Goal: Task Accomplishment & Management: Use online tool/utility

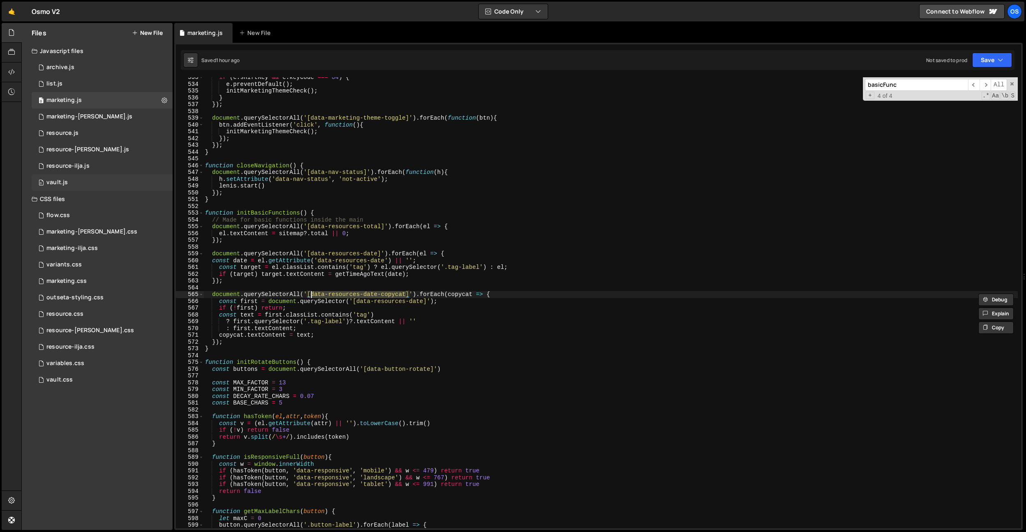
scroll to position [2094, 0]
click at [99, 277] on div "marketing.css 0" at bounding box center [102, 281] width 141 height 16
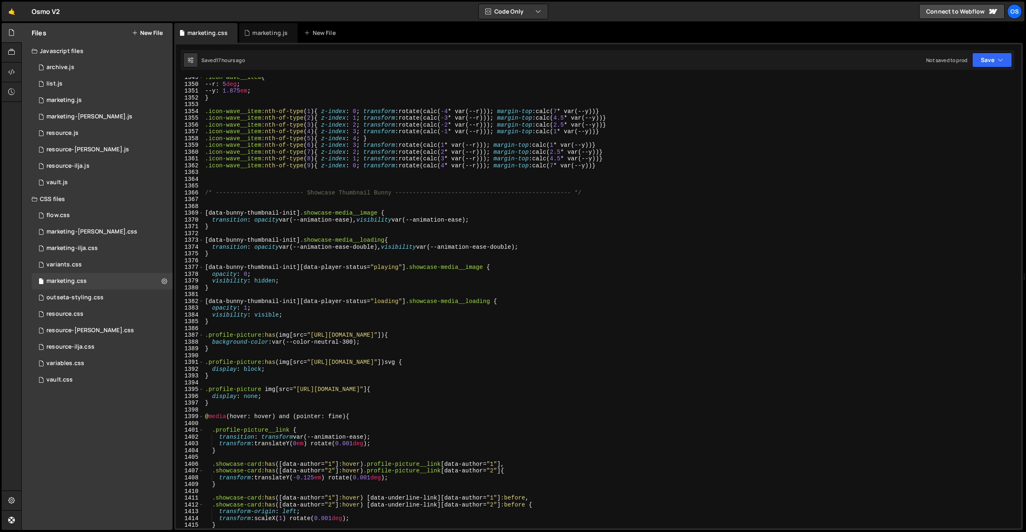
scroll to position [9367, 0]
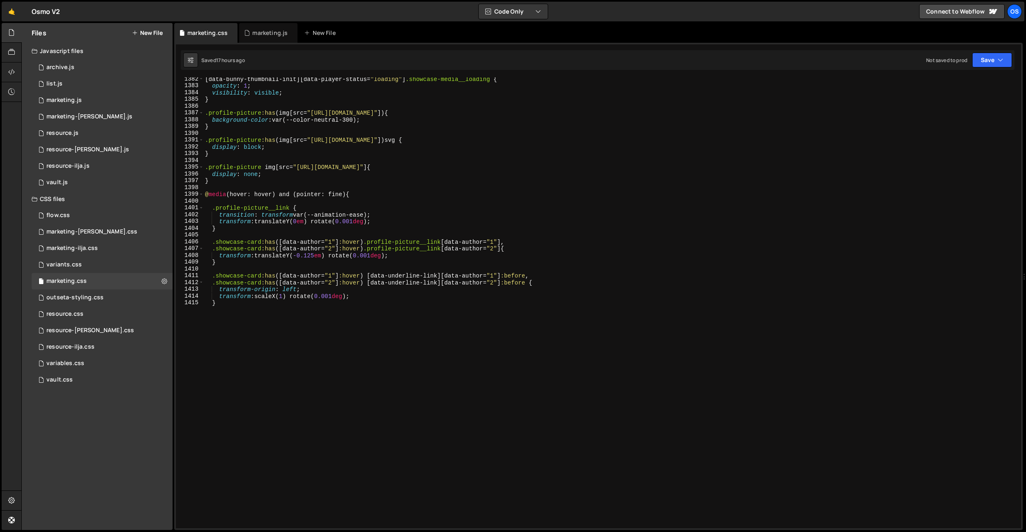
type textarea "}"
click at [375, 326] on div "[ data-bunny-thumbnail-init ][ data-player-status = " loading " ] .showcase-med…" at bounding box center [610, 308] width 815 height 464
paste textarea "data-modal-trigger]"
click at [306, 259] on div "[ data-bunny-thumbnail-init ][ data-player-status = " loading " ] .showcase-med…" at bounding box center [610, 308] width 815 height 464
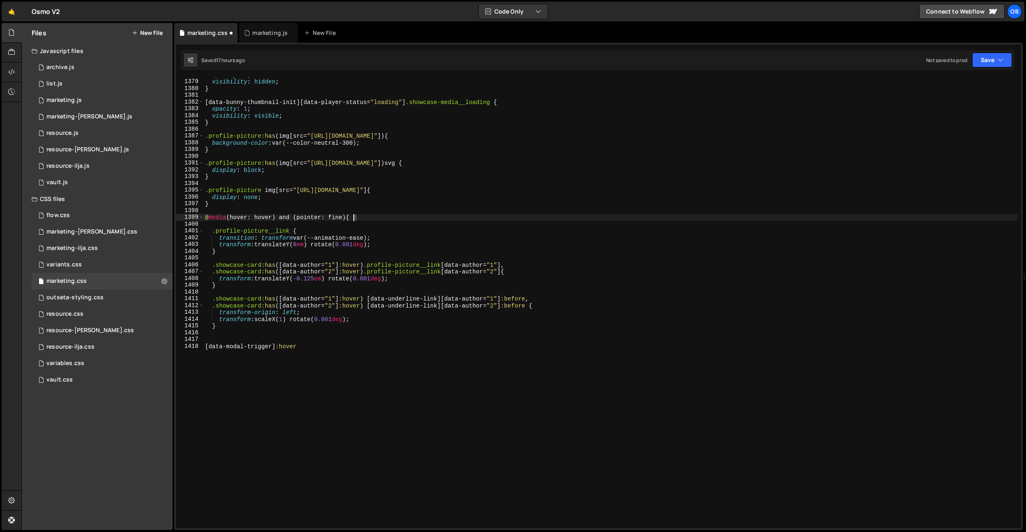
scroll to position [9344, 0]
drag, startPoint x: 363, startPoint y: 218, endPoint x: 183, endPoint y: 217, distance: 179.6
click at [183, 217] on div "} 1378 1379 1380 1381 1382 1383 1384 1385 1386 1387 1388 1389 1390 1391 1392 13…" at bounding box center [598, 302] width 845 height 451
type textarea "@media (hover: hover) and (pointer: fine) {"
click at [232, 333] on div "opacity : 0 ; visibility : hidden ; } [ data-bunny-thumbnail-init ][ data-playe…" at bounding box center [610, 304] width 815 height 464
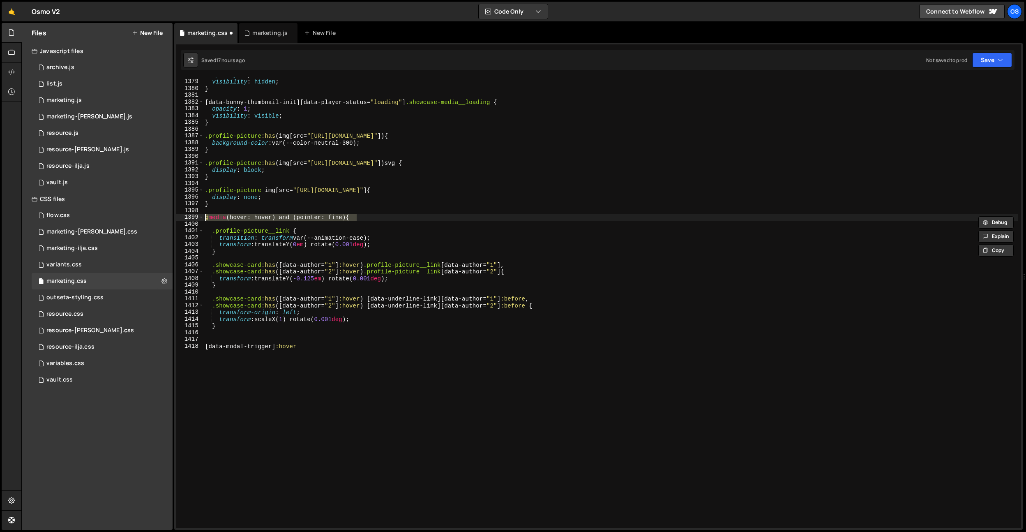
scroll to position [0, 0]
type textarea "}"
paste textarea "@media (hover: hover) and (pointer: fine) {"
type textarea "[data-modal-trigger]:hover {}"
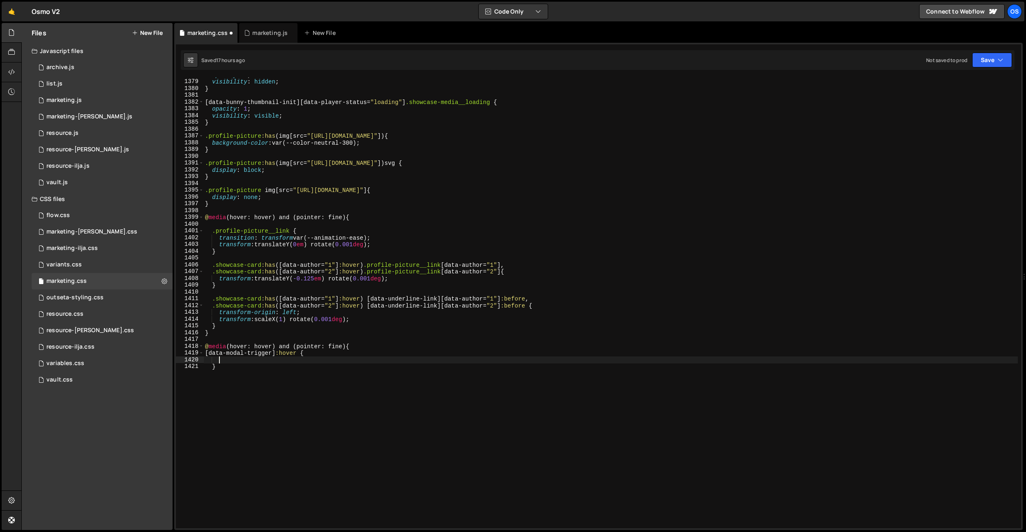
type textarea "}"
click at [329, 235] on div "opacity : 0 ; visibility : hidden ; } [ data-bunny-thumbnail-init ][ data-playe…" at bounding box center [610, 304] width 815 height 464
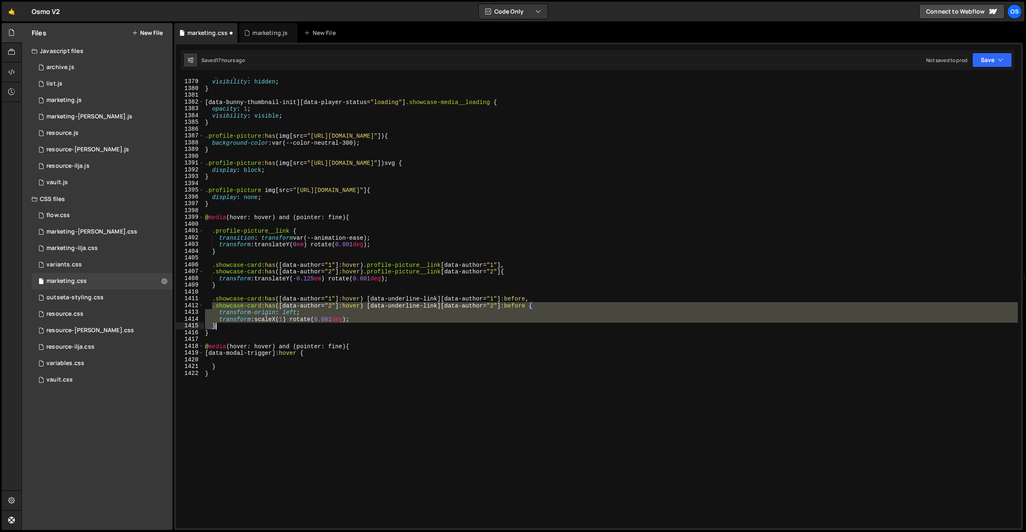
drag, startPoint x: 213, startPoint y: 306, endPoint x: 223, endPoint y: 324, distance: 20.6
click at [223, 324] on div "opacity : 0 ; visibility : hidden ; } [ data-bunny-thumbnail-init ][ data-playe…" at bounding box center [610, 304] width 815 height 464
type textarea "transform: scaleX(1) rotate(0.001deg); }"
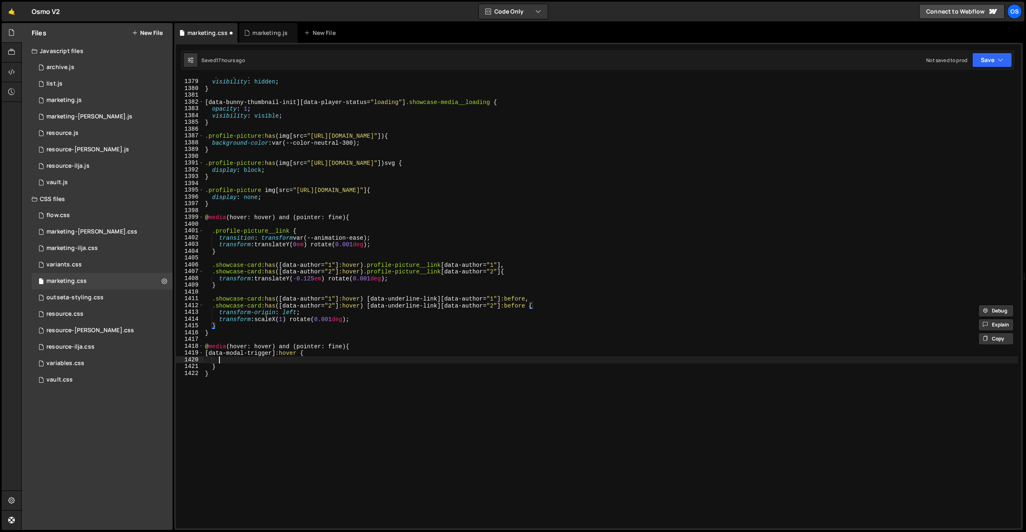
click at [316, 359] on div "opacity : 0 ; visibility : hidden ; } [ data-bunny-thumbnail-init ][ data-playe…" at bounding box center [610, 304] width 815 height 464
paste textarea "}"
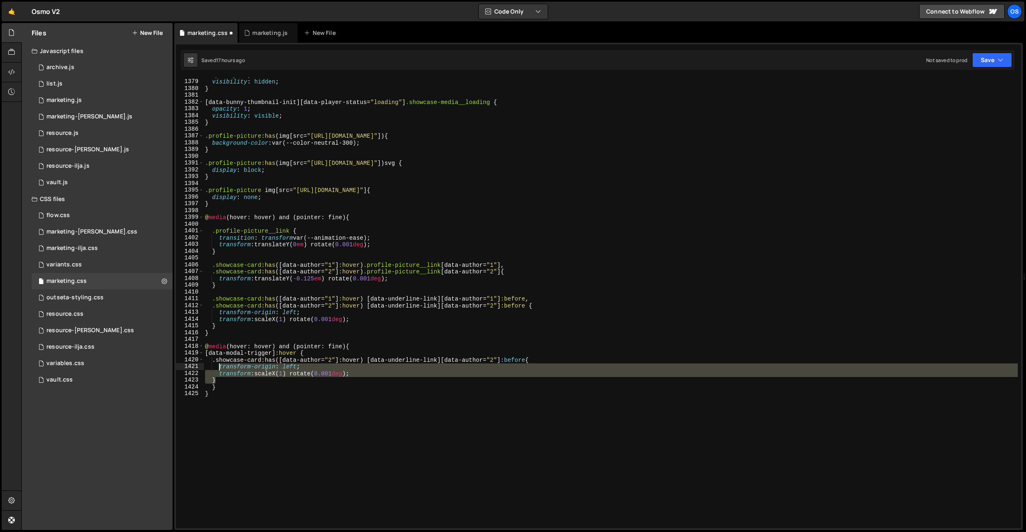
drag, startPoint x: 221, startPoint y: 380, endPoint x: 219, endPoint y: 365, distance: 15.3
click at [219, 365] on div "opacity : 0 ; visibility : hidden ; } [ data-bunny-thumbnail-init ][ data-playe…" at bounding box center [610, 304] width 815 height 464
type textarea "transform-origin: left; transform: scaleX(1) rotate(0.001deg);"
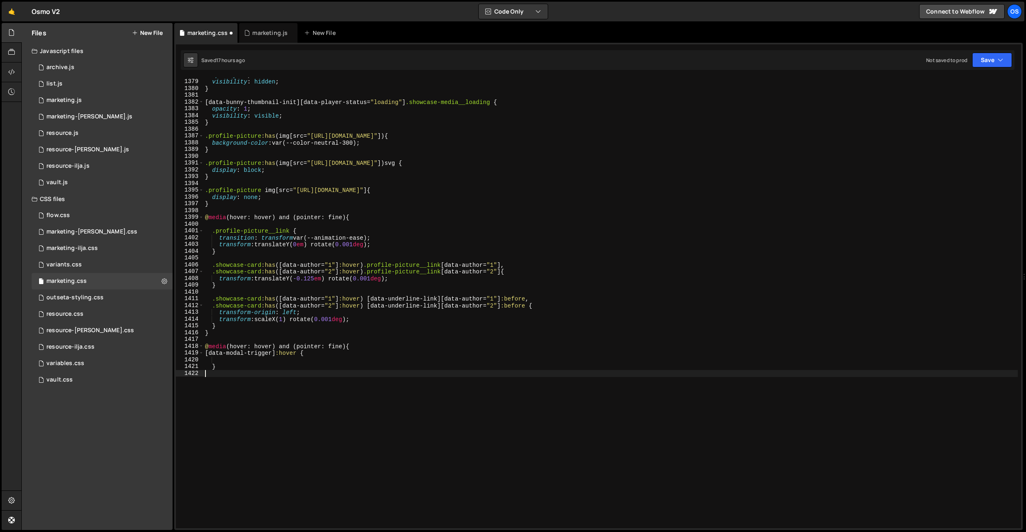
click at [253, 364] on div "opacity : 0 ; visibility : hidden ; } [ data-bunny-thumbnail-init ][ data-playe…" at bounding box center [610, 304] width 815 height 464
type textarea "}"
paste textarea "}"
type textarea "}"
click at [228, 399] on div "opacity : 0 ; visibility : hidden ; } [ data-bunny-thumbnail-init ][ data-playe…" at bounding box center [610, 304] width 815 height 464
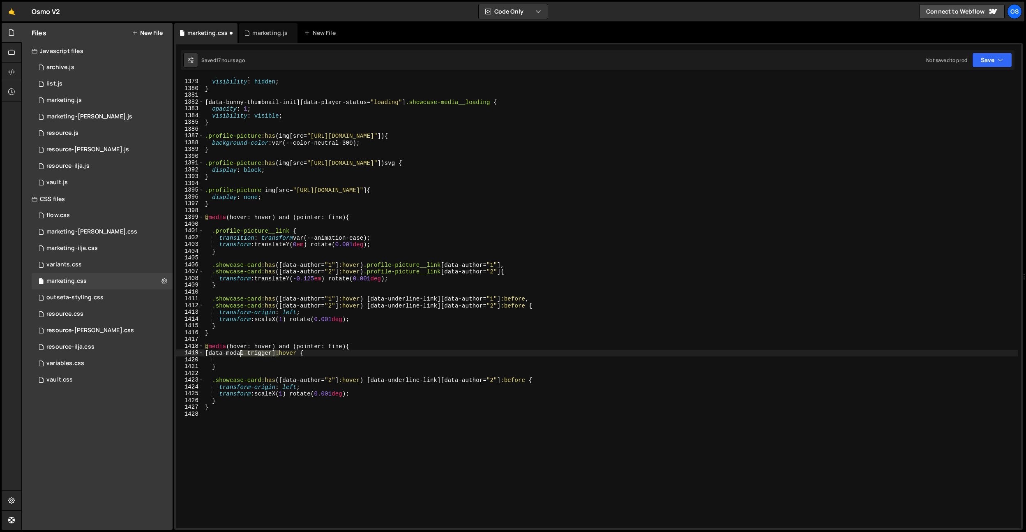
drag, startPoint x: 281, startPoint y: 353, endPoint x: 223, endPoint y: 353, distance: 58.4
click at [224, 353] on div "opacity : 0 ; visibility : hidden ; } [ data-bunny-thumbnail-init ][ data-playe…" at bounding box center [610, 304] width 815 height 464
drag, startPoint x: 210, startPoint y: 354, endPoint x: 283, endPoint y: 350, distance: 72.4
click at [283, 350] on div "opacity : 0 ; visibility : hidden ; } [ data-bunny-thumbnail-init ][ data-playe…" at bounding box center [610, 304] width 815 height 464
click at [302, 353] on div "opacity : 0 ; visibility : hidden ; } [ data-bunny-thumbnail-init ][ data-playe…" at bounding box center [610, 304] width 815 height 464
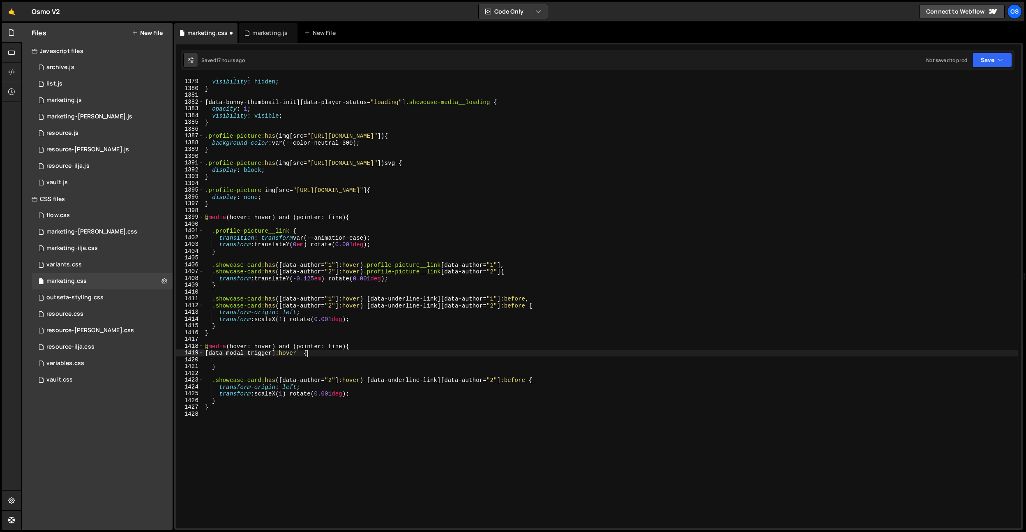
scroll to position [0, 7]
paste textarea "res-used__line"
click at [210, 352] on div "opacity : 0 ; visibility : hidden ; } [ data-bunny-thumbnail-init ][ data-playe…" at bounding box center [610, 304] width 815 height 464
paste textarea "showcase-featured__card"
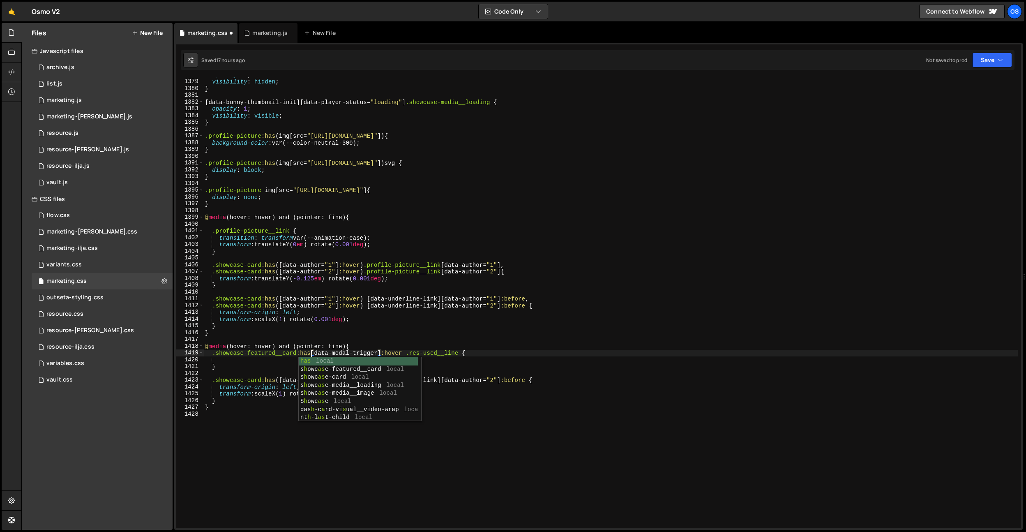
scroll to position [0, 7]
click at [404, 354] on div "opacity : 0 ; visibility : hidden ; } [ data-bunny-thumbnail-init ][ data-playe…" at bounding box center [610, 304] width 815 height 464
click at [379, 345] on div "opacity : 0 ; visibility : hidden ; } [ data-bunny-thumbnail-init ][ data-playe…" at bounding box center [610, 304] width 815 height 464
type textarea "@media (hover: hover) and (pointer: fine) {"
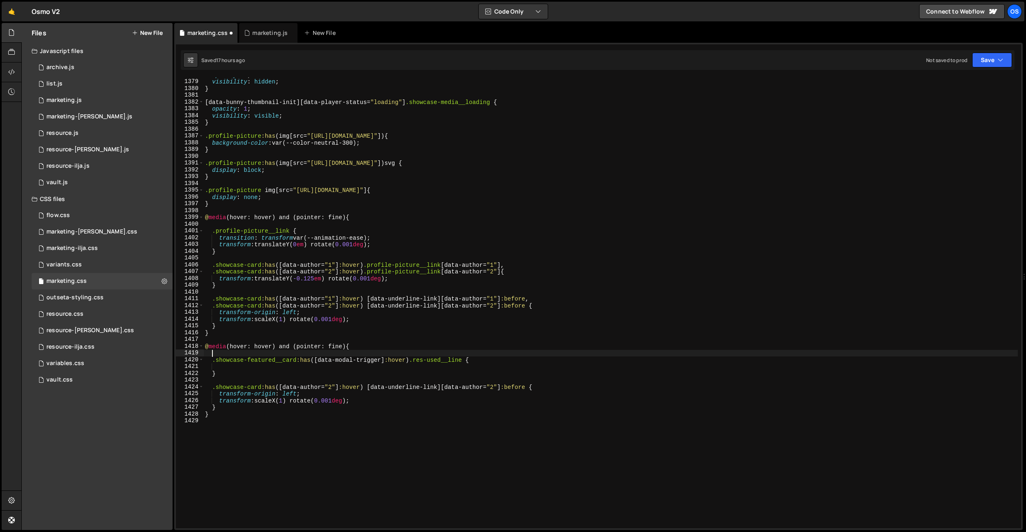
scroll to position [0, 0]
paste textarea "showcase-card"
drag, startPoint x: 297, startPoint y: 361, endPoint x: 440, endPoint y: 357, distance: 142.7
click at [465, 357] on div "opacity : 0 ; visibility : hidden ; } [ data-bunny-thumbnail-init ][ data-playe…" at bounding box center [610, 304] width 815 height 464
click at [292, 348] on div "opacity : 0 ; visibility : hidden ; } [ data-bunny-thumbnail-init ][ data-playe…" at bounding box center [610, 304] width 815 height 464
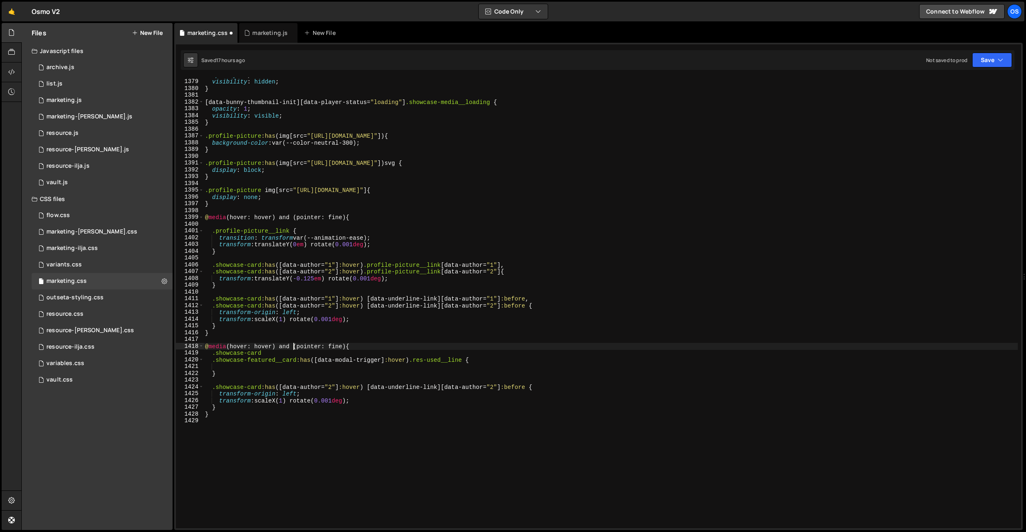
click at [291, 351] on div "opacity : 0 ; visibility : hidden ; } [ data-bunny-thumbnail-init ][ data-playe…" at bounding box center [610, 304] width 815 height 464
paste textarea ":has([data-modal-trigger]:hover) .res-used__line"
type textarea ".showcase-card:has([data-modal-trigger]:hover) .res-used__line,"
click at [283, 366] on div "opacity : 0 ; visibility : hidden ; } [ data-bunny-thumbnail-init ][ data-playe…" at bounding box center [610, 304] width 815 height 464
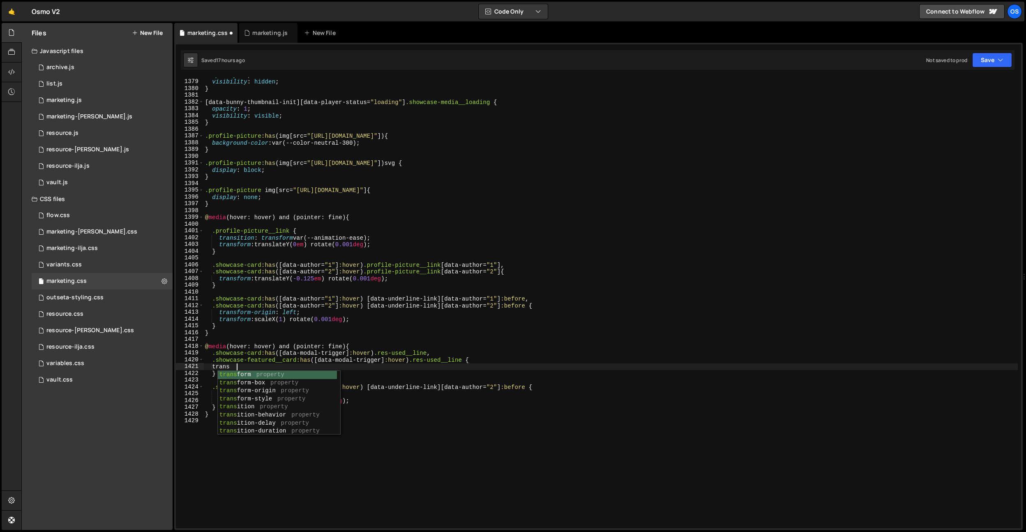
scroll to position [0, 2]
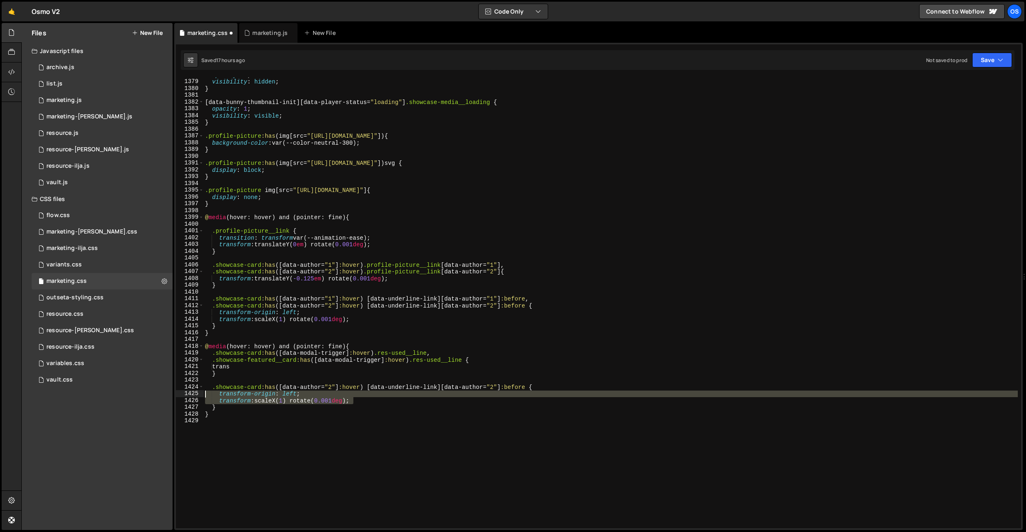
drag, startPoint x: 357, startPoint y: 402, endPoint x: 182, endPoint y: 393, distance: 175.3
click at [182, 393] on div "trans 1378 1379 1380 1381 1382 1383 1384 1385 1386 1387 1388 1389 1390 1391 139…" at bounding box center [598, 302] width 845 height 451
click at [245, 361] on div "opacity : 0 ; visibility : hidden ; } [ data-bunny-thumbnail-init ][ data-playe…" at bounding box center [610, 304] width 815 height 464
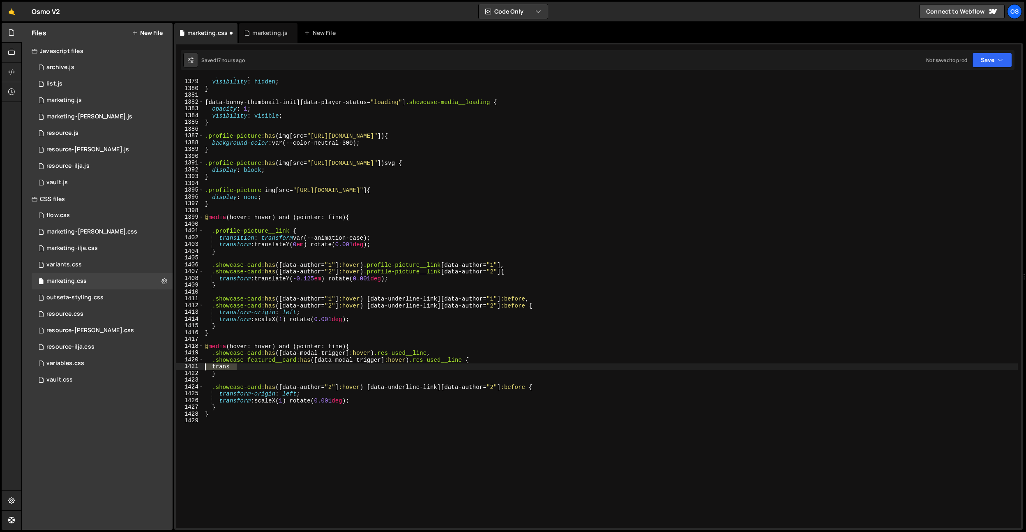
drag, startPoint x: 246, startPoint y: 367, endPoint x: 187, endPoint y: 365, distance: 59.2
click at [187, 365] on div ".showcase-featured__card:has([data-modal-trigger]:hover) .res-used__line { 1378…" at bounding box center [598, 302] width 845 height 451
paste textarea "form: scaleX(1) rotate(0.001deg);"
click at [328, 383] on div "opacity : 0 ; visibility : hidden ; } [ data-bunny-thumbnail-init ][ data-playe…" at bounding box center [610, 304] width 815 height 464
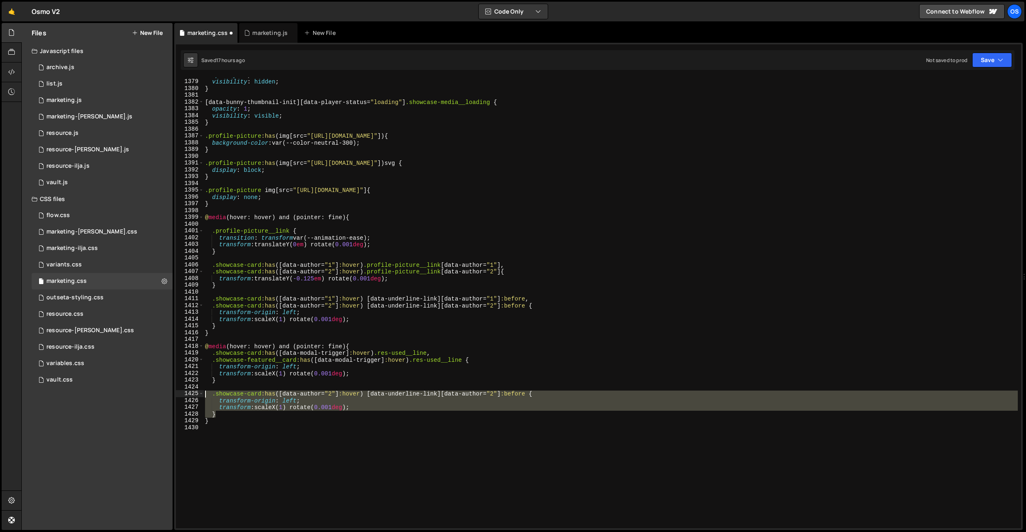
drag, startPoint x: 233, startPoint y: 413, endPoint x: 172, endPoint y: 391, distance: 65.0
click at [172, 391] on div "Files New File Javascript files 0 archive.js 0 0 list.js 0 0 marketing.js 0 0 0…" at bounding box center [523, 276] width 1005 height 507
type textarea ".showcase-card:has([data-author="2"]:hover) [data-underline-link][data-author="…"
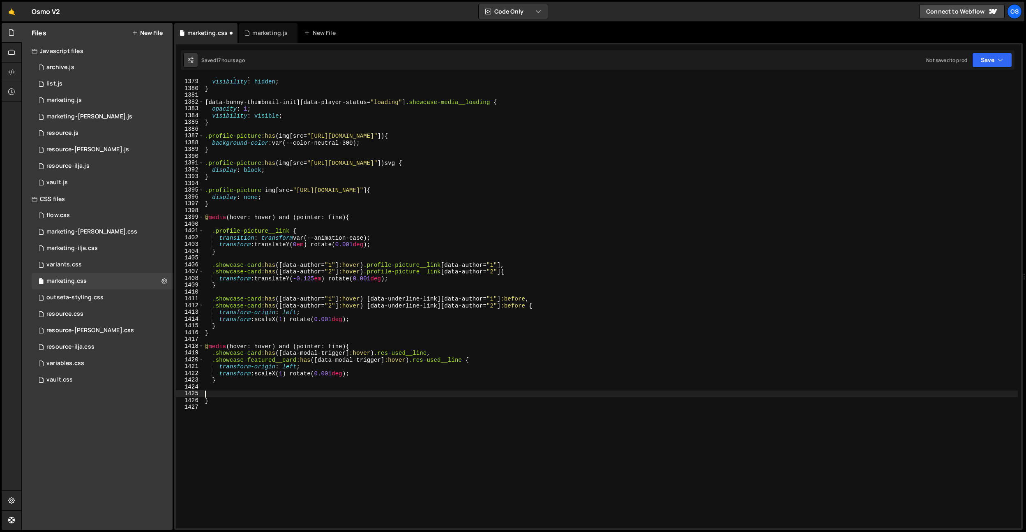
scroll to position [0, 0]
click at [231, 329] on div "opacity : 0 ; visibility : hidden ; } [ data-bunny-thumbnail-init ][ data-playe…" at bounding box center [610, 304] width 815 height 464
type textarea "}"
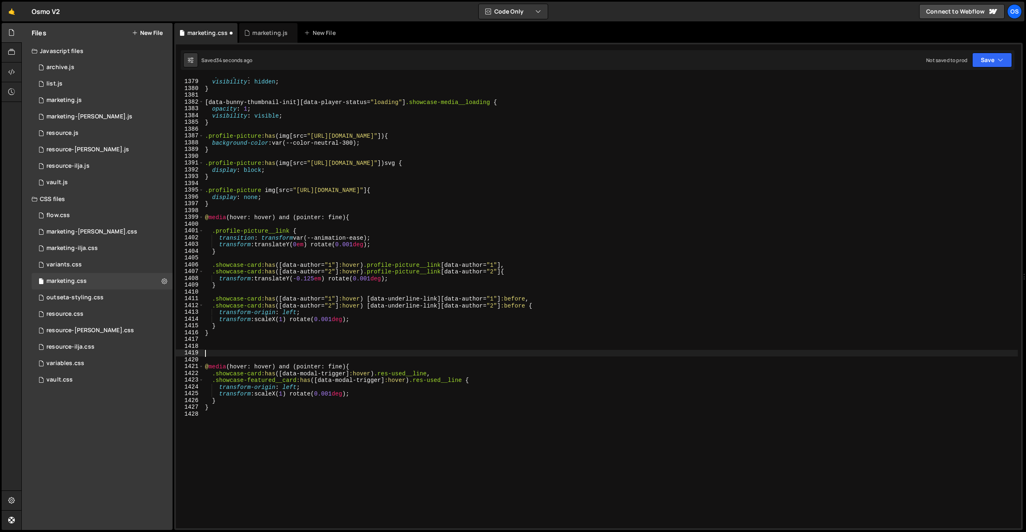
type textarea "."
type textarea "{}"
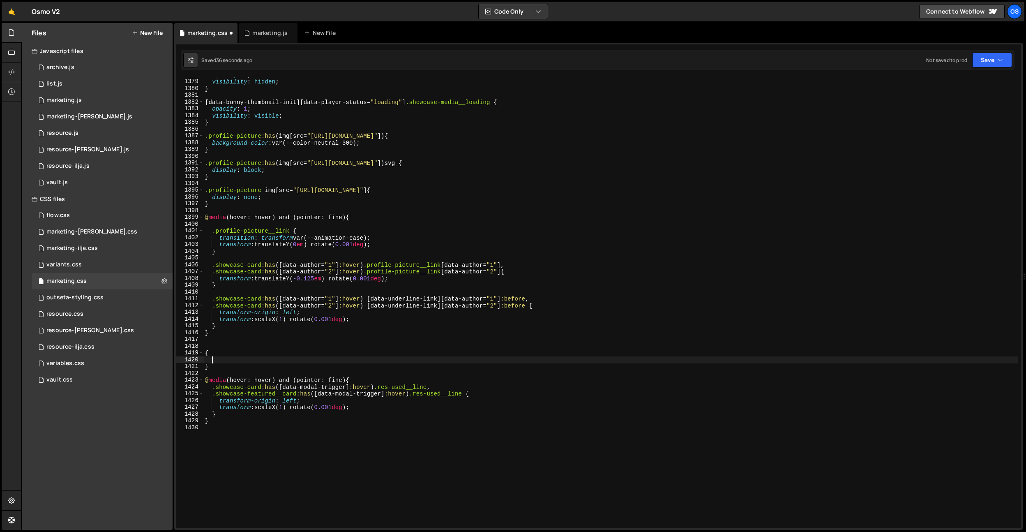
paste textarea "transform: scaleX(0) rotate(0.001deg);"
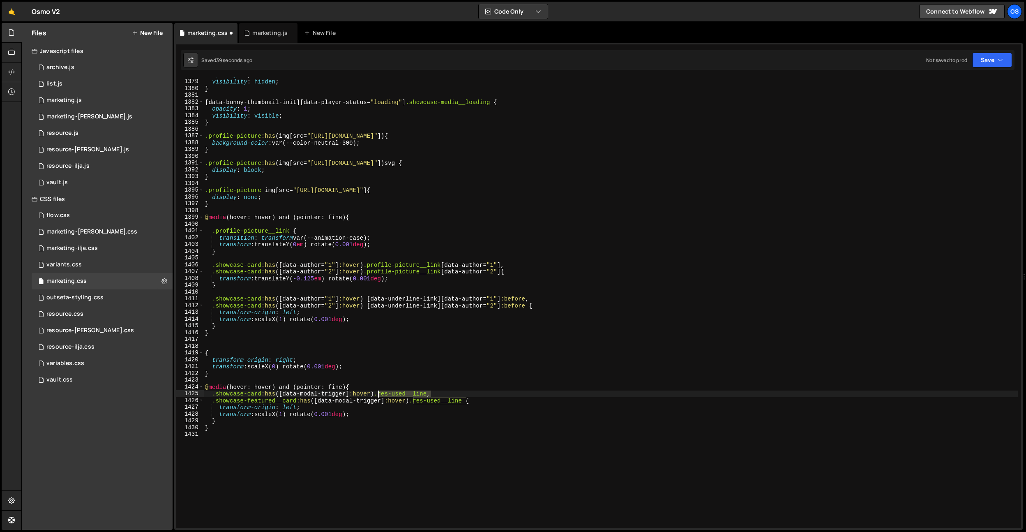
drag, startPoint x: 432, startPoint y: 392, endPoint x: 378, endPoint y: 395, distance: 54.3
click at [378, 395] on div "opacity : 0 ; visibility : hidden ; } [ data-bunny-thumbnail-init ][ data-playe…" at bounding box center [610, 304] width 815 height 464
type textarea ".showcase-card:has([data-modal-trigger]:hover) .res-used__line,"
click at [206, 346] on div "opacity : 0 ; visibility : hidden ; } [ data-bunny-thumbnail-init ][ data-playe…" at bounding box center [610, 304] width 815 height 464
click at [207, 353] on div "opacity : 0 ; visibility : hidden ; } [ data-bunny-thumbnail-init ][ data-playe…" at bounding box center [610, 304] width 815 height 464
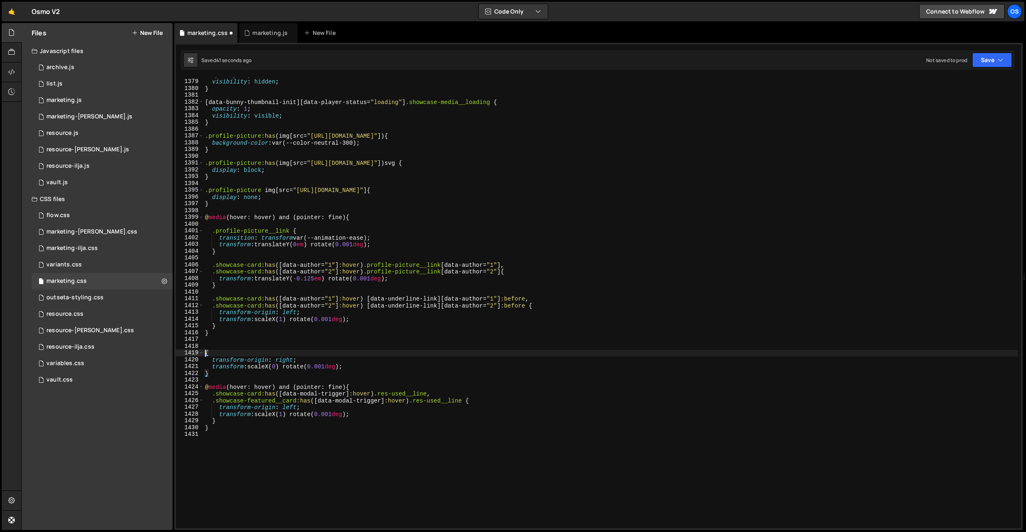
paste textarea ".res-used__line"
click at [306, 351] on div "opacity : 0 ; visibility : hidden ; } [ data-bunny-thumbnail-init ][ data-playe…" at bounding box center [610, 304] width 815 height 464
drag, startPoint x: 379, startPoint y: 239, endPoint x: 263, endPoint y: 284, distance: 124.4
click at [219, 238] on div "opacity : 0 ; visibility : hidden ; } [ data-bunny-thumbnail-init ][ data-playe…" at bounding box center [610, 304] width 815 height 464
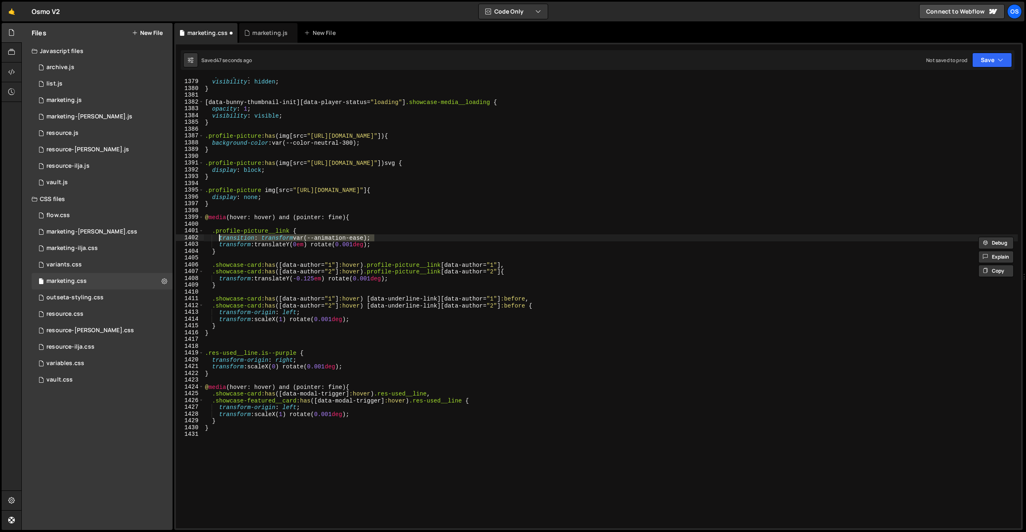
click at [313, 354] on div "opacity : 0 ; visibility : hidden ; } [ data-bunny-thumbnail-init ][ data-playe…" at bounding box center [610, 304] width 815 height 464
type textarea ".res-used__line.is--purple {"
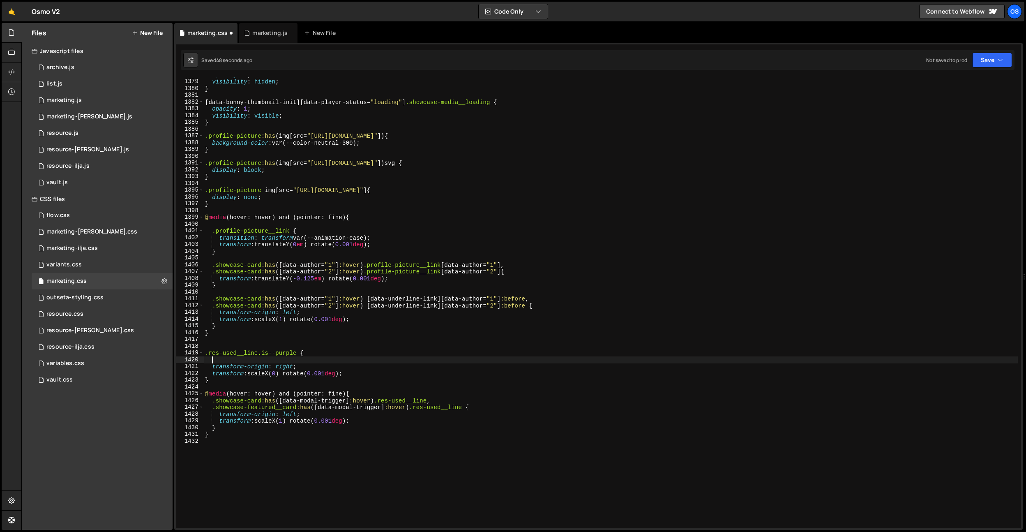
scroll to position [0, 0]
paste textarea "transition: transform var(--animation-ease);"
click at [348, 359] on div "opacity : 0 ; visibility : hidden ; } [ data-bunny-thumbnail-init ][ data-playe…" at bounding box center [610, 304] width 815 height 464
type textarea "transition: transform var(--animation-default);"
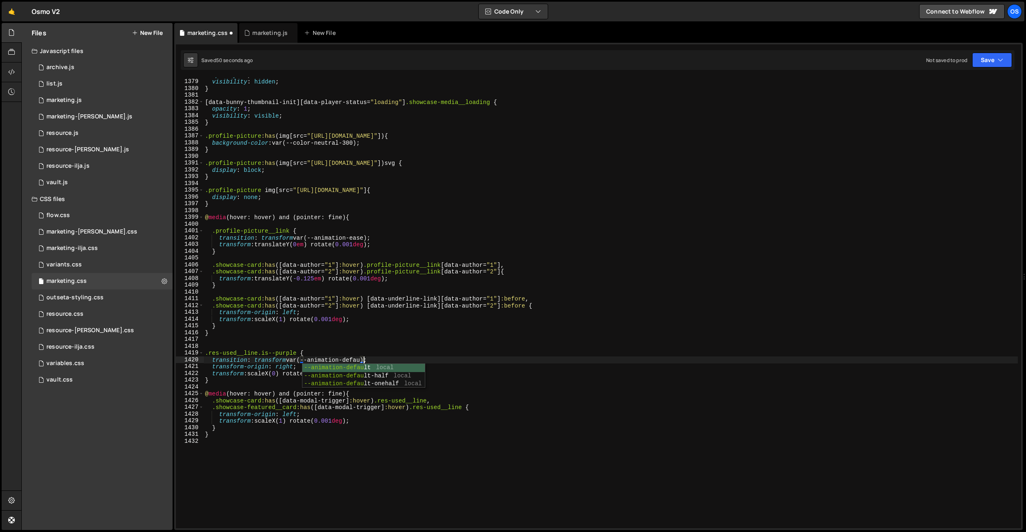
scroll to position [0, 12]
click at [422, 337] on div "opacity : 0 ; visibility : hidden ; } [ data-bunny-thumbnail-init ][ data-playe…" at bounding box center [610, 304] width 815 height 464
click at [372, 360] on div "opacity : 0 ; visibility : hidden ; } [ data-bunny-thumbnail-init ][ data-playe…" at bounding box center [610, 304] width 815 height 464
type textarea "transition: transform var(--animation-default);"
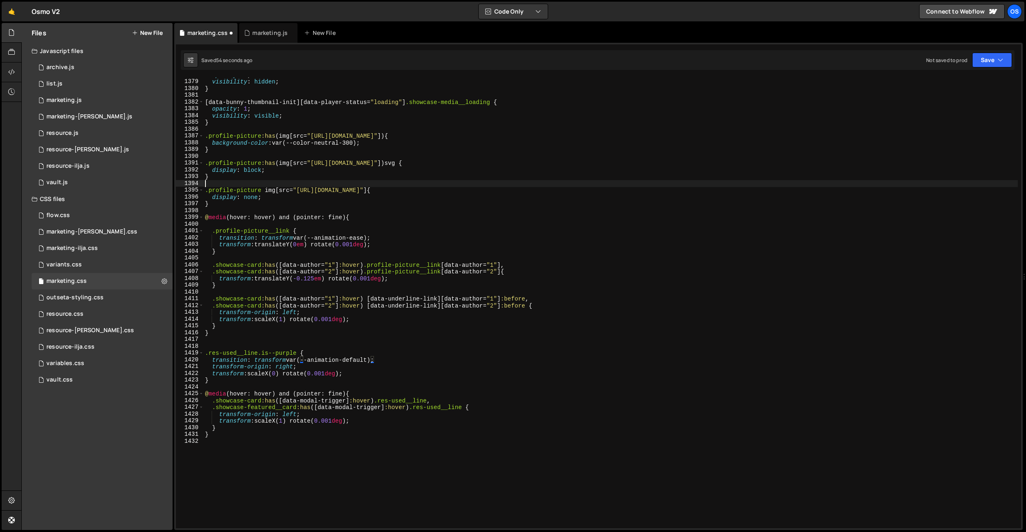
click at [365, 182] on div "opacity : 0 ; visibility : hidden ; } [ data-bunny-thumbnail-init ][ data-playe…" at bounding box center [610, 304] width 815 height 464
click at [398, 408] on div "opacity : 0 ; visibility : hidden ; } [ data-bunny-thumbnail-init ][ data-playe…" at bounding box center [610, 304] width 815 height 464
click at [344, 393] on div "opacity : 0 ; visibility : hidden ; } [ data-bunny-thumbnail-init ][ data-playe…" at bounding box center [610, 304] width 815 height 464
drag, startPoint x: 305, startPoint y: 373, endPoint x: 260, endPoint y: 402, distance: 53.2
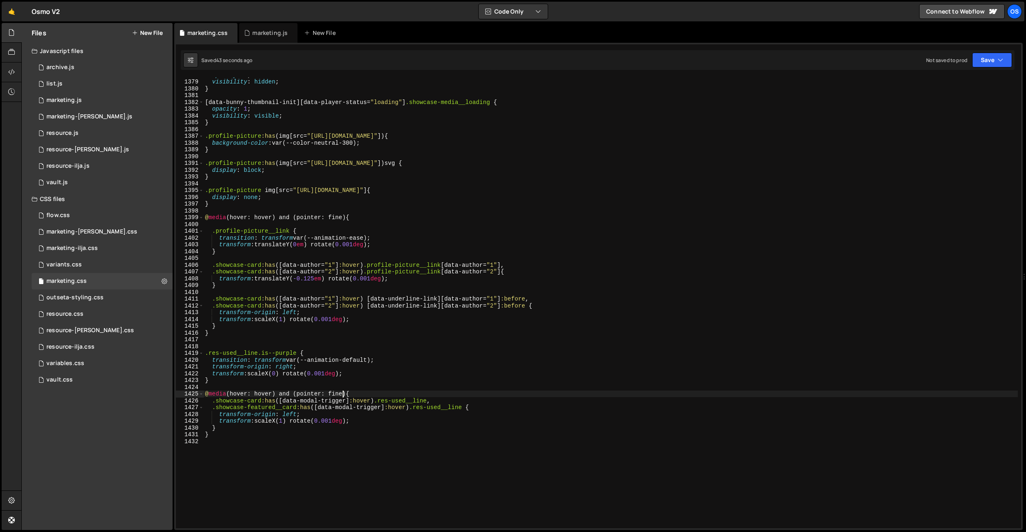
click at [304, 373] on div "opacity : 0 ; visibility : hidden ; } [ data-bunny-thumbnail-init ][ data-playe…" at bounding box center [610, 304] width 815 height 464
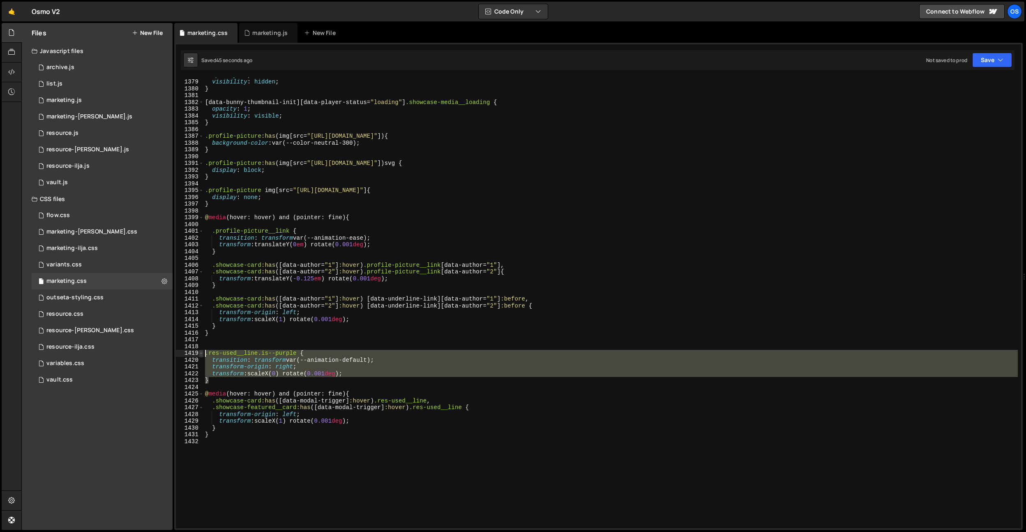
drag, startPoint x: 214, startPoint y: 383, endPoint x: 202, endPoint y: 356, distance: 29.6
click at [202, 356] on div "transform: scaleX(0) rotate(0.001deg); 1378 1379 1380 1381 1382 1383 1384 1385 …" at bounding box center [598, 302] width 845 height 451
type textarea ".res-used__line.is--purple { transition: transform var(--animation-default);"
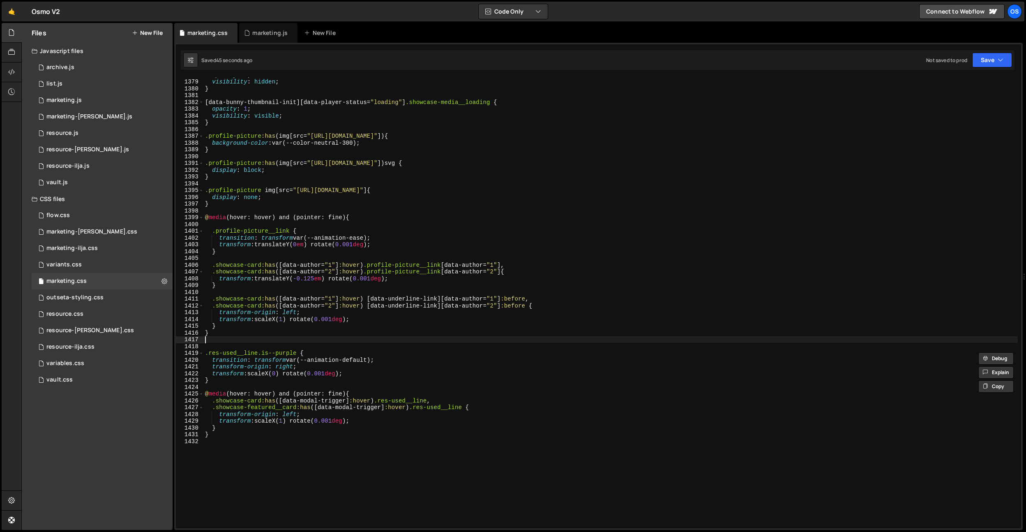
click at [215, 342] on div "opacity : 0 ; visibility : hidden ; } [ data-bunny-thumbnail-init ][ data-playe…" at bounding box center [610, 304] width 815 height 464
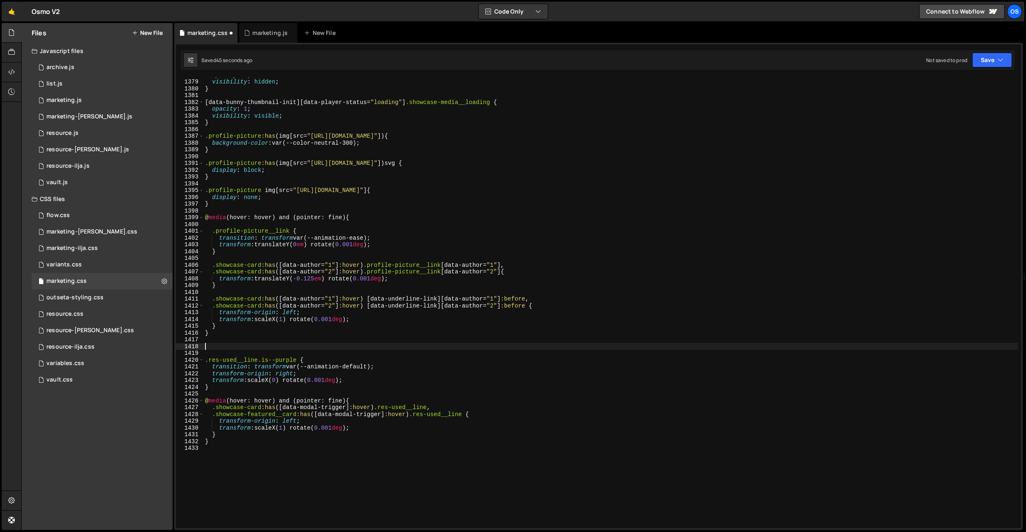
paste textarea "}"
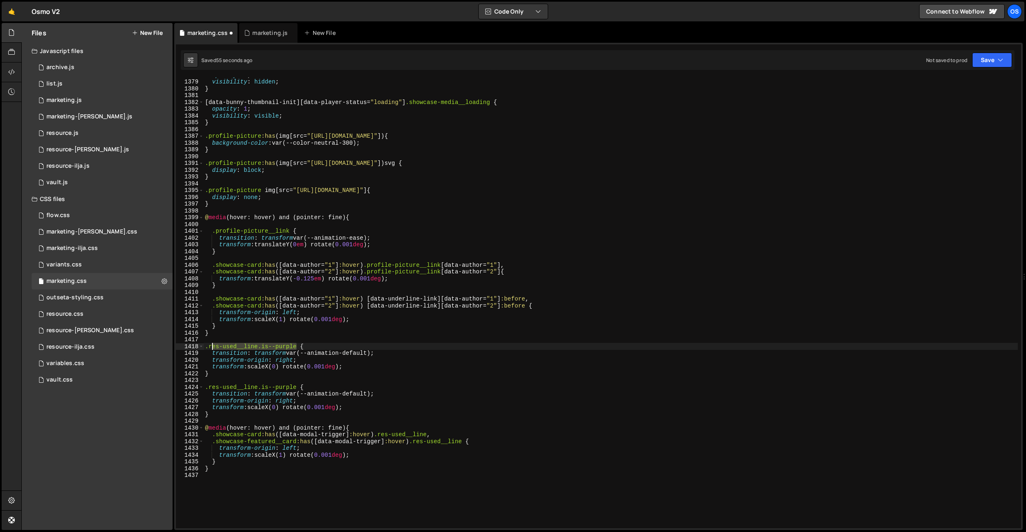
drag, startPoint x: 298, startPoint y: 346, endPoint x: 209, endPoint y: 347, distance: 88.8
click at [209, 347] on div "opacity : 0 ; visibility : hidden ; } [ data-bunny-thumbnail-init ][ data-playe…" at bounding box center [610, 304] width 815 height 464
paste textarea "icon"
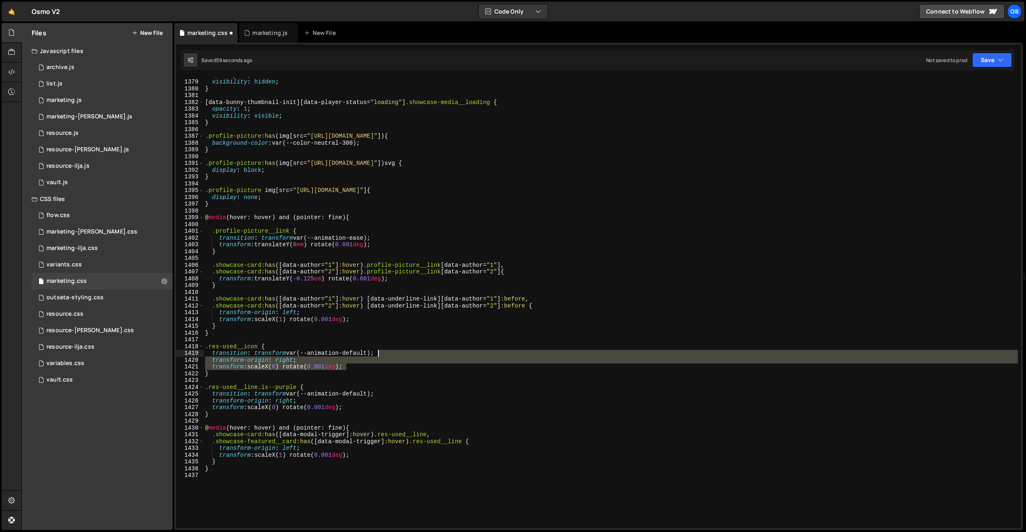
drag, startPoint x: 351, startPoint y: 366, endPoint x: 383, endPoint y: 354, distance: 34.7
click at [383, 354] on div "opacity : 0 ; visibility : hidden ; } [ data-bunny-thumbnail-init ][ data-playe…" at bounding box center [610, 304] width 815 height 464
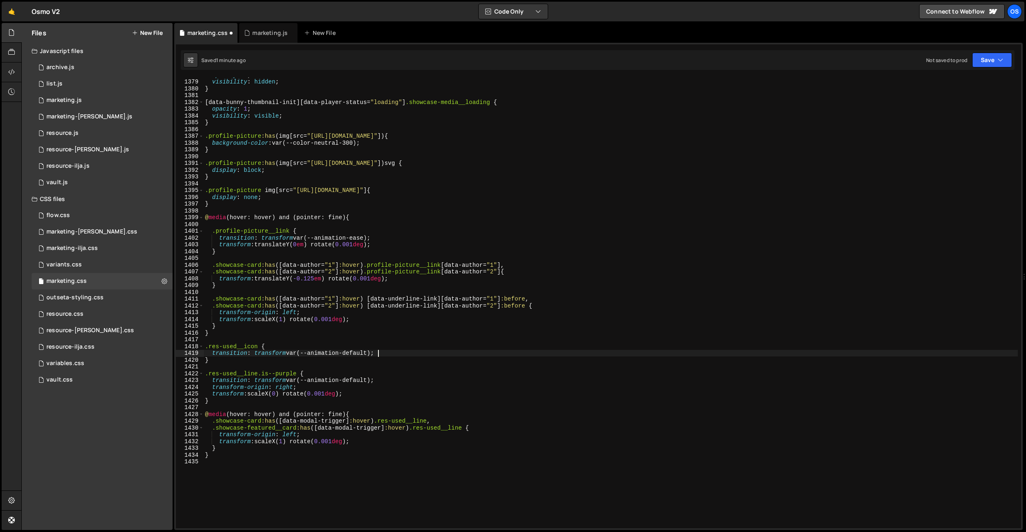
click at [277, 350] on div "opacity : 0 ; visibility : hidden ; } [ data-bunny-thumbnail-init ][ data-playe…" at bounding box center [610, 304] width 815 height 464
drag, startPoint x: 218, startPoint y: 321, endPoint x: 215, endPoint y: 351, distance: 29.8
click at [217, 321] on div "opacity : 0 ; visibility : hidden ; } [ data-bunny-thumbnail-init ][ data-playe…" at bounding box center [610, 304] width 815 height 464
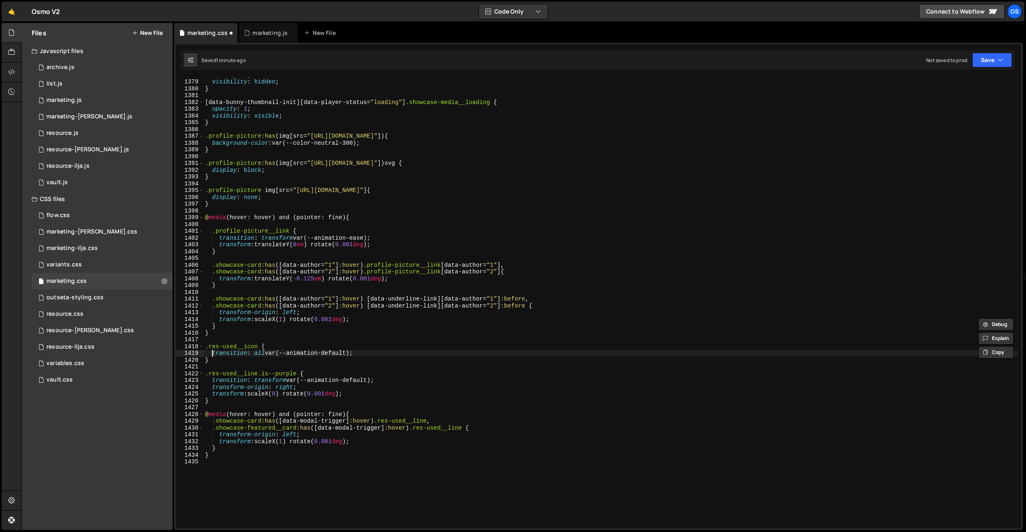
click at [213, 356] on div "opacity : 0 ; visibility : hidden ; } [ data-bunny-thumbnail-init ][ data-playe…" at bounding box center [610, 304] width 815 height 464
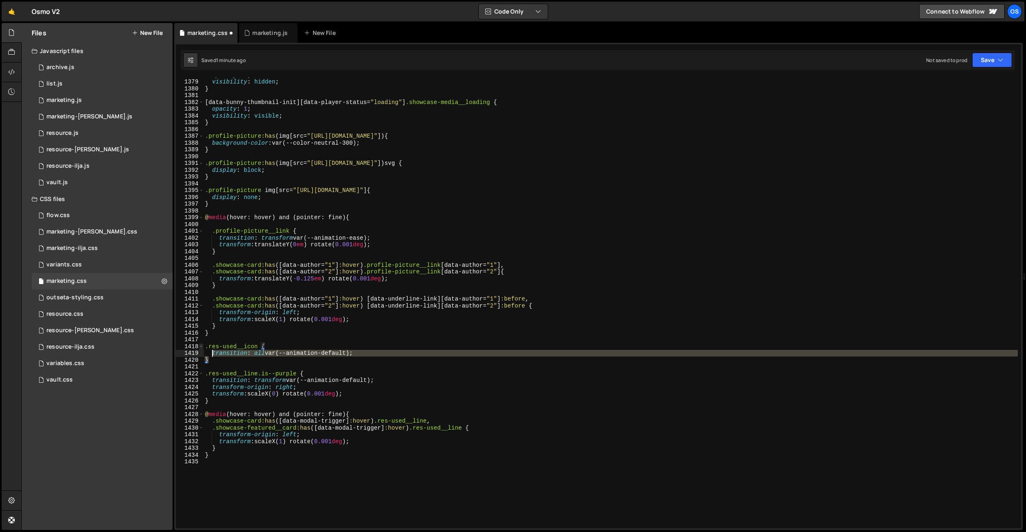
drag, startPoint x: 213, startPoint y: 359, endPoint x: 199, endPoint y: 346, distance: 19.5
click at [199, 346] on div "transition: all var(--animation-default); 1378 1379 1380 1381 1382 1383 1384 13…" at bounding box center [598, 302] width 845 height 451
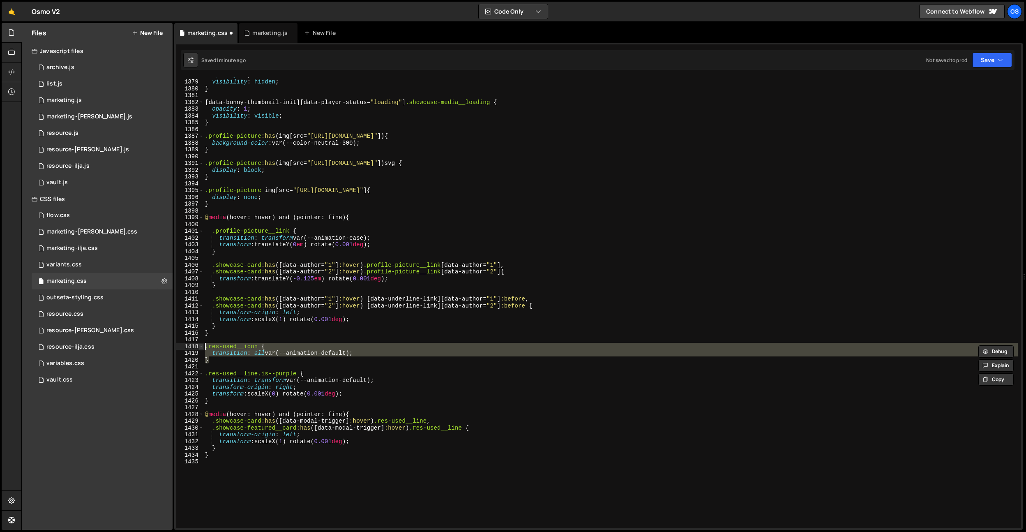
type textarea "}"
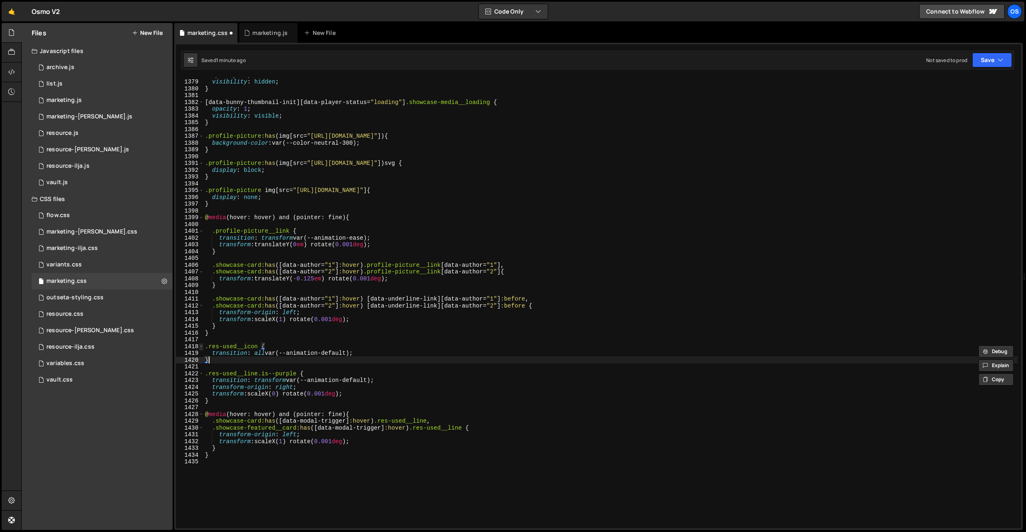
scroll to position [0, 0]
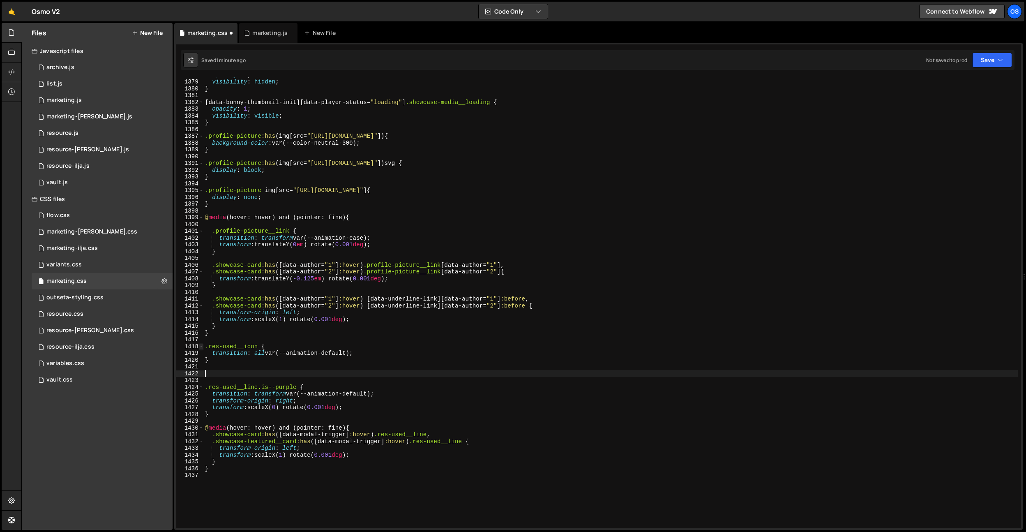
paste textarea "}"
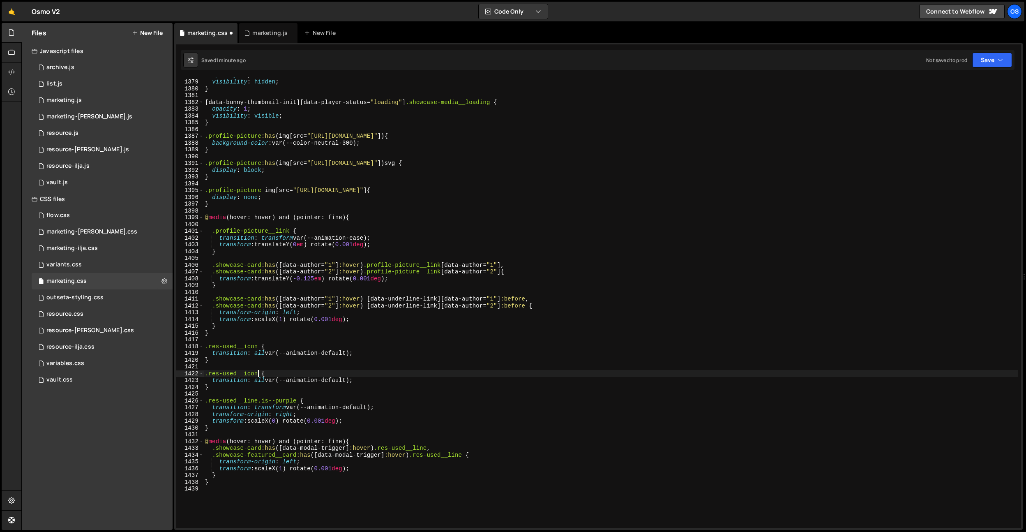
click at [256, 375] on div "opacity : 0 ; visibility : hidden ; } [ data-bunny-thumbnail-init ][ data-playe…" at bounding box center [610, 304] width 815 height 464
type textarea ".res-used__icon {"
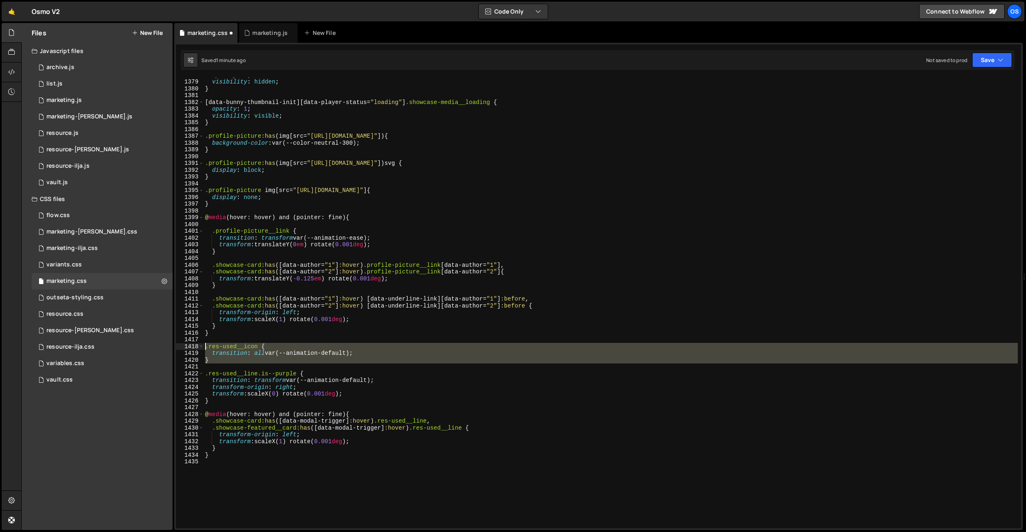
drag, startPoint x: 220, startPoint y: 363, endPoint x: 239, endPoint y: 452, distance: 90.8
click at [202, 347] on div "} 1378 1379 1380 1381 1382 1383 1384 1385 1386 1387 1388 1389 1390 1391 1392 13…" at bounding box center [598, 302] width 845 height 451
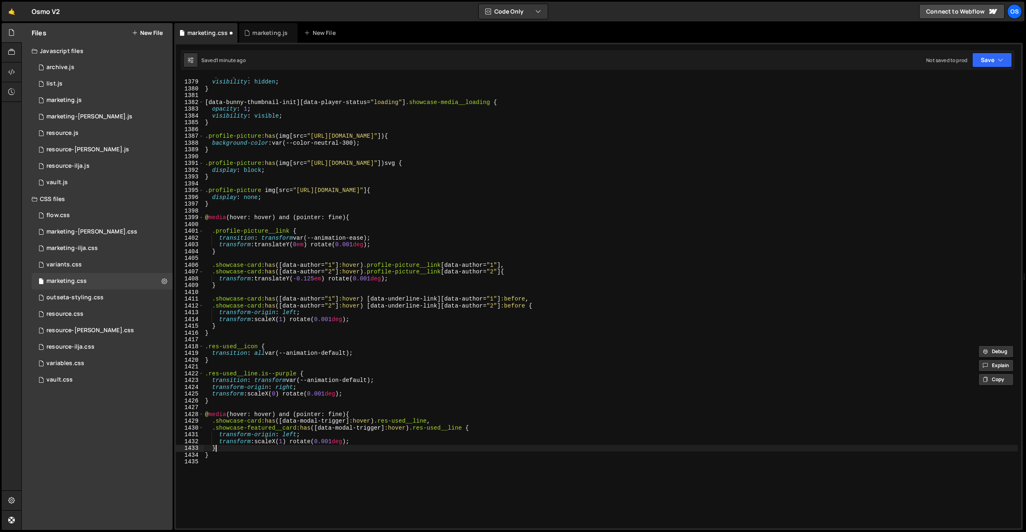
click at [239, 450] on div "opacity : 0 ; visibility : hidden ; } [ data-bunny-thumbnail-init ][ data-playe…" at bounding box center [610, 304] width 815 height 464
click at [373, 415] on div "opacity : 0 ; visibility : hidden ; } [ data-bunny-thumbnail-init ][ data-playe…" at bounding box center [610, 304] width 815 height 464
type textarea "@media (hover: hover) and (pointer: fine) {"
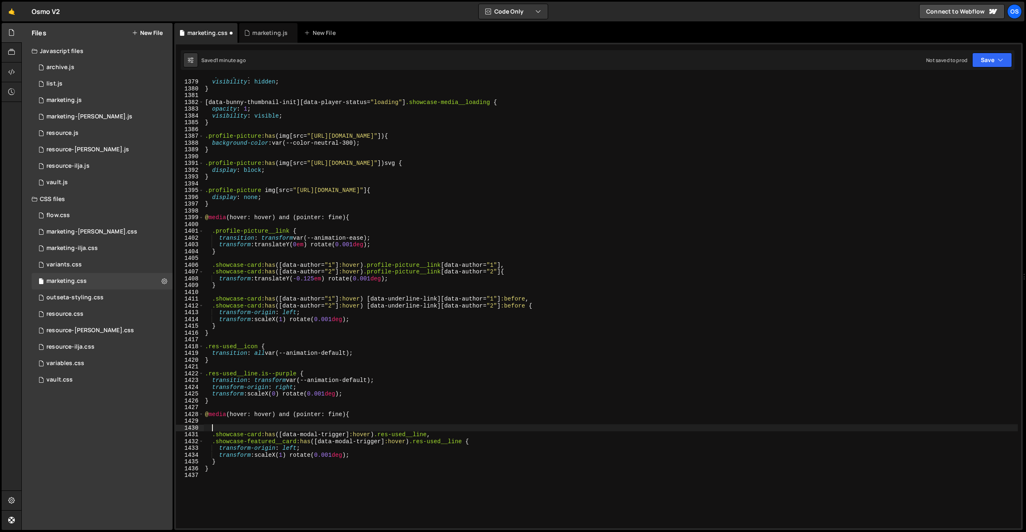
paste textarea
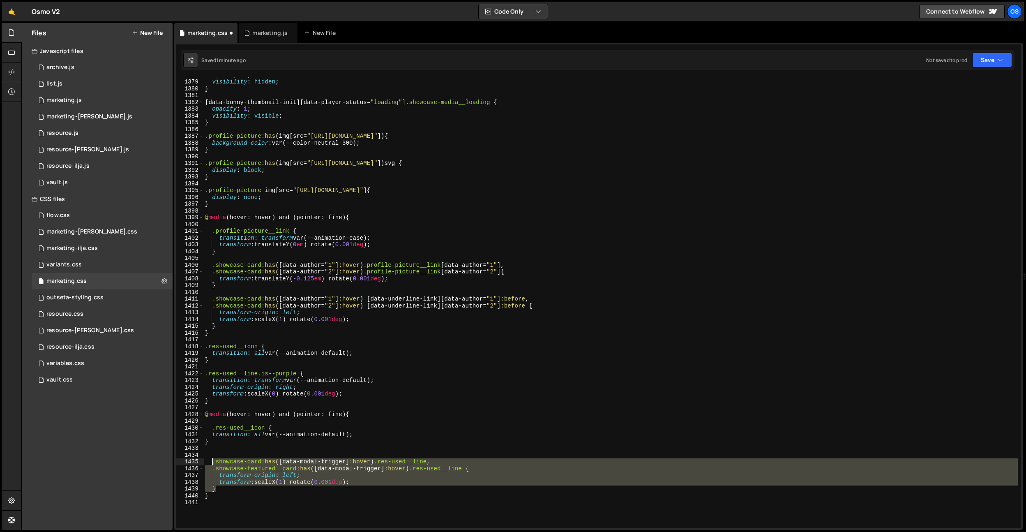
drag, startPoint x: 230, startPoint y: 487, endPoint x: 217, endPoint y: 449, distance: 40.9
click at [212, 463] on div "opacity : 0 ; visibility : hidden ; } [ data-bunny-thumbnail-init ][ data-playe…" at bounding box center [610, 304] width 815 height 464
click at [218, 441] on div "opacity : 0 ; visibility : hidden ; } [ data-bunny-thumbnail-init ][ data-playe…" at bounding box center [610, 304] width 815 height 464
type textarea "}"
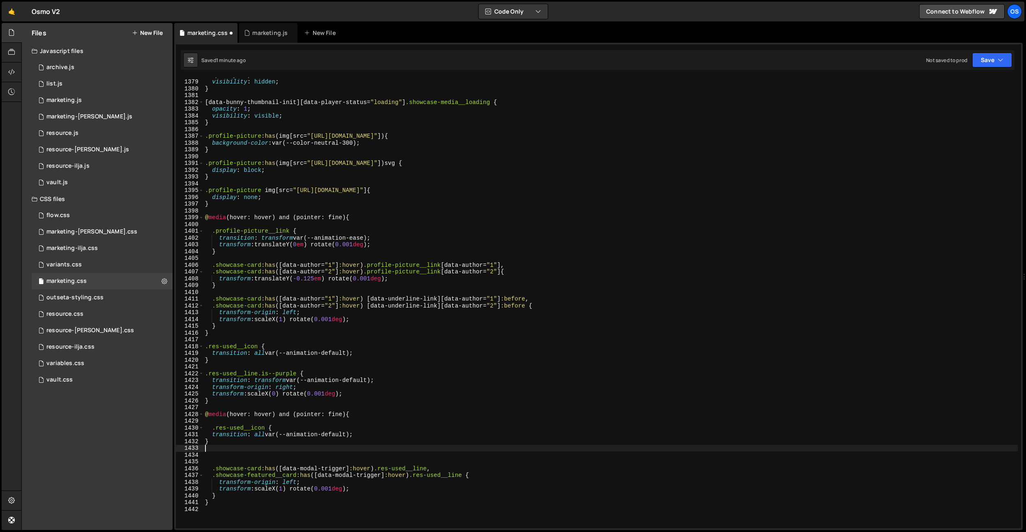
paste textarea "}"
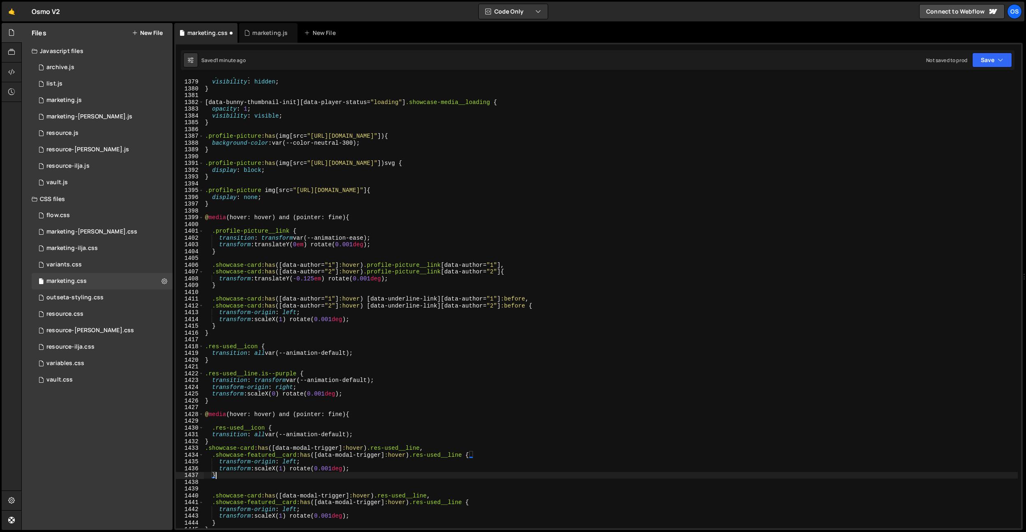
click at [204, 448] on div "opacity : 0 ; visibility : hidden ; } [ data-bunny-thumbnail-init ][ data-playe…" at bounding box center [610, 304] width 815 height 464
click at [256, 429] on div "opacity : 0 ; visibility : hidden ; } [ data-bunny-thumbnail-init ][ data-playe…" at bounding box center [610, 304] width 815 height 464
click at [256, 428] on div "opacity : 0 ; visibility : hidden ; } [ data-bunny-thumbnail-init ][ data-playe…" at bounding box center [610, 304] width 815 height 464
click at [420, 449] on div "opacity : 0 ; visibility : hidden ; } [ data-bunny-thumbnail-init ][ data-playe…" at bounding box center [610, 304] width 815 height 464
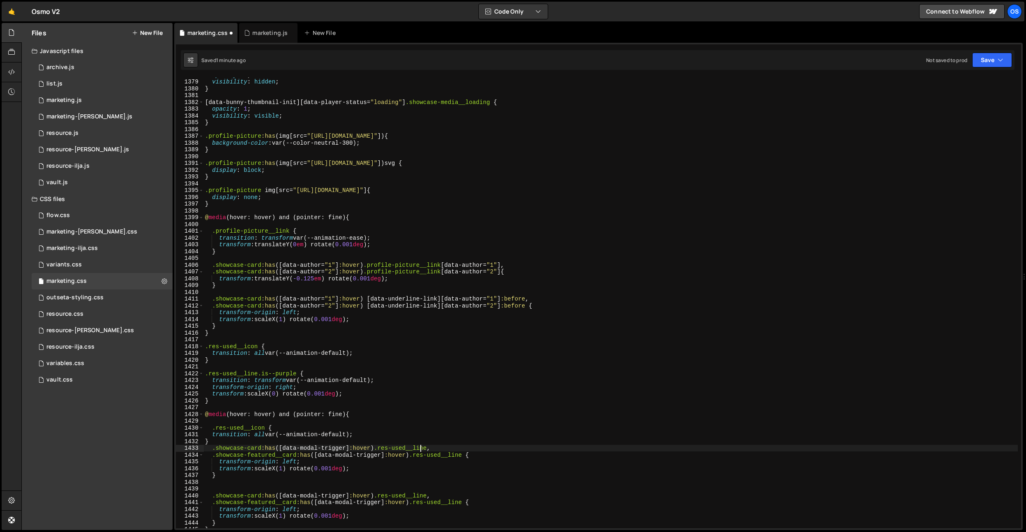
paste textarea "icon"
click at [441, 455] on div "opacity : 0 ; visibility : hidden ; } [ data-bunny-thumbnail-init ][ data-playe…" at bounding box center [610, 304] width 815 height 464
paste textarea "icon"
drag, startPoint x: 405, startPoint y: 433, endPoint x: 320, endPoint y: 438, distance: 85.2
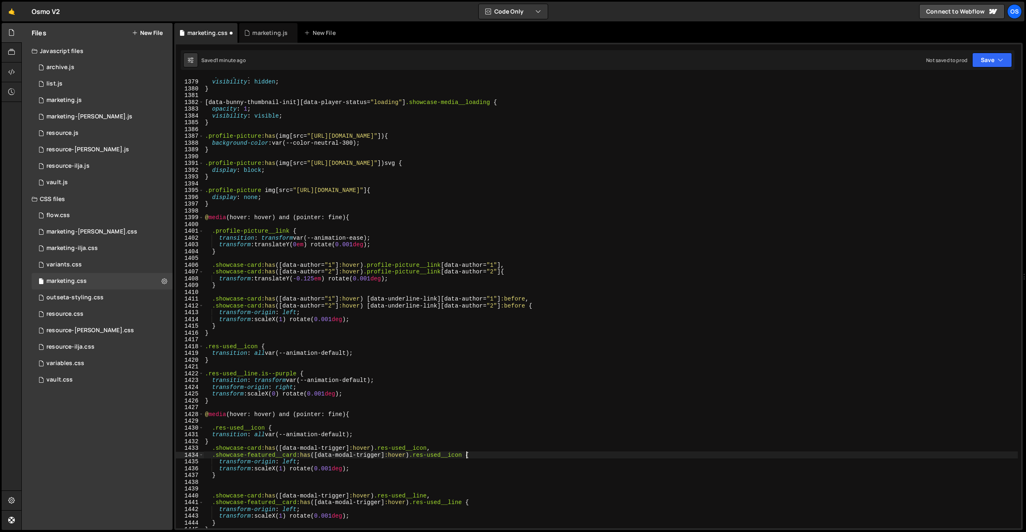
click at [404, 433] on div "opacity : 0 ; visibility : hidden ; } [ data-bunny-thumbnail-init ][ data-playe…" at bounding box center [610, 304] width 815 height 464
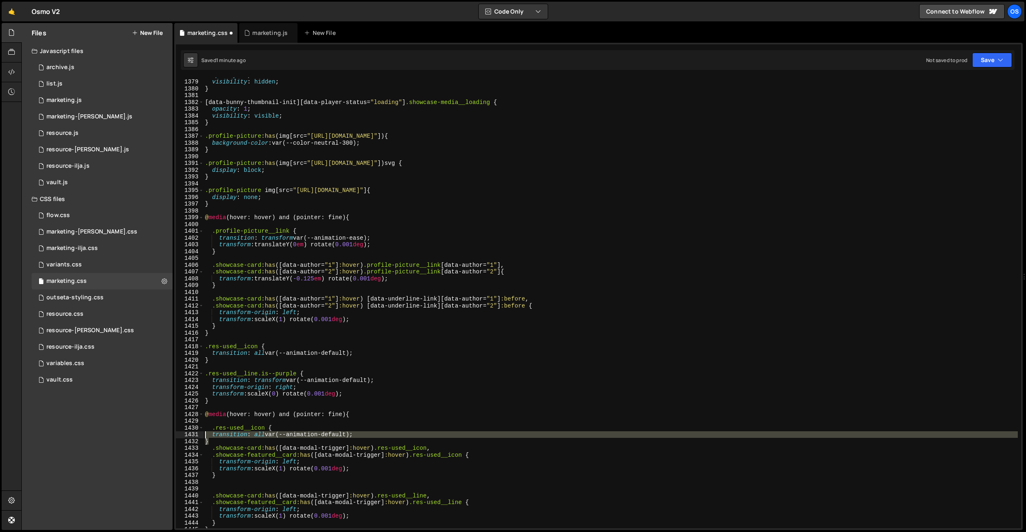
drag, startPoint x: 252, startPoint y: 443, endPoint x: 194, endPoint y: 430, distance: 59.3
click at [194, 431] on div "transition: all var(--animation-default); 1378 1379 1380 1381 1382 1383 1384 13…" at bounding box center [598, 302] width 845 height 451
type textarea ".res-used__icon { transition: all var(--animation-default);"
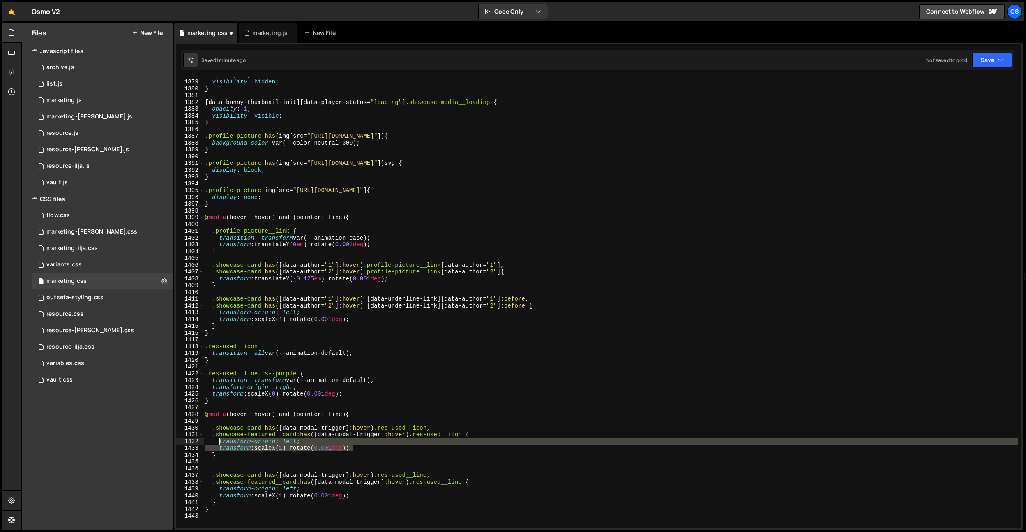
drag, startPoint x: 357, startPoint y: 447, endPoint x: 218, endPoint y: 441, distance: 139.0
click at [218, 441] on div "opacity : 0 ; visibility : hidden ; } [ data-bunny-thumbnail-init ][ data-playe…" at bounding box center [610, 304] width 815 height 464
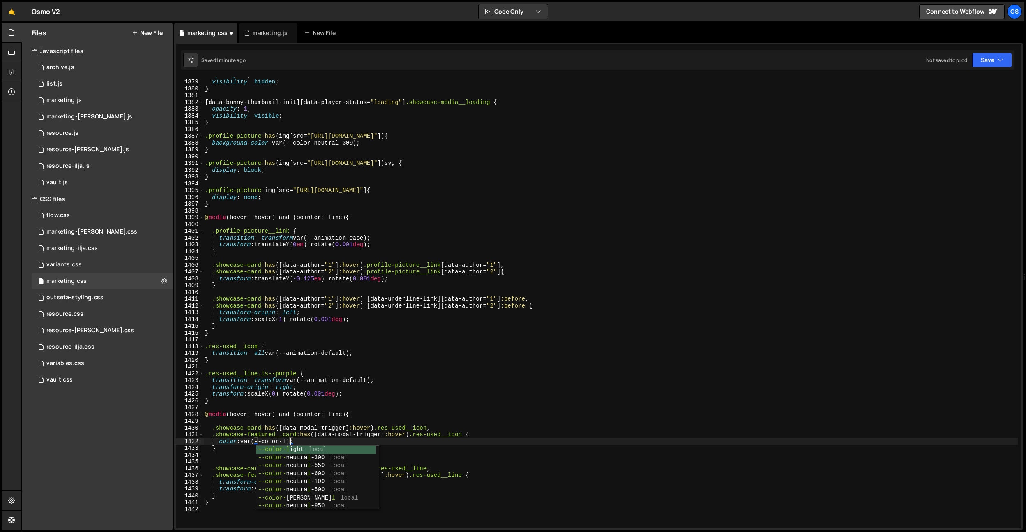
scroll to position [0, 6]
type textarea "color: var(--color-light);"
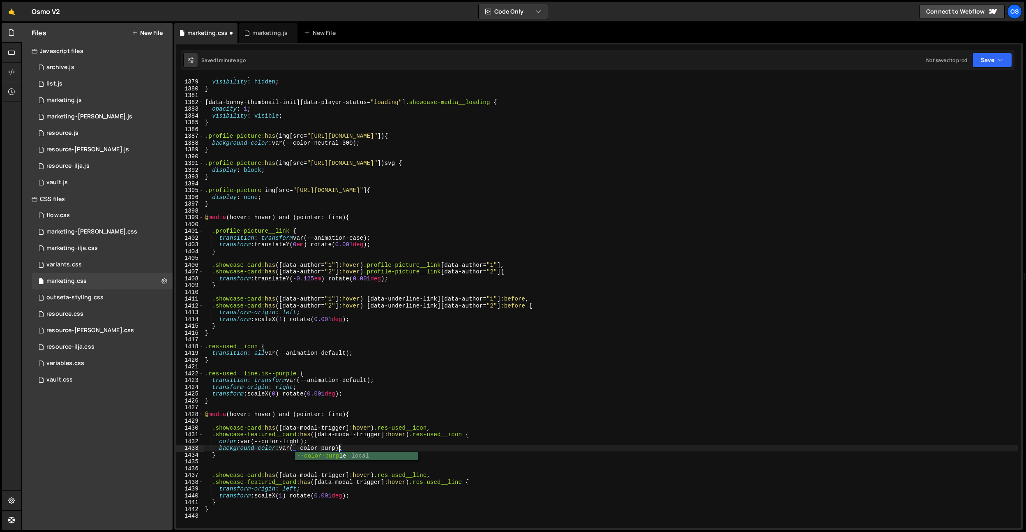
scroll to position [0, 9]
click at [340, 360] on div "opacity : 0 ; visibility : hidden ; } [ data-bunny-thumbnail-init ][ data-playe…" at bounding box center [610, 304] width 815 height 464
click at [342, 356] on div "opacity : 0 ; visibility : hidden ; } [ data-bunny-thumbnail-init ][ data-playe…" at bounding box center [610, 304] width 815 height 464
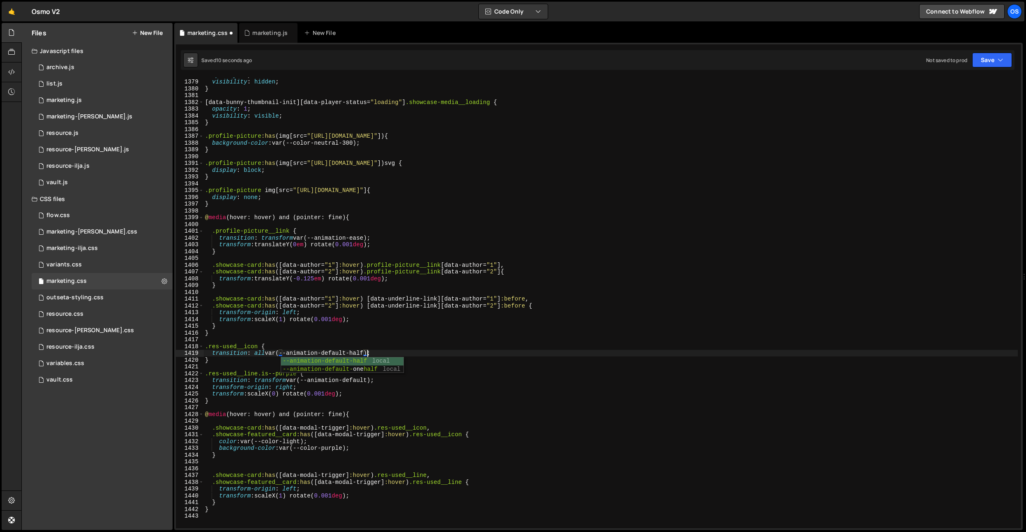
scroll to position [0, 11]
click at [391, 299] on div "opacity : 0 ; visibility : hidden ; } [ data-bunny-thumbnail-init ][ data-playe…" at bounding box center [610, 304] width 815 height 464
click at [390, 352] on div "opacity : 0 ; visibility : hidden ; } [ data-bunny-thumbnail-init ][ data-playe…" at bounding box center [610, 304] width 815 height 464
type textarea "transition: all var(--animation-default-half);"
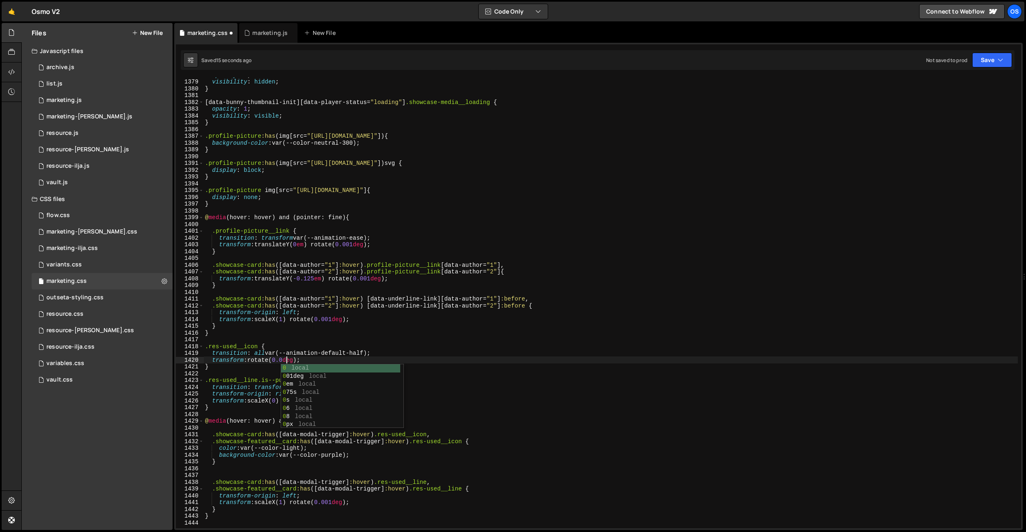
scroll to position [0, 6]
drag, startPoint x: 317, startPoint y: 357, endPoint x: 214, endPoint y: 360, distance: 103.2
click at [214, 360] on div "opacity : 0 ; visibility : hidden ; } [ data-bunny-thumbnail-init ][ data-playe…" at bounding box center [610, 304] width 815 height 464
click at [361, 456] on div "opacity : 0 ; visibility : hidden ; } [ data-bunny-thumbnail-init ][ data-playe…" at bounding box center [610, 304] width 815 height 464
type textarea "background-color: var(--color-purple);"
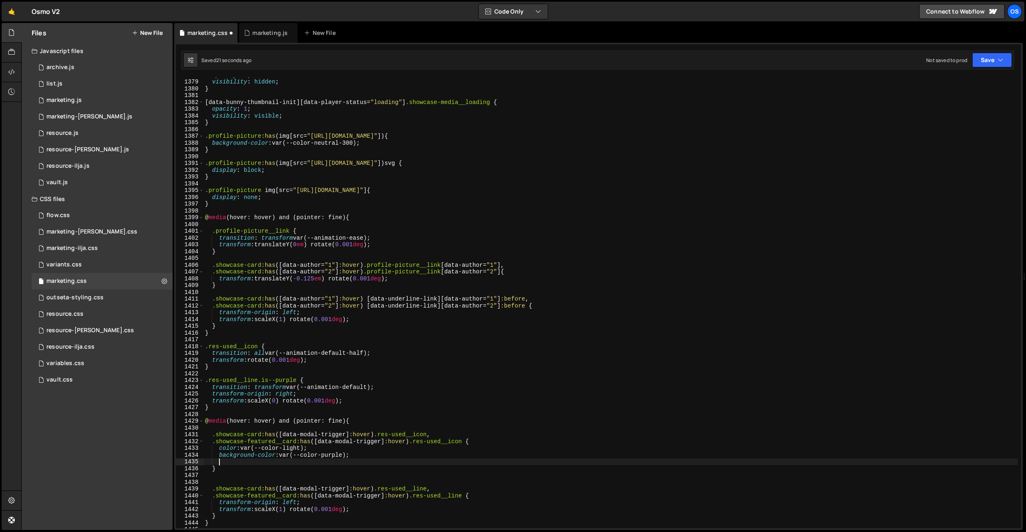
scroll to position [0, 0]
paste textarea "transform: rotate(0.001deg);"
click at [296, 460] on div "opacity : 0 ; visibility : hidden ; } [ data-bunny-thumbnail-init ][ data-playe…" at bounding box center [610, 304] width 815 height 464
click at [355, 389] on div "opacity : 0 ; visibility : hidden ; } [ data-bunny-thumbnail-init ][ data-playe…" at bounding box center [610, 304] width 815 height 464
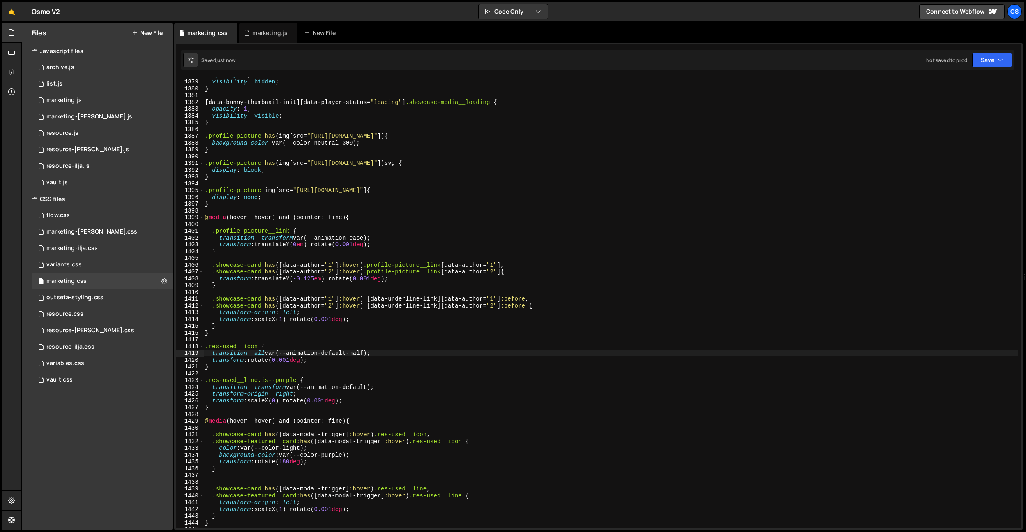
click at [357, 355] on div "opacity : 0 ; visibility : hidden ; } [ data-bunny-thumbnail-init ][ data-playe…" at bounding box center [610, 304] width 815 height 464
click at [290, 462] on div "opacity : 0 ; visibility : hidden ; } [ data-bunny-thumbnail-init ][ data-playe…" at bounding box center [610, 304] width 815 height 464
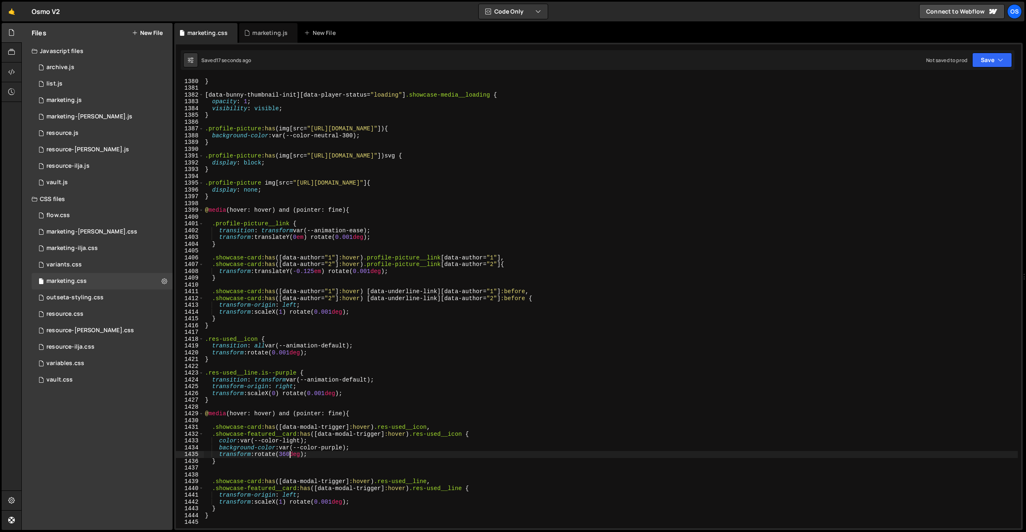
scroll to position [9361, 0]
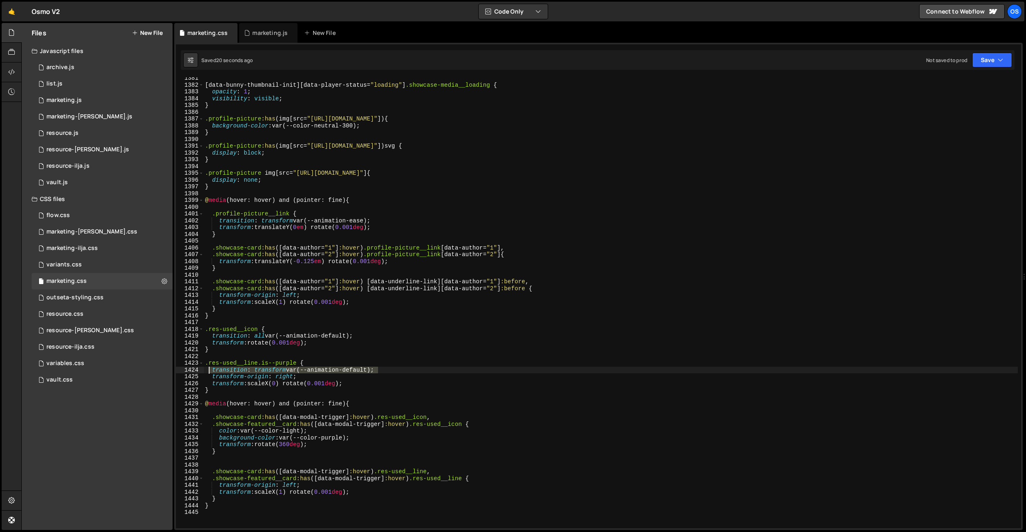
drag, startPoint x: 396, startPoint y: 370, endPoint x: 209, endPoint y: 369, distance: 187.0
click at [209, 369] on div "[ data-bunny-thumbnail-init ][ data-player-status = " loading " ] .showcase-med…" at bounding box center [610, 307] width 815 height 464
drag, startPoint x: 363, startPoint y: 336, endPoint x: 212, endPoint y: 335, distance: 150.8
click at [212, 335] on div "[ data-bunny-thumbnail-init ][ data-player-status = " loading " ] .showcase-med…" at bounding box center [610, 307] width 815 height 464
type textarea "transition: all var(--animation-default);"
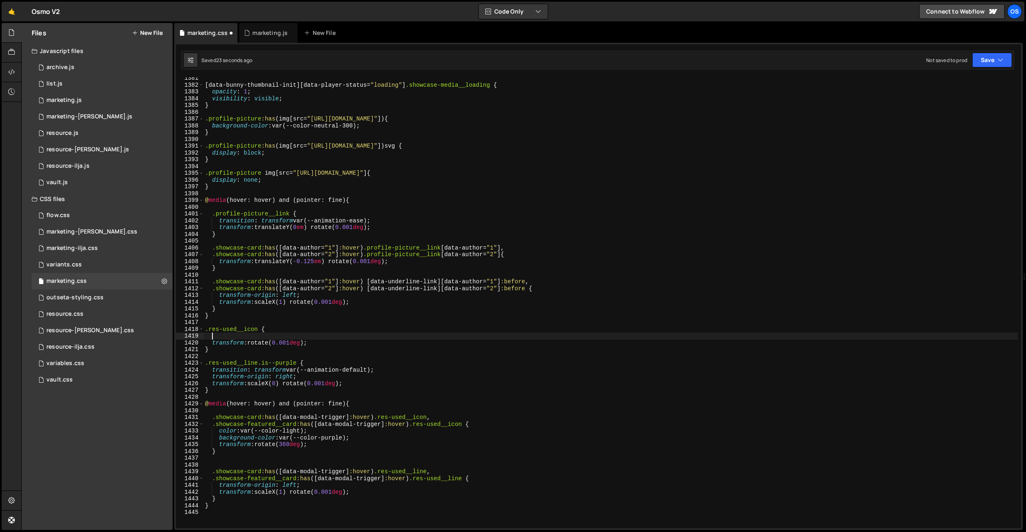
scroll to position [0, 0]
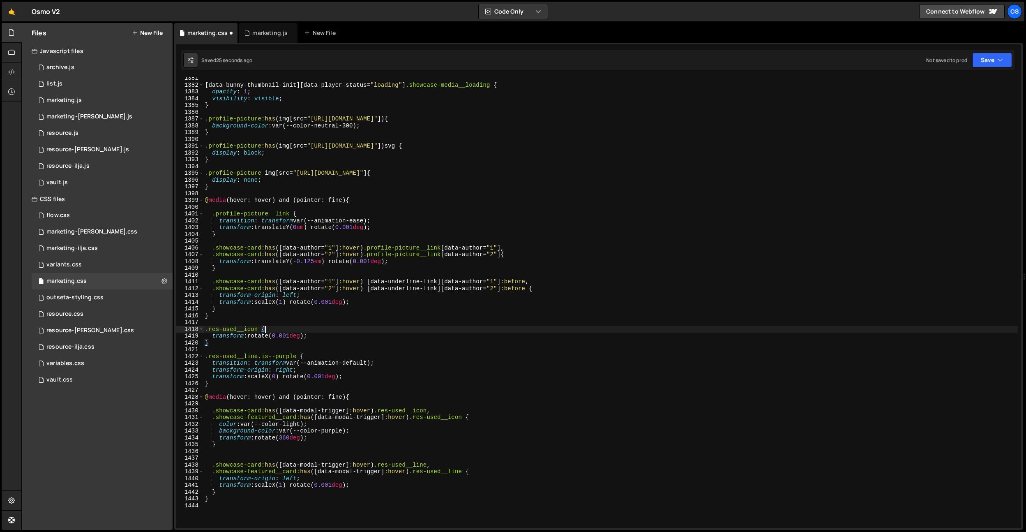
click at [483, 469] on div "[ data-bunny-thumbnail-init ][ data-player-status = " loading " ] .showcase-med…" at bounding box center [610, 307] width 815 height 464
click at [488, 420] on div "[ data-bunny-thumbnail-init ][ data-player-status = " loading " ] .showcase-med…" at bounding box center [610, 307] width 815 height 464
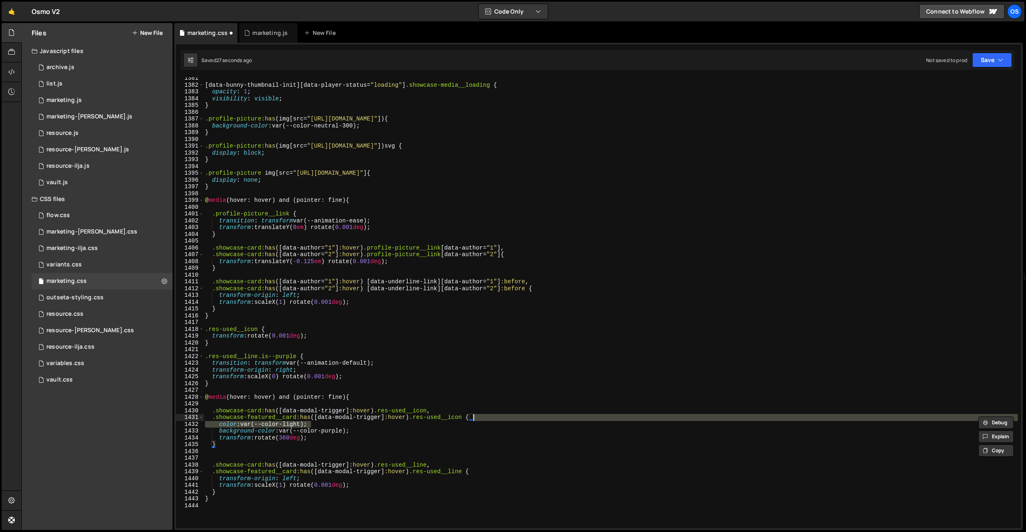
click at [488, 418] on div "[ data-bunny-thumbnail-init ][ data-player-status = " loading " ] .showcase-med…" at bounding box center [610, 302] width 815 height 451
type textarea ".showcase-featured__card:has([data-modal-trigger]:hover) .res-used__icon {"
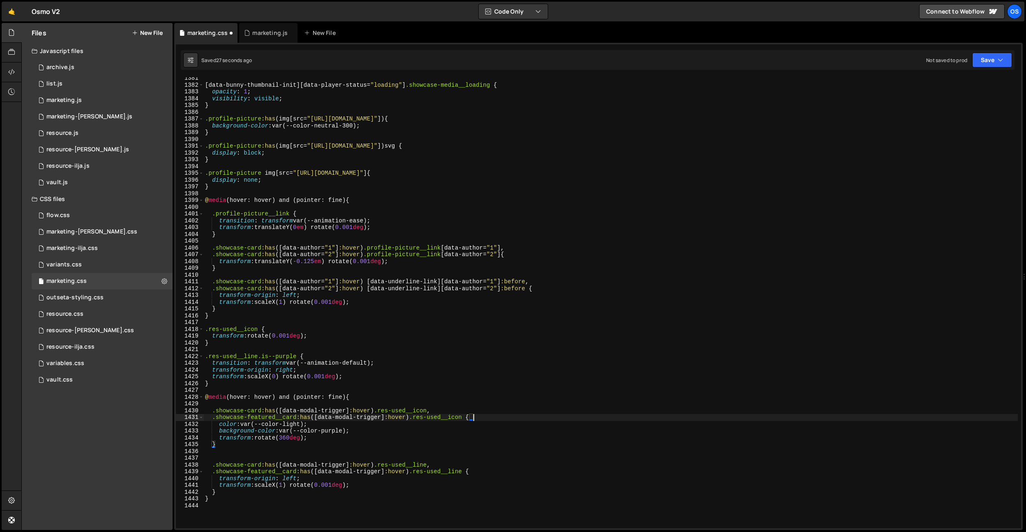
scroll to position [0, 0]
paste textarea "transition: all var(--animation-default);"
click at [266, 424] on div "[ data-bunny-thumbnail-init ][ data-player-status = " loading " ] .showcase-med…" at bounding box center [610, 307] width 815 height 464
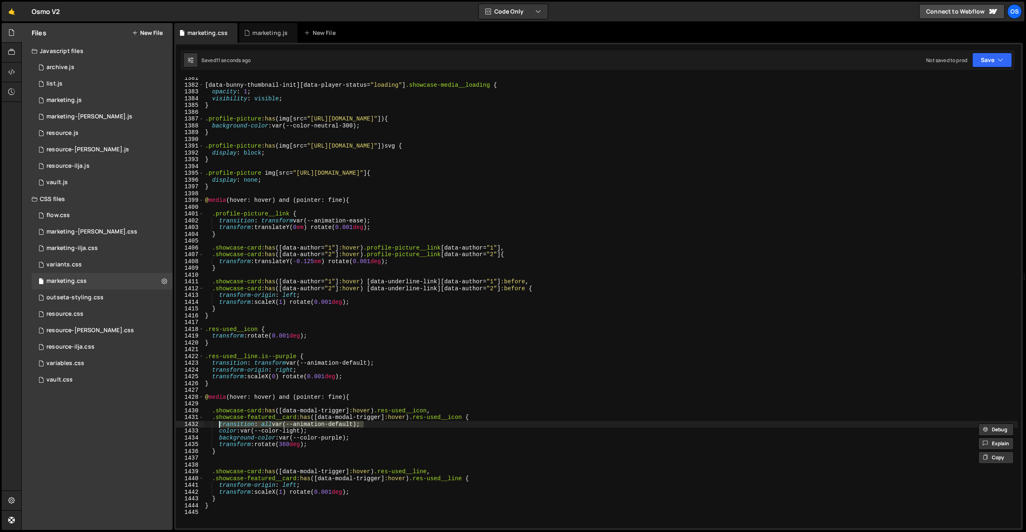
drag, startPoint x: 370, startPoint y: 426, endPoint x: 219, endPoint y: 424, distance: 150.4
click at [219, 424] on div "[ data-bunny-thumbnail-init ][ data-player-status = " loading " ] .showcase-med…" at bounding box center [610, 307] width 815 height 464
click at [325, 330] on div "[ data-bunny-thumbnail-init ][ data-player-status = " loading " ] .showcase-med…" at bounding box center [610, 307] width 815 height 464
type textarea ".res-used__icon {"
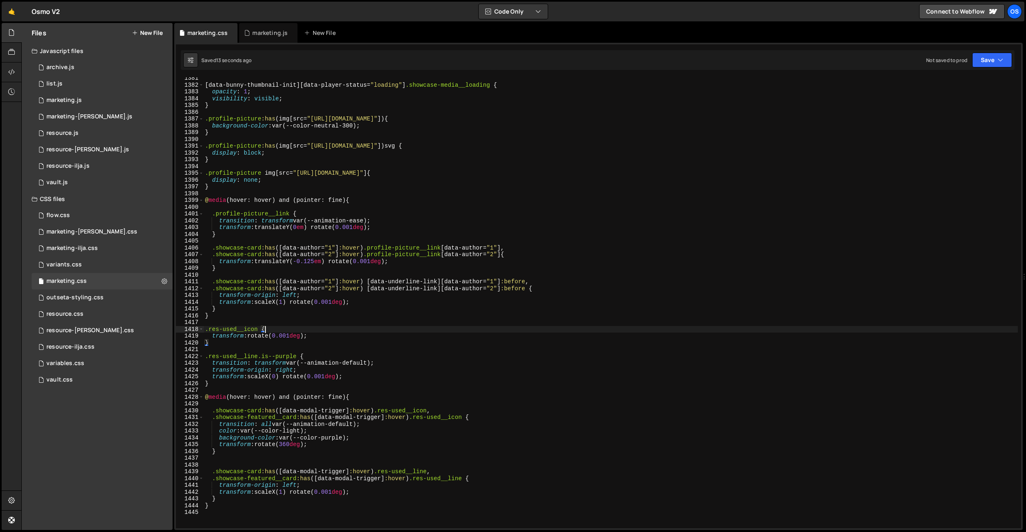
paste textarea "transition: all var(--animation-default);"
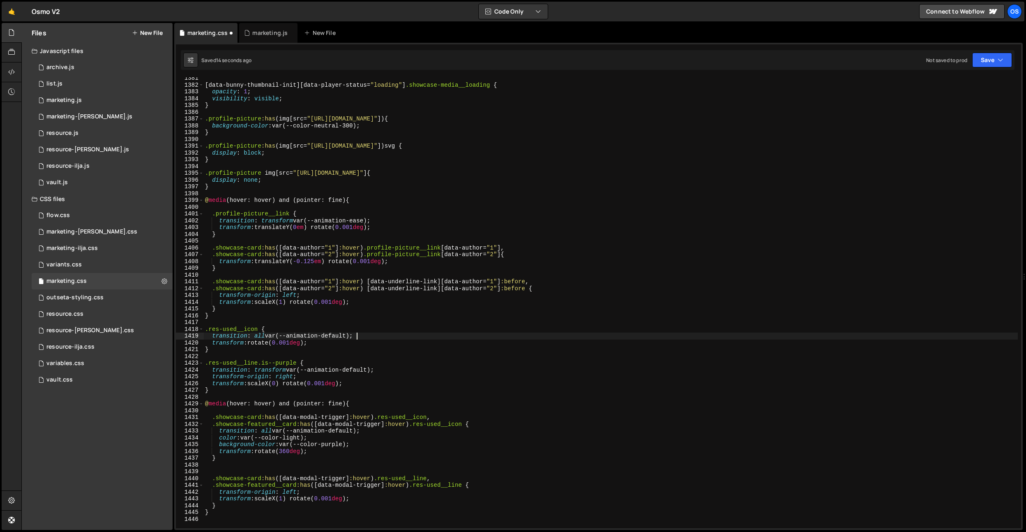
click at [256, 335] on div "[ data-bunny-thumbnail-init ][ data-player-status = " loading " ] .showcase-med…" at bounding box center [610, 307] width 815 height 464
click at [253, 337] on div "[ data-bunny-thumbnail-init ][ data-player-status = " loading " ] .showcase-med…" at bounding box center [610, 307] width 815 height 464
drag, startPoint x: 254, startPoint y: 336, endPoint x: 359, endPoint y: 335, distance: 105.2
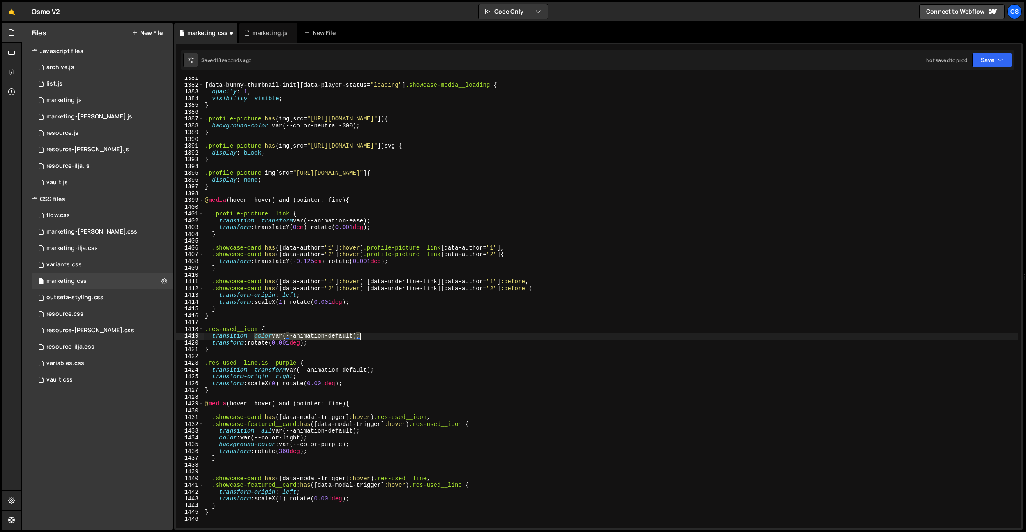
click at [359, 335] on div "[ data-bunny-thumbnail-init ][ data-player-status = " loading " ] .showcase-med…" at bounding box center [610, 307] width 815 height 464
paste textarea "color var(--animation-default)"
click at [378, 335] on div "[ data-bunny-thumbnail-init ][ data-player-status = " loading " ] .showcase-med…" at bounding box center [610, 307] width 815 height 464
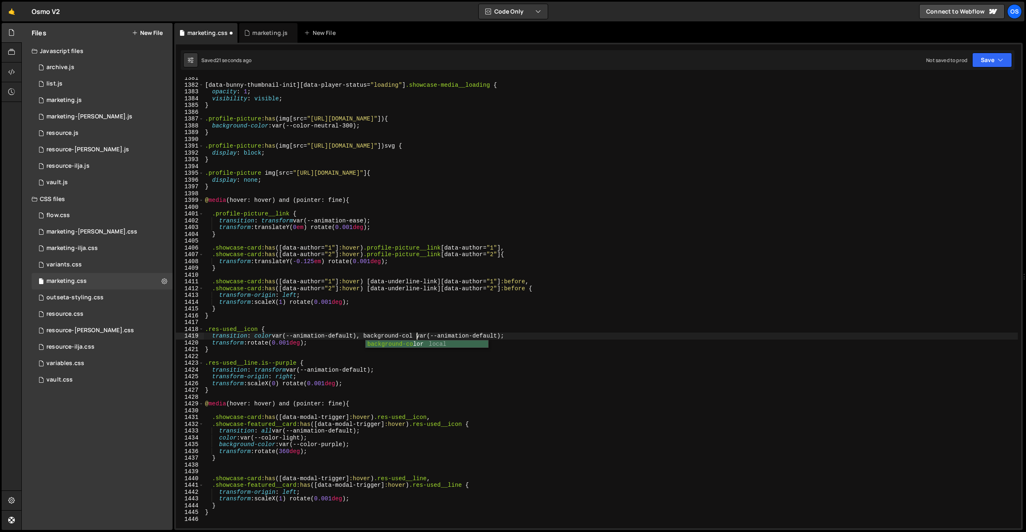
scroll to position [0, 15]
click at [344, 350] on div "[ data-bunny-thumbnail-init ][ data-player-status = " loading " ] .showcase-med…" at bounding box center [610, 307] width 815 height 464
click at [345, 333] on div "[ data-bunny-thumbnail-init ][ data-player-status = " loading " ] .showcase-med…" at bounding box center [610, 307] width 815 height 464
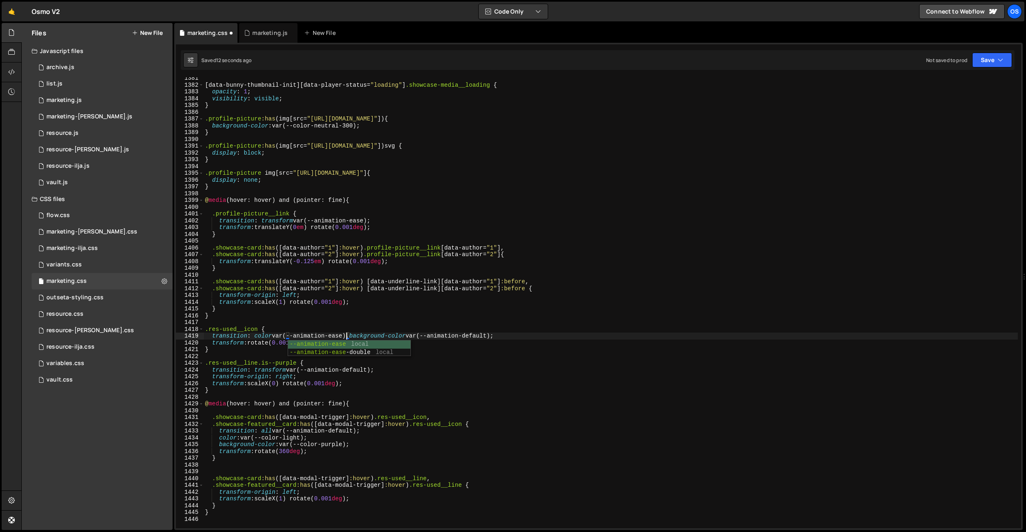
click at [494, 335] on div "[ data-bunny-thumbnail-init ][ data-player-status = " loading " ] .showcase-med…" at bounding box center [610, 307] width 815 height 464
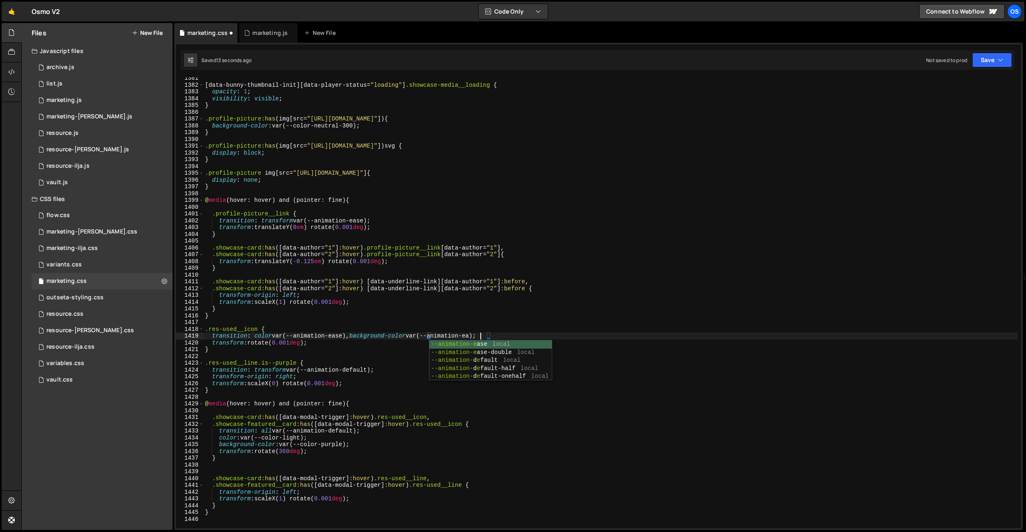
scroll to position [0, 21]
type textarea "transition: color var(--animation-ease), background-color var(--animation-ease);"
click at [415, 195] on div "[ data-bunny-thumbnail-init ][ data-player-status = " loading " ] .showcase-med…" at bounding box center [610, 307] width 815 height 464
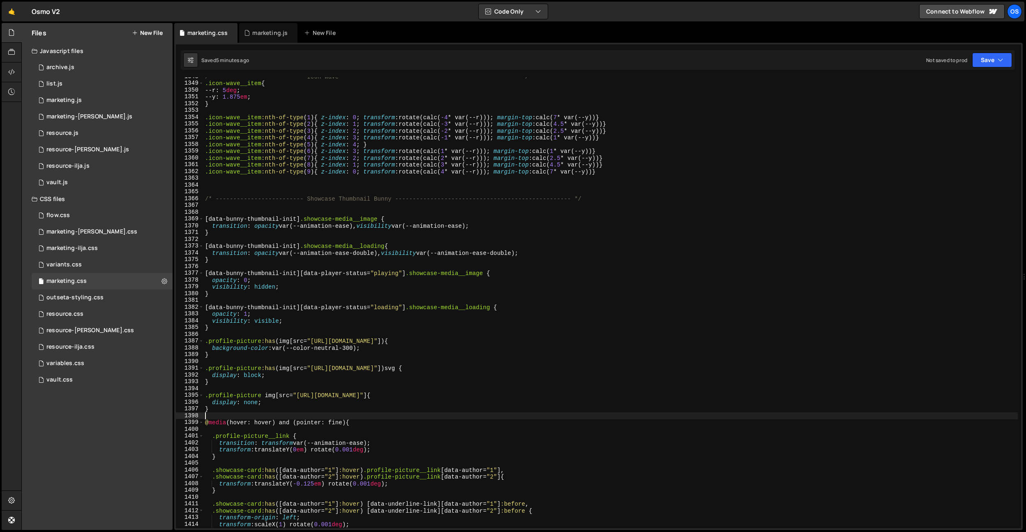
scroll to position [9139, 0]
drag, startPoint x: 603, startPoint y: 198, endPoint x: 204, endPoint y: 201, distance: 398.7
click at [201, 199] on div "1348 1349 1350 1351 1352 1353 1354 1355 1356 1357 1358 1359 1360 1361 1362 1363…" at bounding box center [598, 302] width 845 height 451
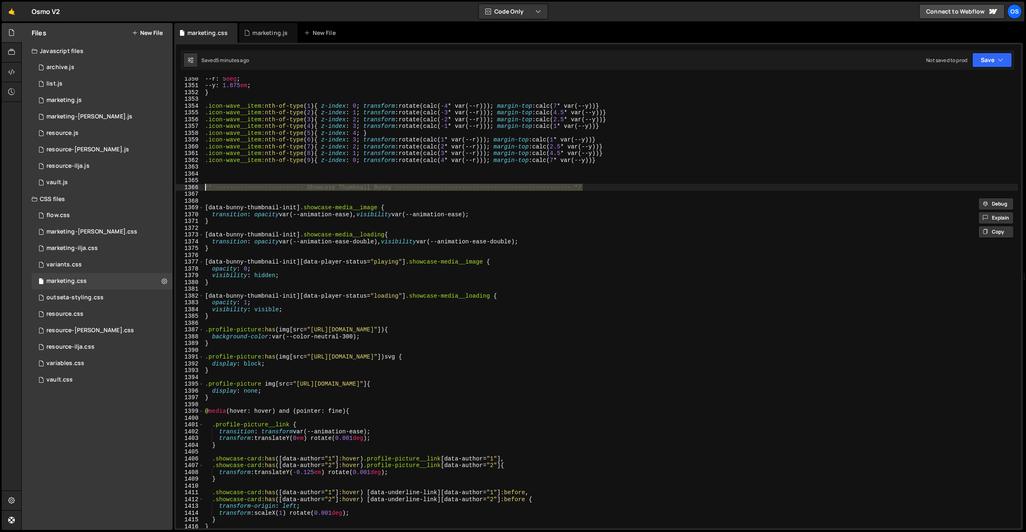
scroll to position [9232, 0]
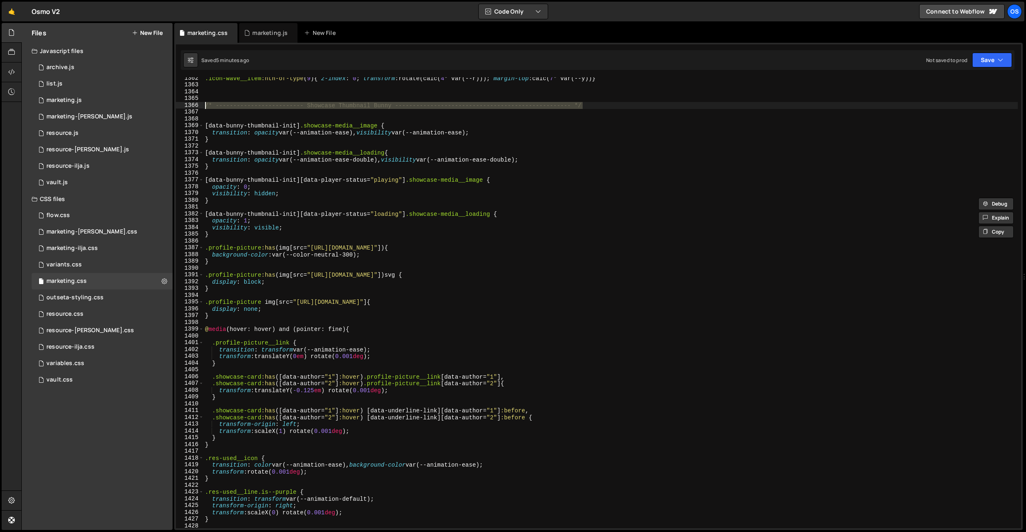
click at [249, 233] on div ".icon-wave__item :nth-of-type ( 9 ) { z-index : 0 ; transform : rotate(calc( 4 …" at bounding box center [610, 307] width 815 height 464
type textarea "}"
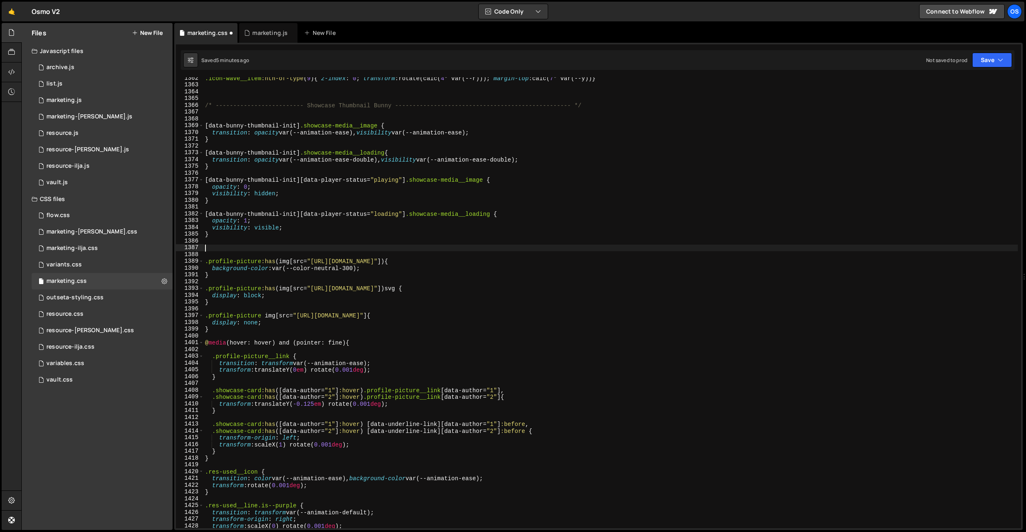
paste textarea "/* ------------------------- Showcase Thumbnail Bunny -------------------------…"
click at [383, 247] on div ".icon-wave__item :nth-of-type ( 9 ) { z-index : 0 ; transform : rotate(calc( 4 …" at bounding box center [610, 307] width 815 height 464
drag, startPoint x: 372, startPoint y: 248, endPoint x: 314, endPoint y: 249, distance: 58.0
click at [314, 249] on div ".icon-wave__item :nth-of-type ( 9 ) { z-index : 0 ; transform : rotate(calc( 4 …" at bounding box center [610, 307] width 815 height 464
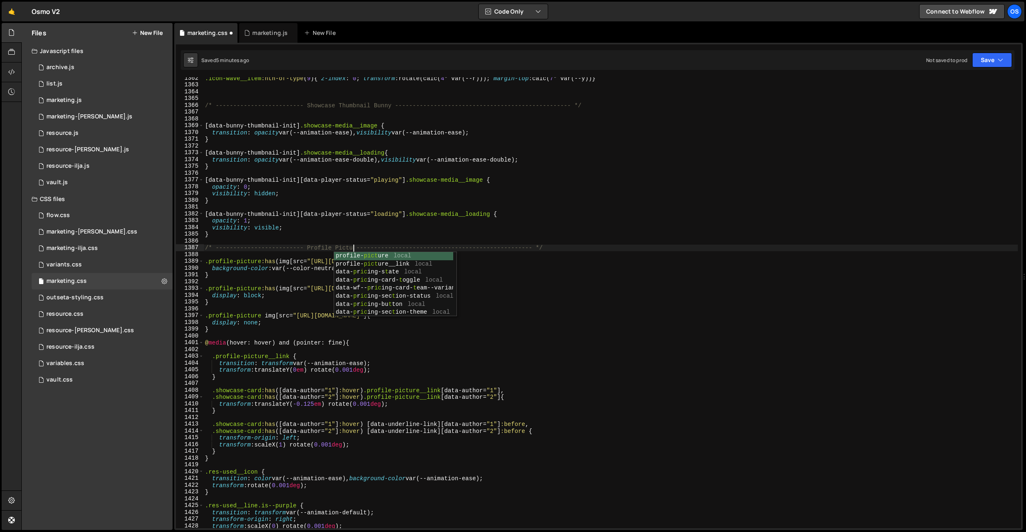
scroll to position [0, 11]
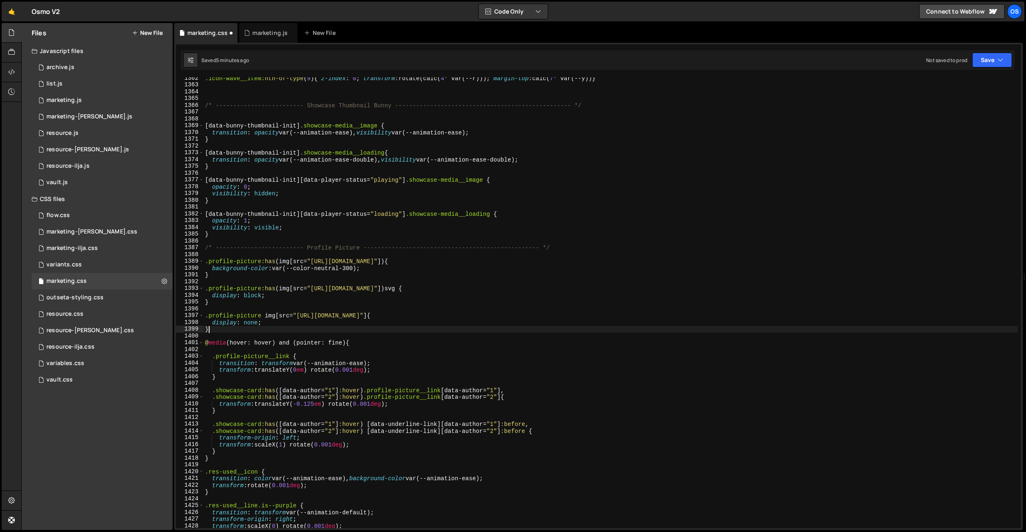
click at [230, 331] on div ".icon-wave__item :nth-of-type ( 9 ) { z-index : 0 ; transform : rotate(calc( 4 …" at bounding box center [610, 307] width 815 height 464
type textarea "}"
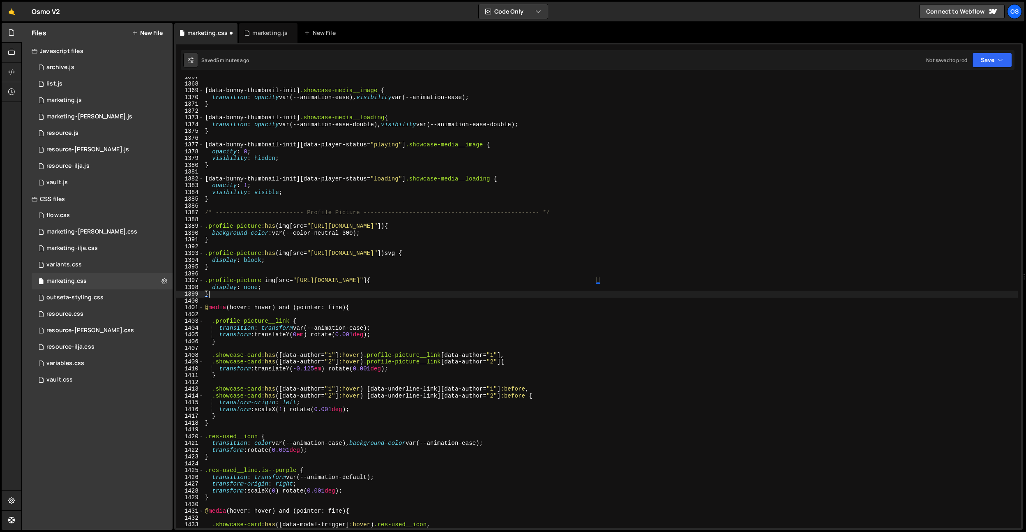
scroll to position [9270, 0]
click at [224, 423] on div "[ data-bunny-thumbnail-init ] .showcase-media__image { transition : opacity var…" at bounding box center [610, 303] width 815 height 464
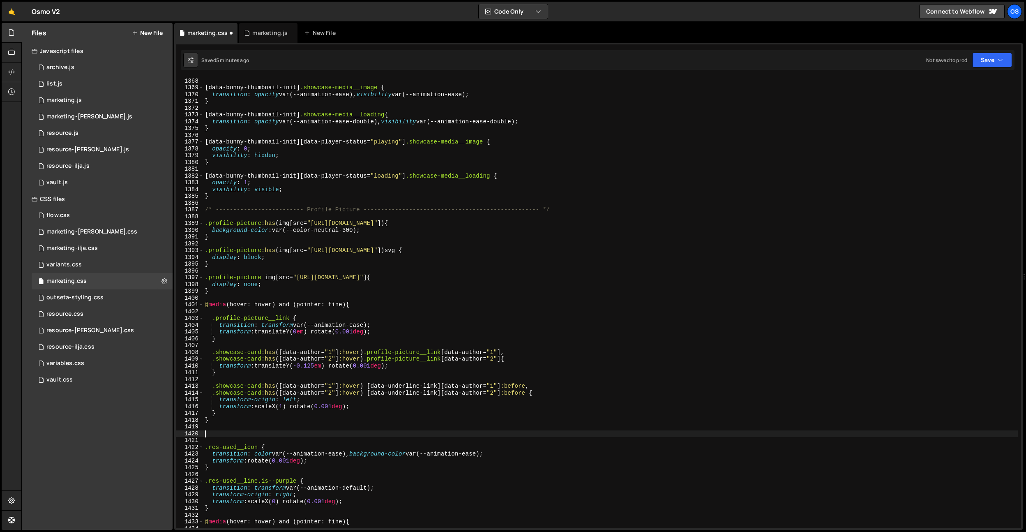
paste textarea "/* ------------------------- Showcase Thumbnail Bunny -------------------------…"
drag, startPoint x: 393, startPoint y: 434, endPoint x: 307, endPoint y: 433, distance: 86.3
click at [307, 433] on div "[ data-bunny-thumbnail-init ] .showcase-media__image { transition : opacity var…" at bounding box center [610, 303] width 815 height 464
click at [413, 316] on div "[ data-bunny-thumbnail-init ] .showcase-media__image { transition : opacity var…" at bounding box center [610, 303] width 815 height 464
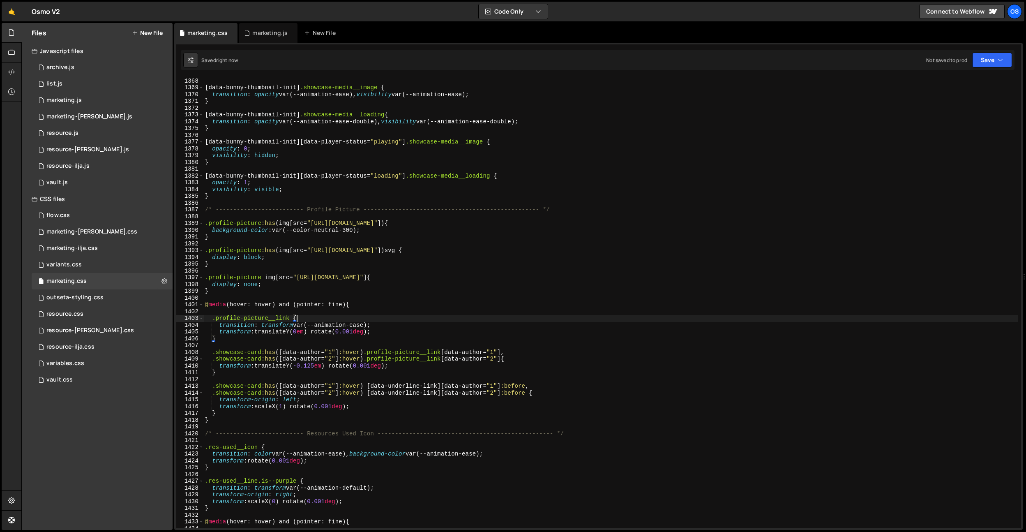
scroll to position [0, 6]
type textarea ".profile-picture__link {"
click at [335, 268] on div "[ data-bunny-thumbnail-init ] .showcase-media__image { transition : opacity var…" at bounding box center [610, 303] width 815 height 464
click at [268, 30] on div "marketing.js" at bounding box center [269, 33] width 35 height 8
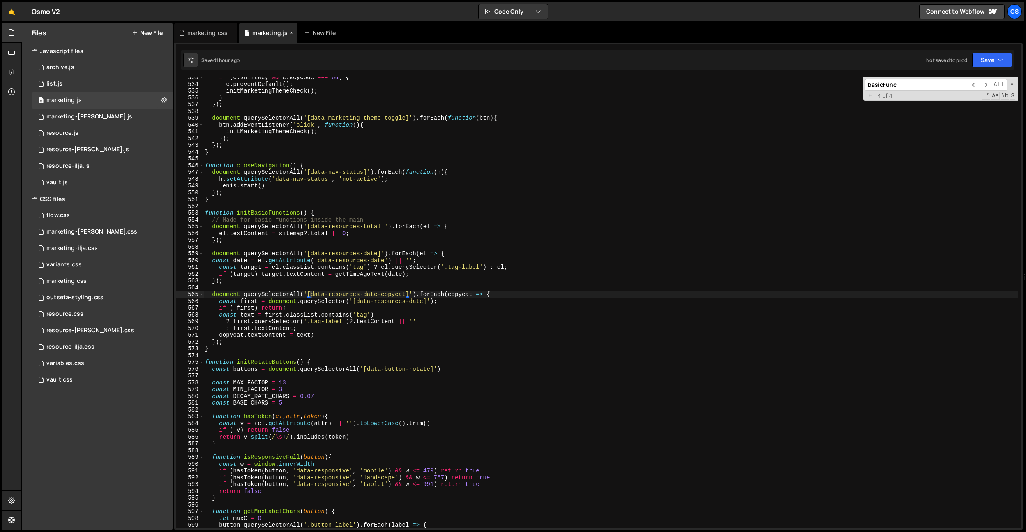
click at [292, 35] on icon at bounding box center [292, 33] width 6 height 8
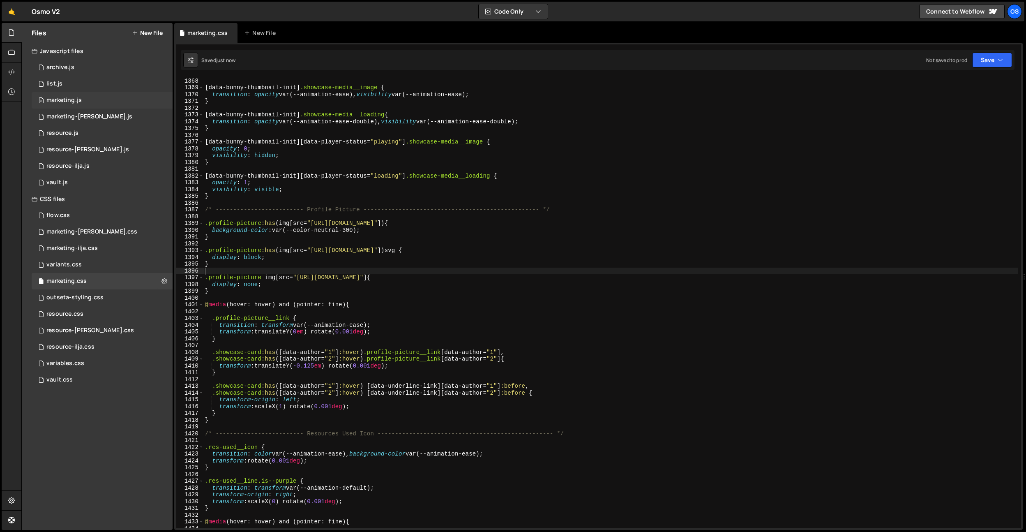
click at [94, 99] on div "0 marketing.js 0" at bounding box center [102, 100] width 141 height 16
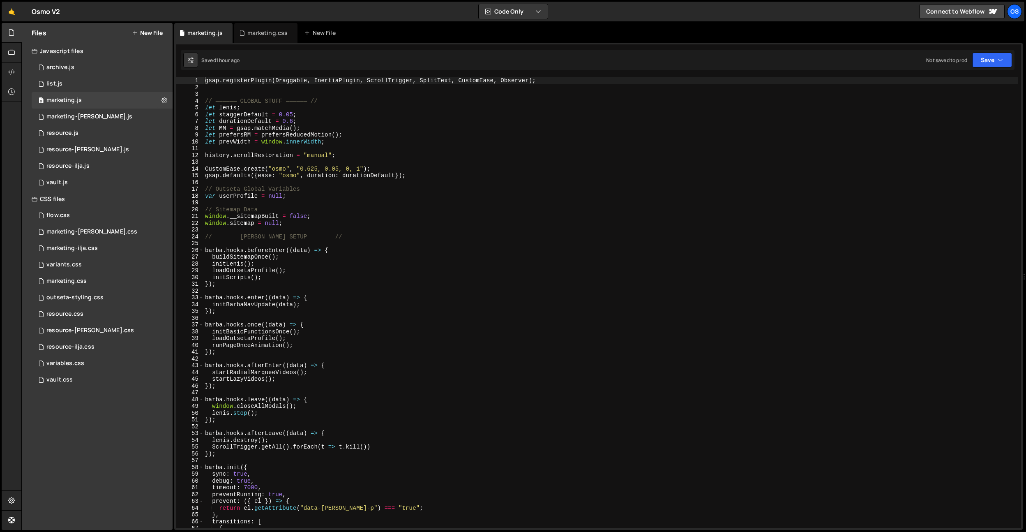
click at [300, 128] on div "gsap . registerPlugin ( Draggable , InertiaPlugin , ScrollTrigger , SplitText ,…" at bounding box center [610, 309] width 815 height 464
click at [368, 175] on div "gsap . registerPlugin ( Draggable , InertiaPlugin , ScrollTrigger , SplitText ,…" at bounding box center [610, 309] width 815 height 464
click at [307, 112] on div "gsap . registerPlugin ( Draggable , InertiaPlugin , ScrollTrigger , SplitText ,…" at bounding box center [610, 309] width 815 height 464
type textarea "let staggerDefault = 0.05;"
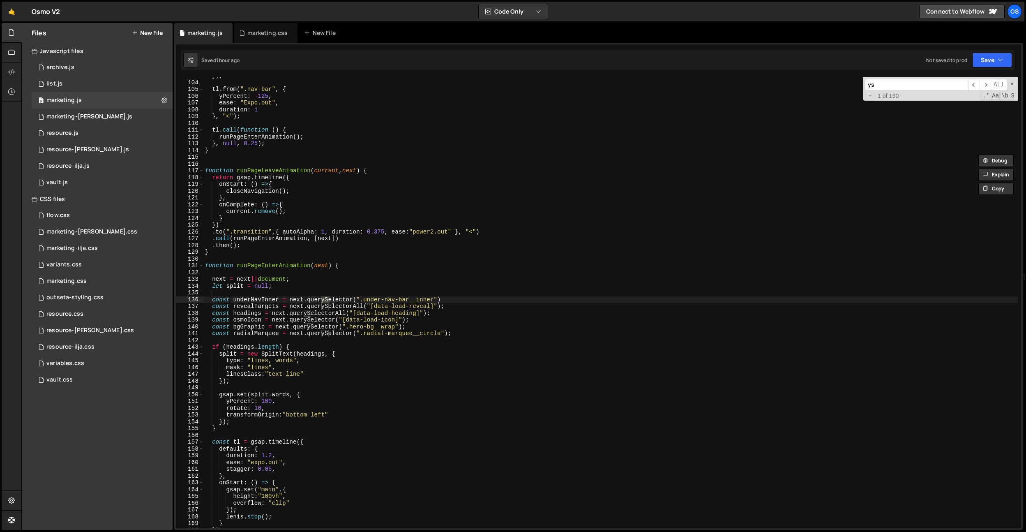
type input "y"
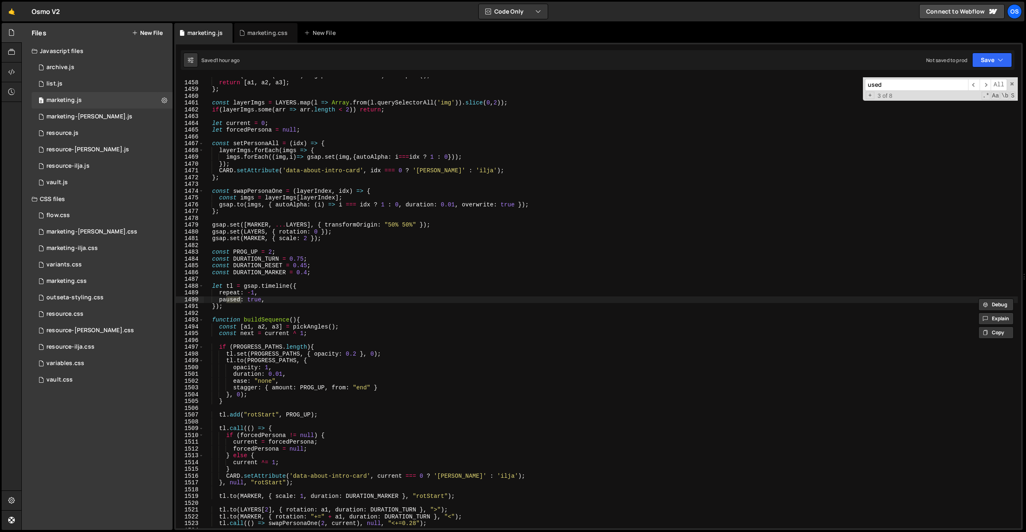
scroll to position [5713, 0]
type input "used"
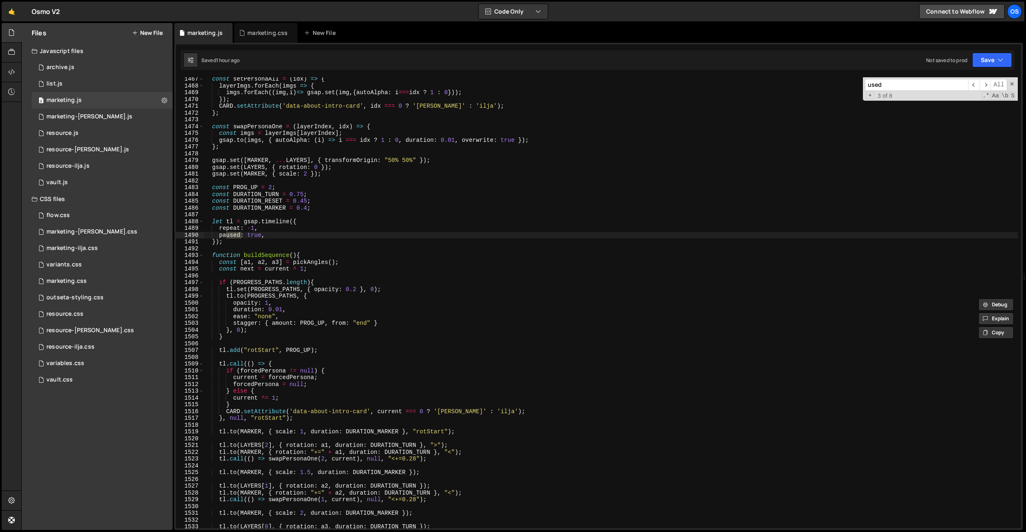
scroll to position [5751, 0]
type textarea "});"
click at [449, 240] on div "const setPersonaAll = ( idx ) => { layerImgs . forEach ( imgs => { imgs . forEa…" at bounding box center [610, 307] width 815 height 464
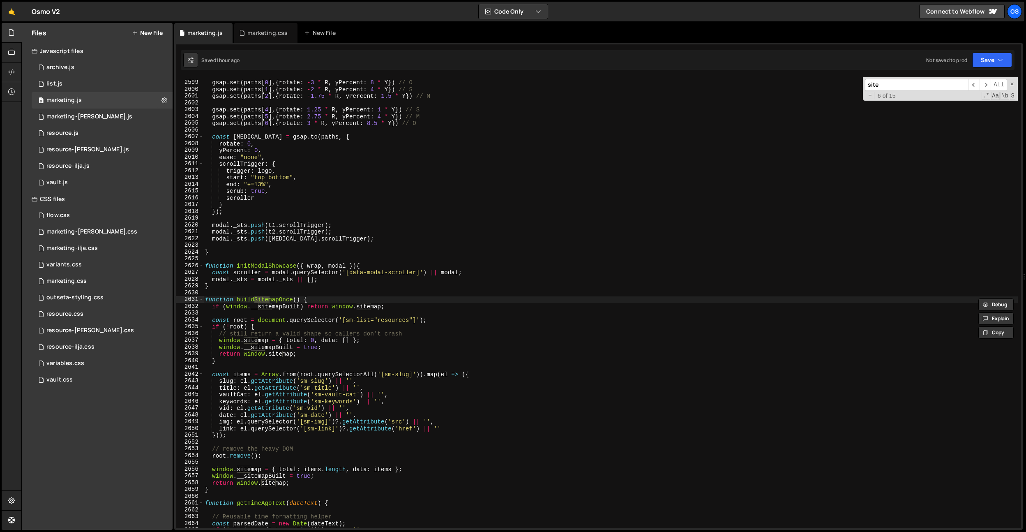
scroll to position [10188, 0]
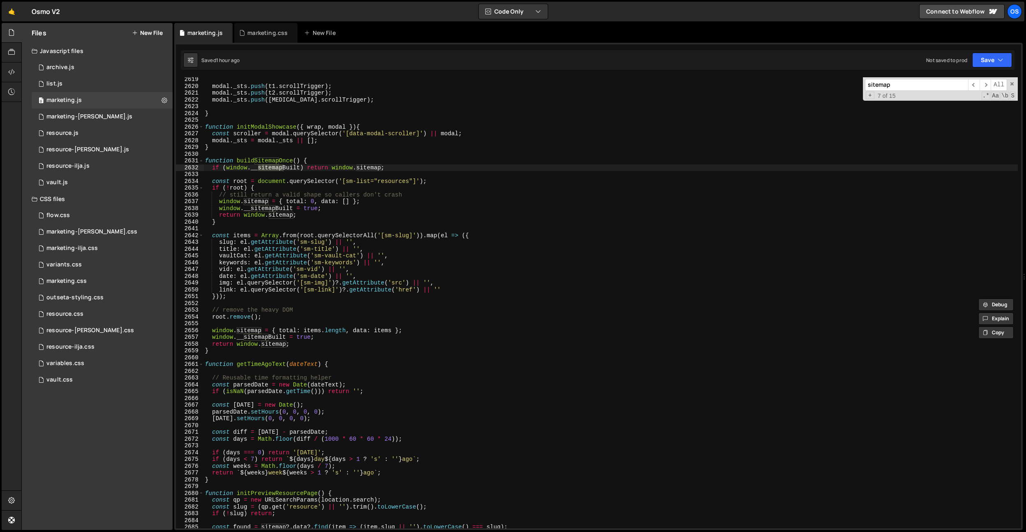
type input "sitemap"
click at [323, 307] on div "modal . _sts . push ( t1 . scrollTrigger ) ; modal . _sts . push ( t2 . scrollT…" at bounding box center [610, 306] width 815 height 464
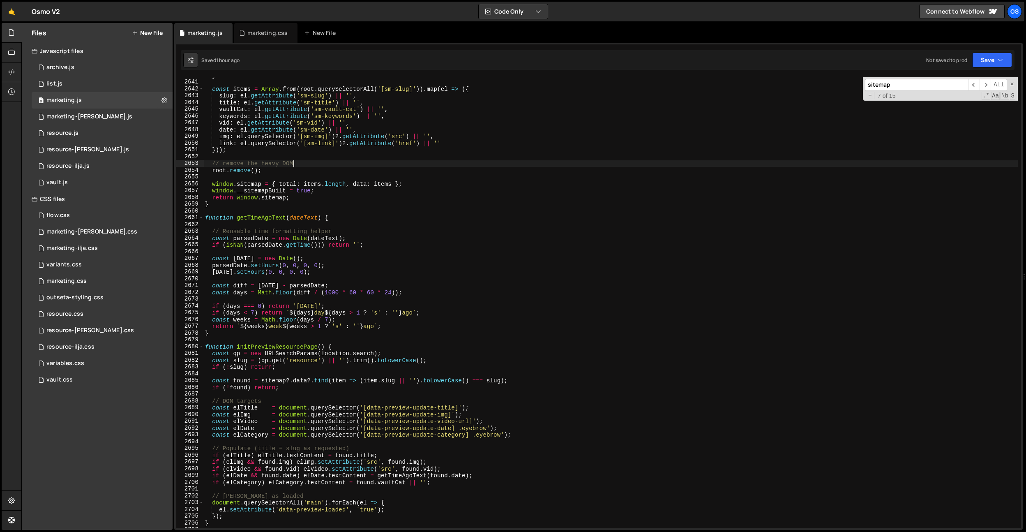
scroll to position [10353, 0]
click at [279, 348] on div "} const items = Array . from ( root . querySelectorAll ( '[sm-slug]' )) . map (…" at bounding box center [610, 304] width 815 height 464
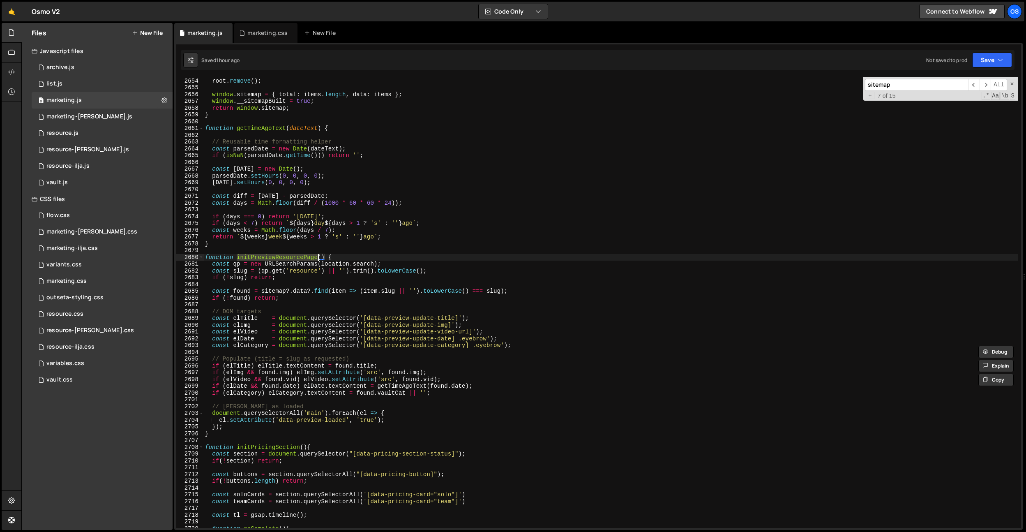
click at [242, 432] on div "// remove the heavy DOM root . remove ( ) ; window . sitemap = { total : items …" at bounding box center [610, 303] width 815 height 464
type textarea "}"
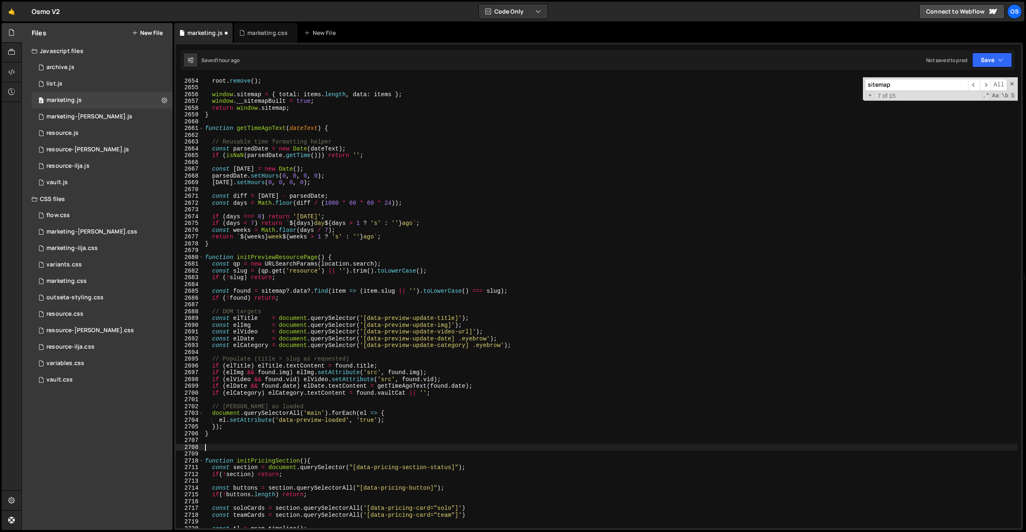
paste textarea "initPreviewResourcePage"
drag, startPoint x: 305, startPoint y: 448, endPoint x: 236, endPoint y: 468, distance: 71.5
click at [220, 446] on div "// remove the heavy DOM root . remove ( ) ; window . sitemap = { total : items …" at bounding box center [610, 303] width 815 height 464
type textarea "initResourcesUsed() {}"
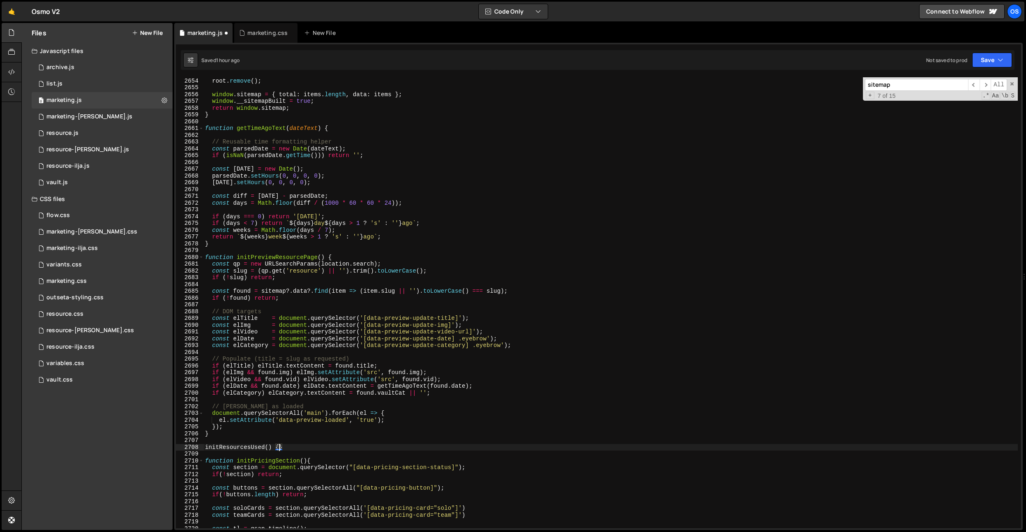
scroll to position [0, 0]
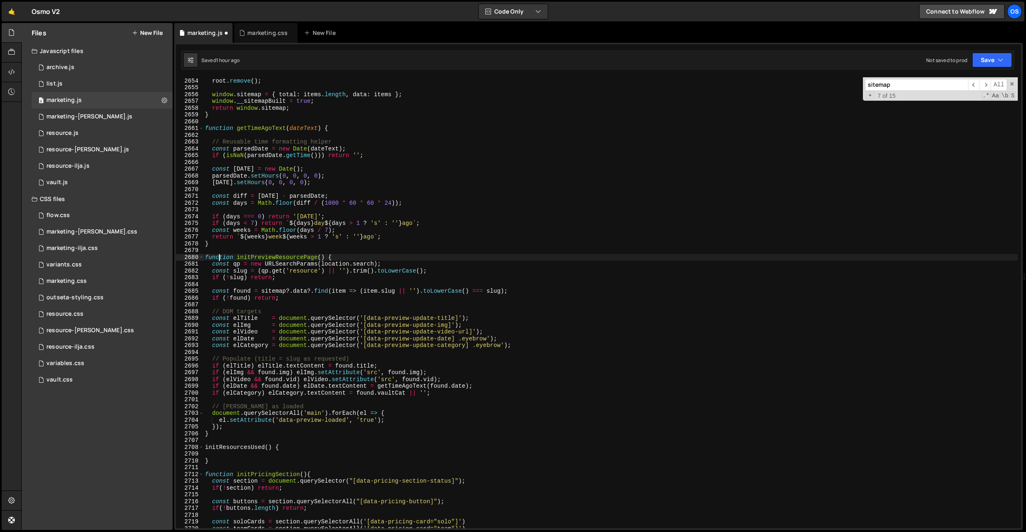
click at [220, 259] on div "// remove the heavy DOM root . remove ( ) ; window . sitemap = { total : items …" at bounding box center [610, 303] width 815 height 464
click at [205, 447] on div "// remove the heavy DOM root . remove ( ) ; window . sitemap = { total : items …" at bounding box center [610, 303] width 815 height 464
paste textarea "function"
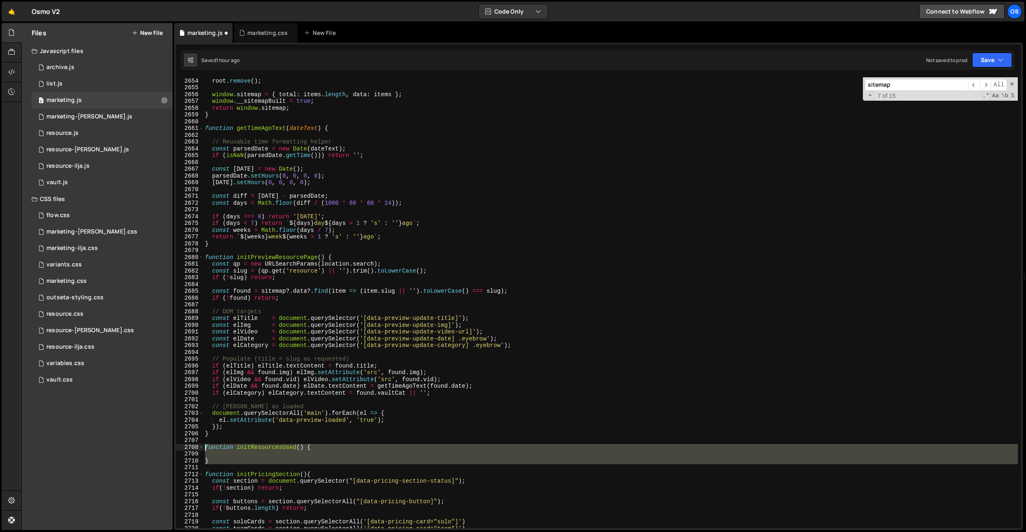
drag, startPoint x: 235, startPoint y: 465, endPoint x: 183, endPoint y: 447, distance: 54.3
click at [182, 448] on div "function initResourcesUsed() { 2653 2654 2655 2656 2657 2658 2659 2660 2661 266…" at bounding box center [598, 302] width 845 height 451
click at [250, 447] on div "// remove the heavy DOM root . remove ( ) ; window . sitemap = { total : items …" at bounding box center [610, 302] width 815 height 451
click at [250, 447] on div "// remove the heavy DOM root . remove ( ) ; window . sitemap = { total : items …" at bounding box center [610, 303] width 815 height 464
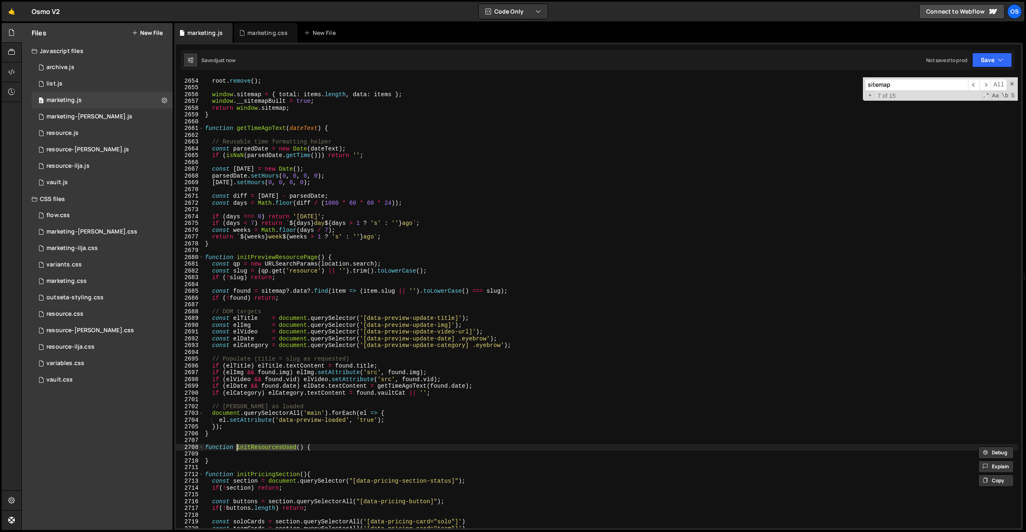
click at [306, 258] on div "// remove the heavy DOM root . remove ( ) ; window . sitemap = { total : items …" at bounding box center [610, 303] width 815 height 464
click at [272, 448] on div "// remove the heavy DOM root . remove ( ) ; window . sitemap = { total : items …" at bounding box center [610, 303] width 815 height 464
type textarea "function initResourcesUsed() {"
click at [282, 439] on div "// remove the heavy DOM root . remove ( ) ; window . sitemap = { total : items …" at bounding box center [610, 303] width 815 height 464
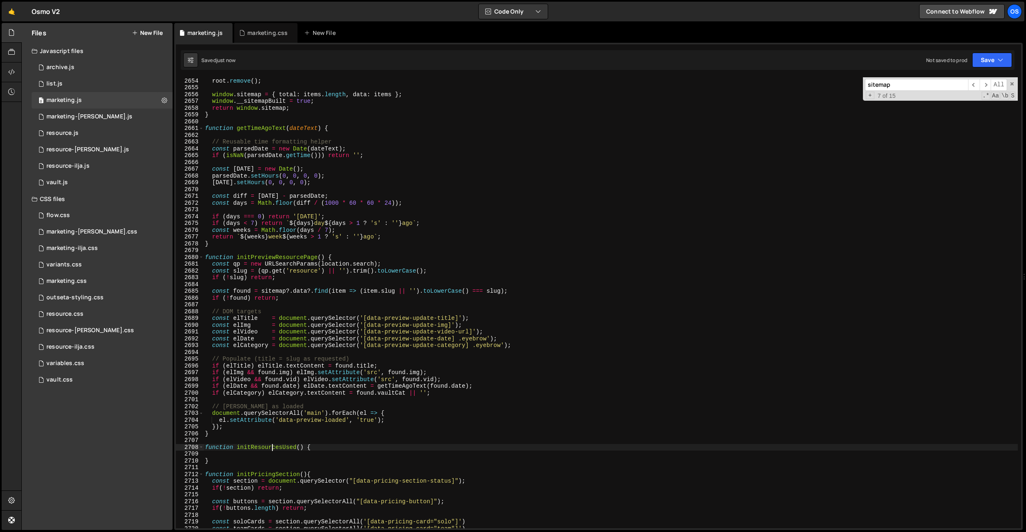
scroll to position [0, 0]
paste input "initPreviewResourcePage"
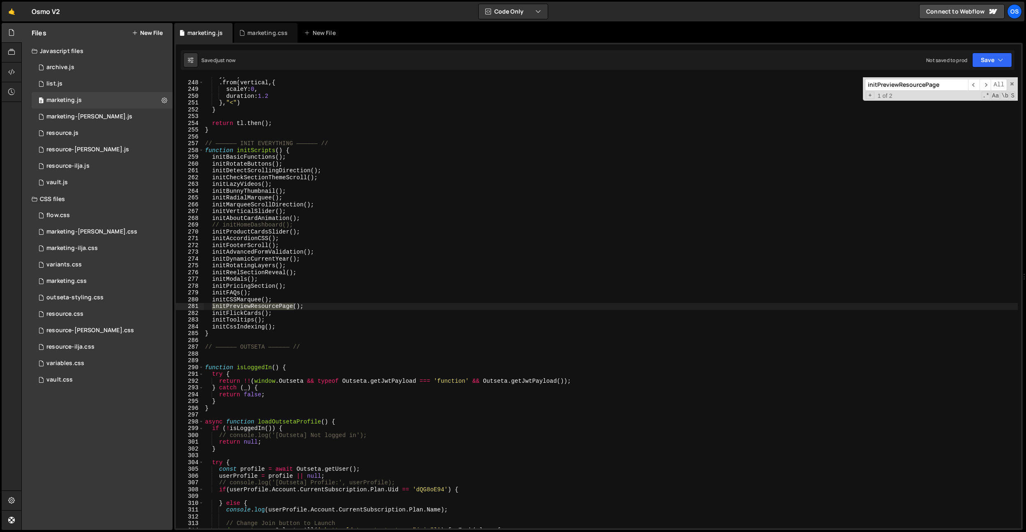
scroll to position [967, 0]
type input "initPreviewResourcePage"
click at [316, 301] on div "} , "<" ) . from ( vertical , { scaleY : 0 , duration : 1.2 } , "<" ) } return …" at bounding box center [610, 304] width 815 height 464
drag, startPoint x: 317, startPoint y: 304, endPoint x: 213, endPoint y: 305, distance: 103.6
click at [213, 305] on div "} , "<" ) . from ( vertical , { scaleY : 0 , duration : 1.2 } , "<" ) } return …" at bounding box center [610, 304] width 815 height 464
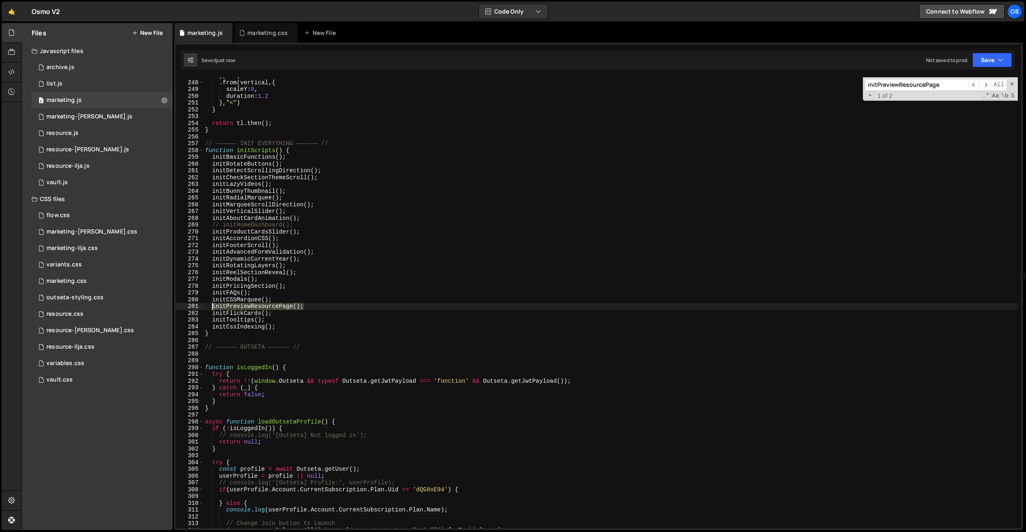
type textarea "initPreviewResourcePage();"
paste textarea "initPreviewResourcePage();"
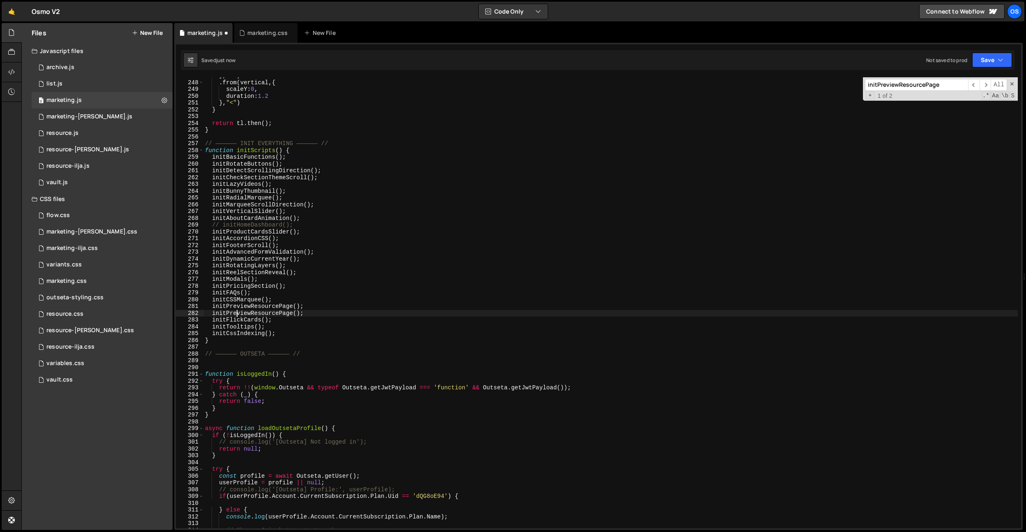
click at [236, 315] on div "} , "<" ) . from ( vertical , { scaleY : 0 , duration : 1.2 } , "<" ) } return …" at bounding box center [610, 304] width 815 height 464
click at [228, 316] on div "} , "<" ) . from ( vertical , { scaleY : 0 , duration : 1.2 } , "<" ) } return …" at bounding box center [610, 304] width 815 height 464
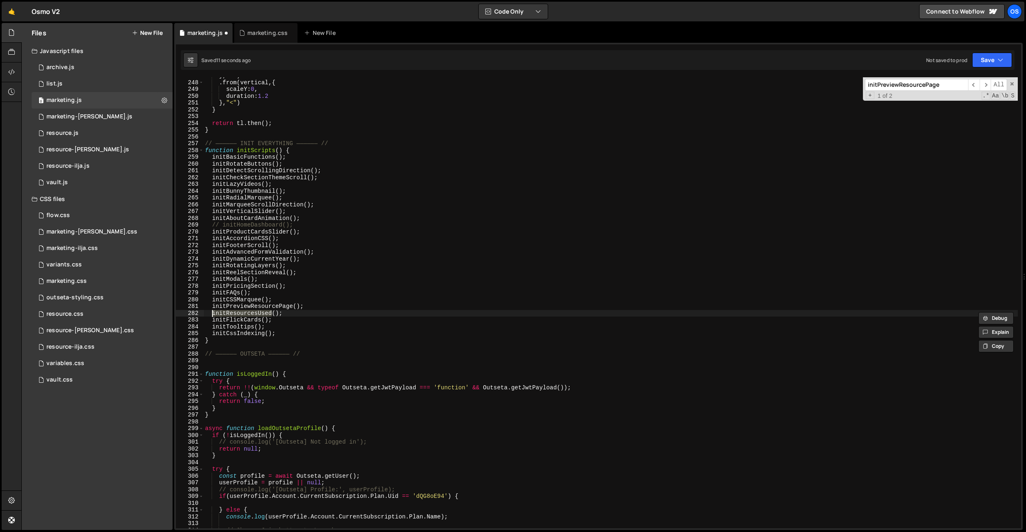
click at [360, 315] on div "} , "<" ) . from ( vertical , { scaleY : 0 , duration : 1.2 } , "<" ) } return …" at bounding box center [610, 304] width 815 height 464
type textarea "initResourcesUsed();"
paste input "();"
type input "initPreviewResourcePage();"
click at [259, 313] on div "} , "<" ) . from ( vertical , { scaleY : 0 , duration : 1.2 } , "<" ) } return …" at bounding box center [610, 304] width 815 height 464
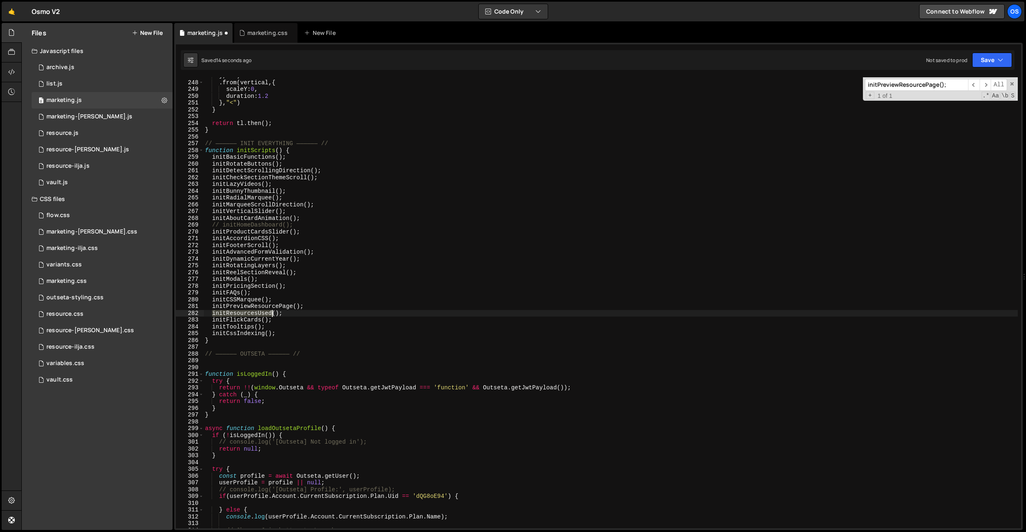
click at [259, 313] on div "} , "<" ) . from ( vertical , { scaleY : 0 , duration : 1.2 } , "<" ) } return …" at bounding box center [610, 304] width 815 height 464
click at [362, 316] on div "} , "<" ) . from ( vertical , { scaleY : 0 , duration : 1.2 } , "<" ) } return …" at bounding box center [610, 304] width 815 height 464
type textarea "initFlickCards();"
paste input "ResourcesUsed"
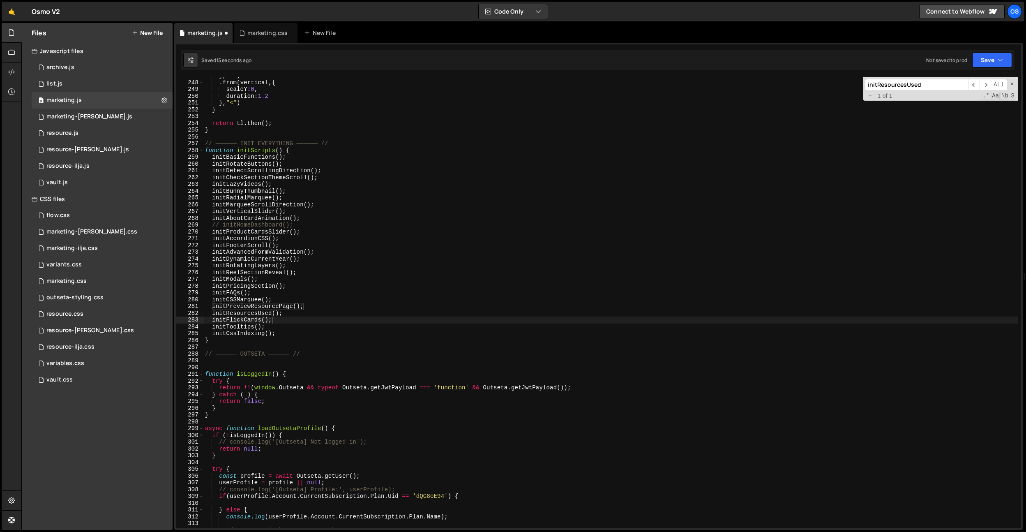
scroll to position [10479, 0]
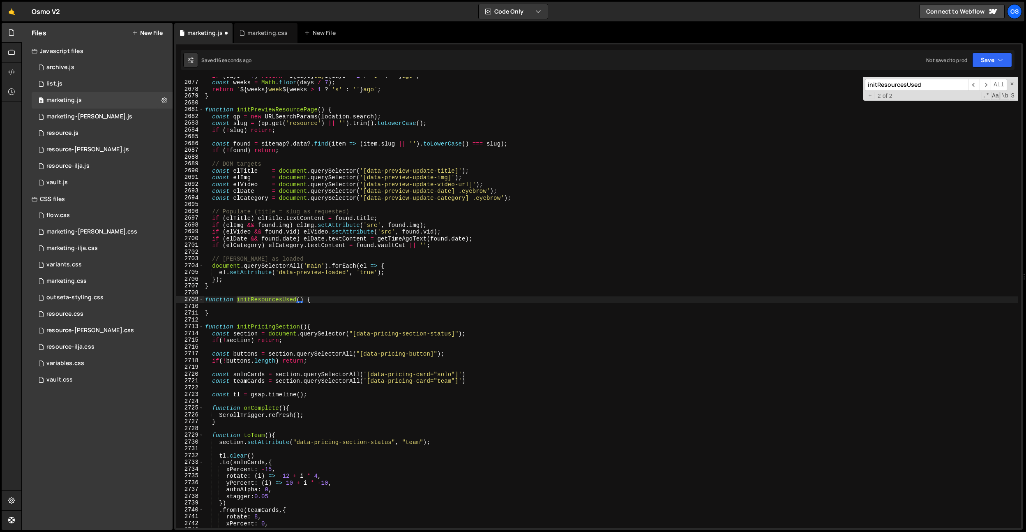
type input "initResourcesUsed"
click at [289, 299] on div "if ( days < 7 ) return ` ${ days } day ${ days > 1 ? 's' : '' } ago ` ; const w…" at bounding box center [610, 302] width 815 height 451
click at [289, 299] on div "if ( days < 7 ) return ` ${ days } day ${ days > 1 ? 's' : '' } ago ` ; const w…" at bounding box center [610, 304] width 815 height 464
click at [268, 301] on div "if ( days < 7 ) return ` ${ days } day ${ days > 1 ? 's' : '' } ago ` ; const w…" at bounding box center [610, 302] width 815 height 451
drag, startPoint x: 268, startPoint y: 301, endPoint x: 318, endPoint y: 321, distance: 53.3
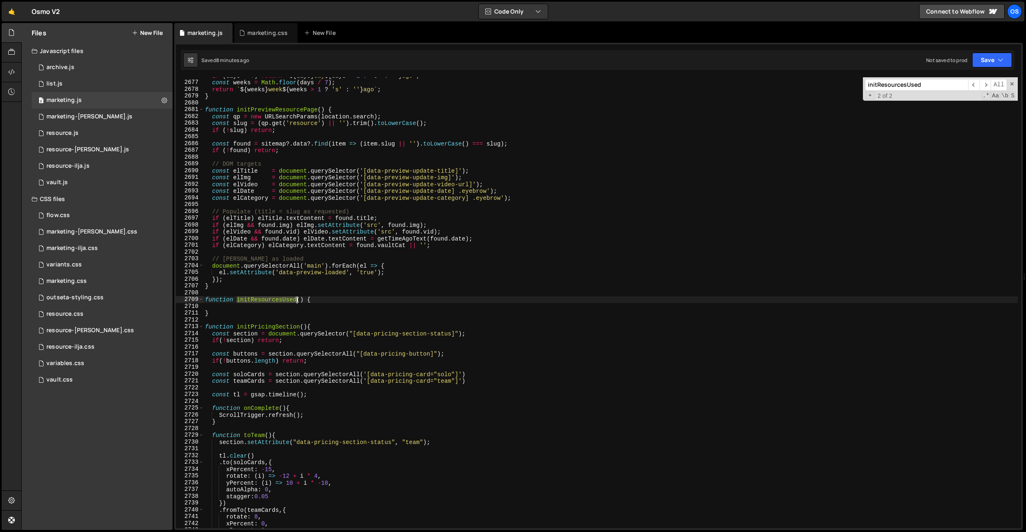
click at [268, 301] on div "if ( days < 7 ) return ` ${ days } day ${ days > 1 ? 's' : '' } ago ` ; const w…" at bounding box center [610, 304] width 815 height 464
click at [229, 275] on div "if ( days < 7 ) return ` ${ days } day ${ days > 1 ? 's' : '' } ago ` ; const w…" at bounding box center [610, 304] width 815 height 464
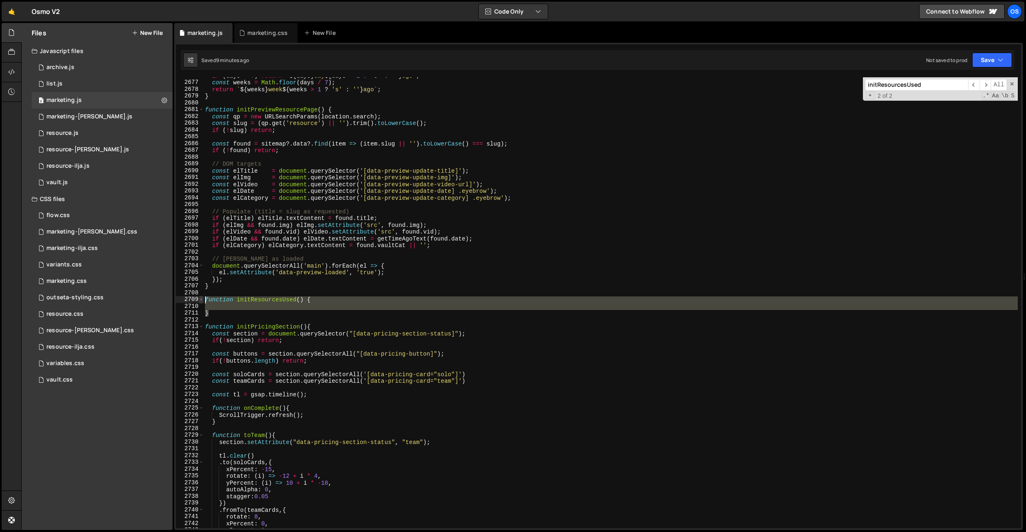
drag, startPoint x: 217, startPoint y: 312, endPoint x: 200, endPoint y: 302, distance: 20.3
click at [200, 302] on div "el.setAttribute('data-preview-loaded', 'true'); [CREDIT_CARD_NUMBER] 2680 2681 …" at bounding box center [598, 302] width 845 height 451
paste textarea "}"
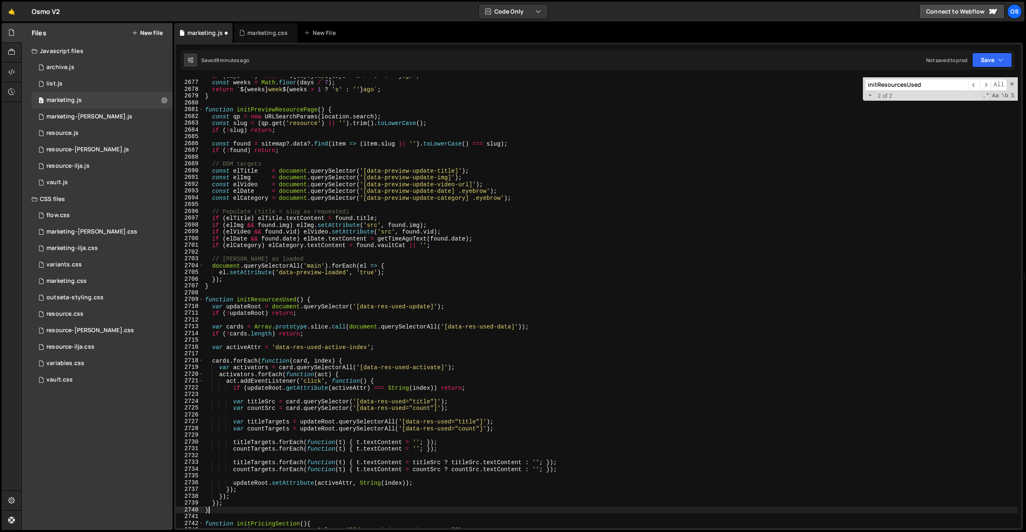
scroll to position [0, 0]
click at [425, 376] on div "if ( days < 7 ) return ` ${ days } day ${ days > 1 ? 's' : '' } ago ` ; const w…" at bounding box center [610, 304] width 815 height 464
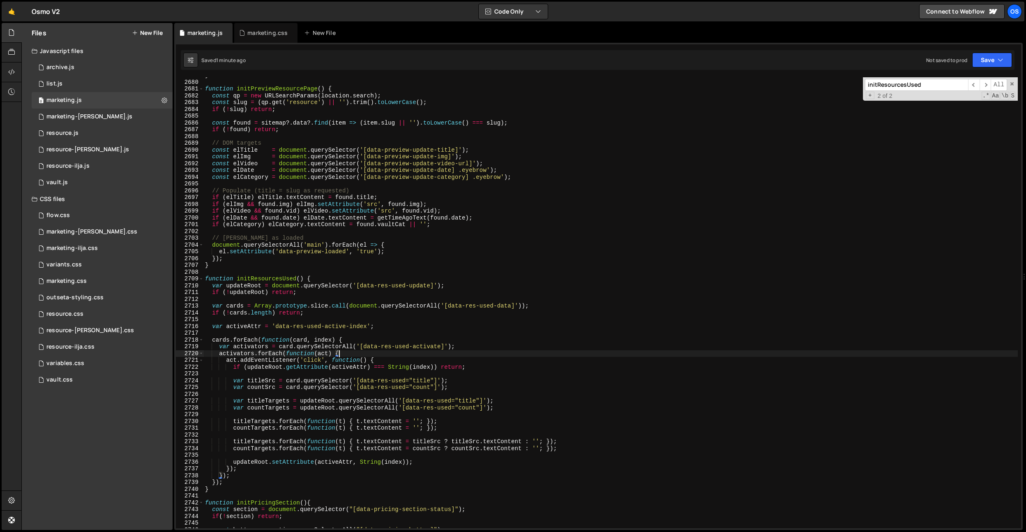
scroll to position [10411, 0]
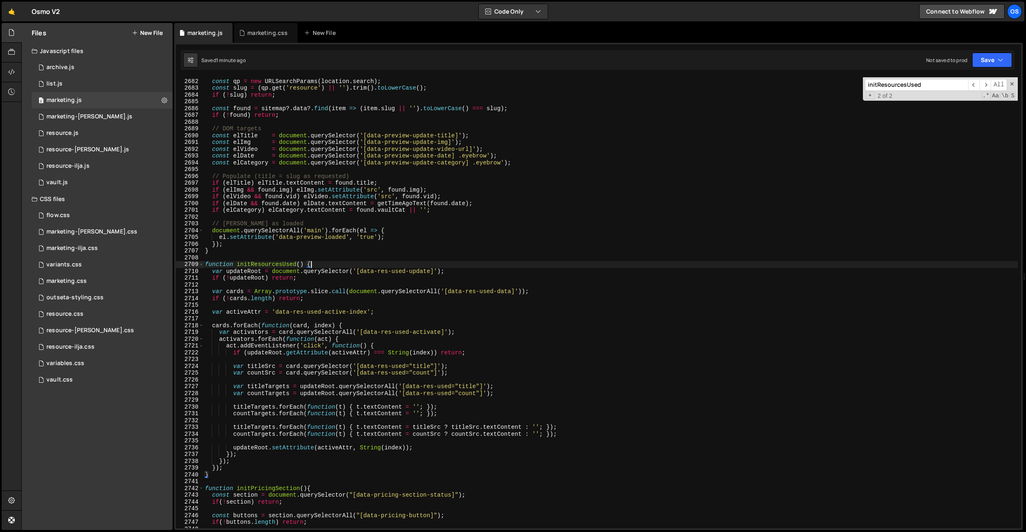
click at [459, 265] on div "function initPreviewResourcePage ( ) { const qp = new URLSearchParams ( locatio…" at bounding box center [610, 303] width 815 height 464
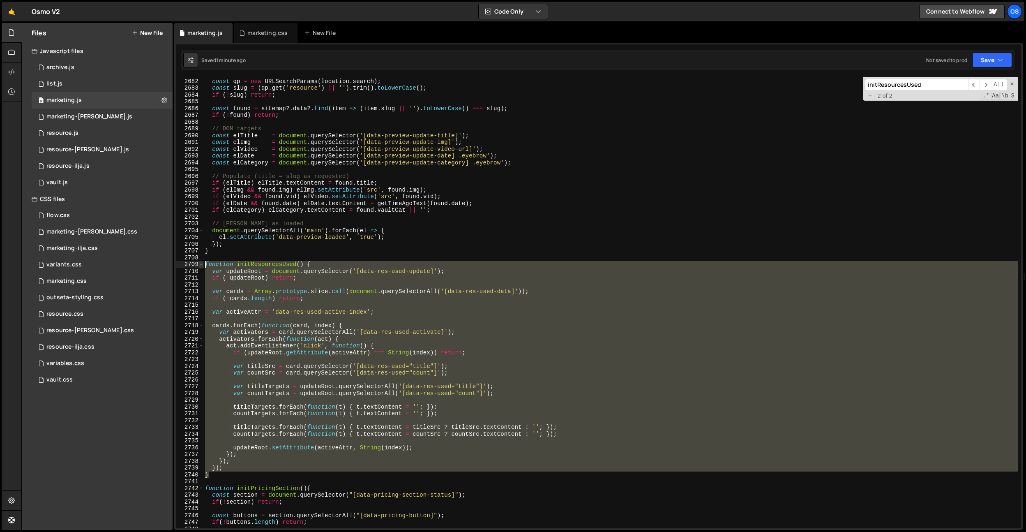
drag, startPoint x: 216, startPoint y: 473, endPoint x: 200, endPoint y: 261, distance: 211.9
click at [200, 261] on div "function initResourcesUsed() { 2681 2682 2683 2684 2685 2686 2687 2688 2689 269…" at bounding box center [598, 302] width 845 height 451
paste textarea "}"
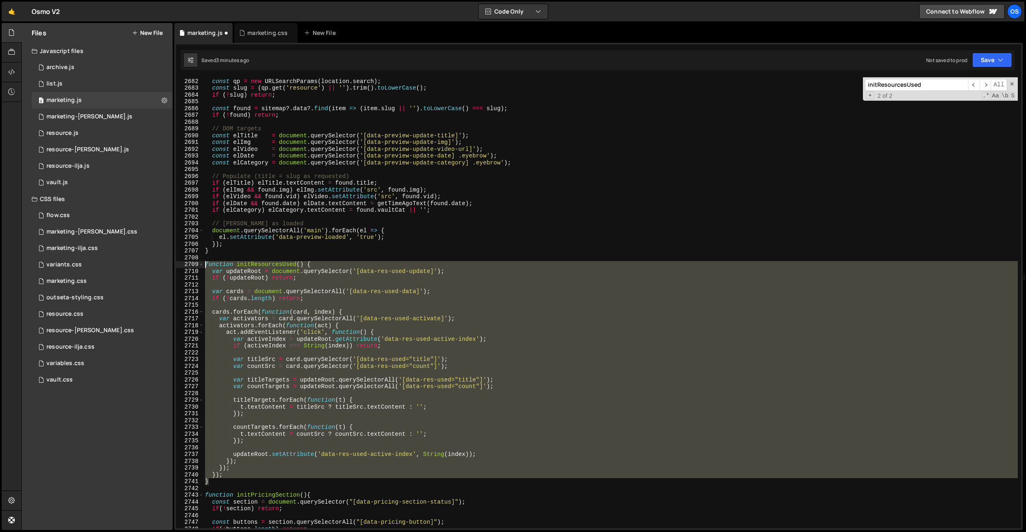
drag, startPoint x: 219, startPoint y: 480, endPoint x: 183, endPoint y: 266, distance: 216.2
click at [183, 266] on div "} 2681 2682 2683 2684 2685 2686 2687 2688 2689 2690 2691 2692 2693 2694 2695 26…" at bounding box center [598, 302] width 845 height 451
paste textarea "}"
drag, startPoint x: 212, startPoint y: 483, endPoint x: 249, endPoint y: 281, distance: 205.9
click at [181, 263] on div "} 2681 2682 2683 2684 2685 2686 2687 2688 2689 2690 2691 2692 2693 2694 2695 26…" at bounding box center [598, 302] width 845 height 451
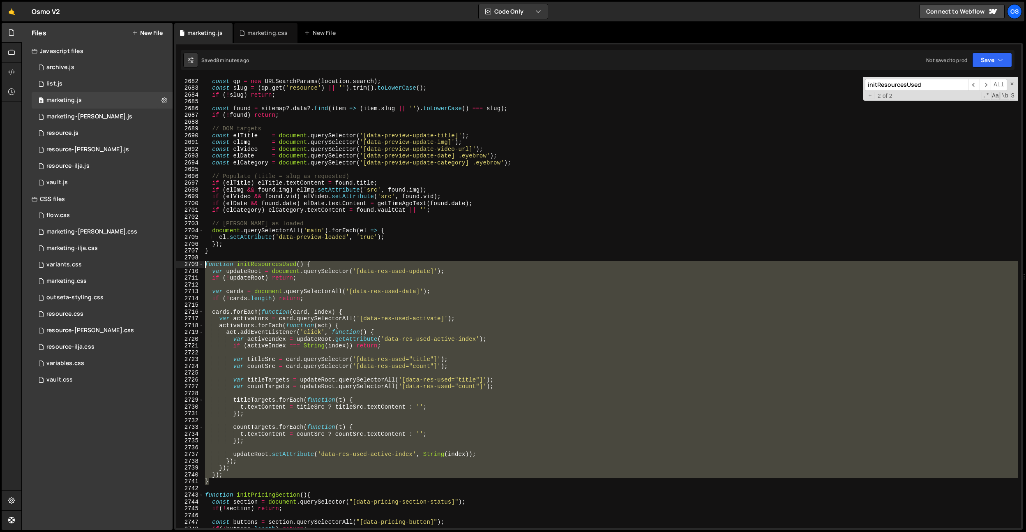
paste textarea "}"
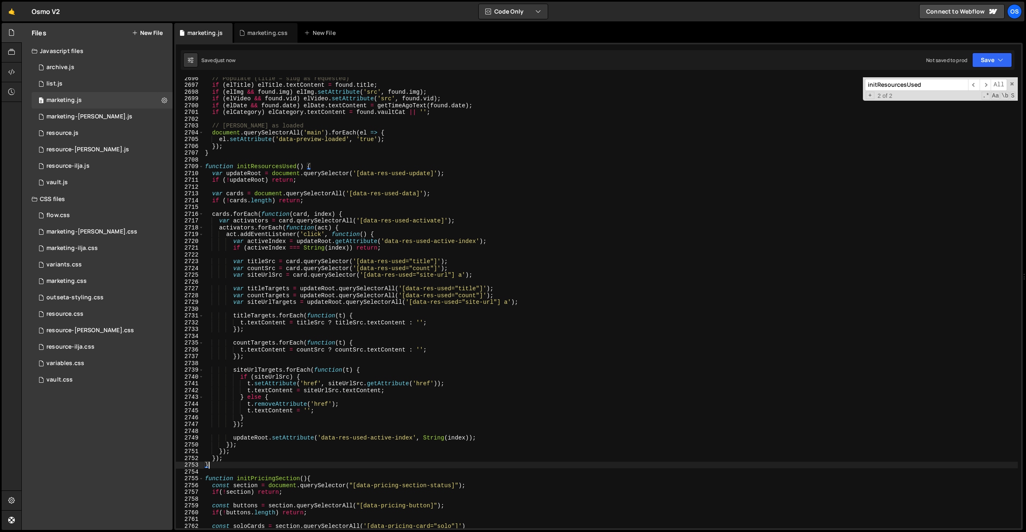
scroll to position [10428, 0]
click at [391, 368] on div "// Populate (title = slug as requested) if ( elTitle ) elTitle . textContent = …" at bounding box center [610, 307] width 815 height 464
drag, startPoint x: 256, startPoint y: 382, endPoint x: 466, endPoint y: 382, distance: 209.6
click at [467, 382] on div "// Populate (title = slug as requested) if ( elTitle ) elTitle . textContent = …" at bounding box center [610, 307] width 815 height 464
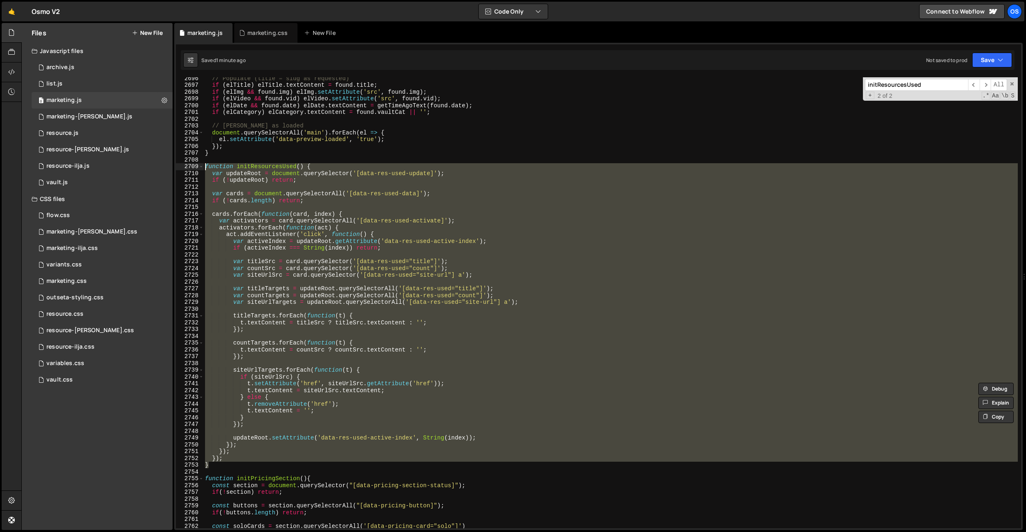
drag, startPoint x: 215, startPoint y: 439, endPoint x: 192, endPoint y: 164, distance: 275.9
click at [192, 164] on div "t.setAttribute('href', siteUrlSrc.getAttribute('href')); 2696 2697 2698 2699 27…" at bounding box center [598, 302] width 845 height 451
paste textarea "}"
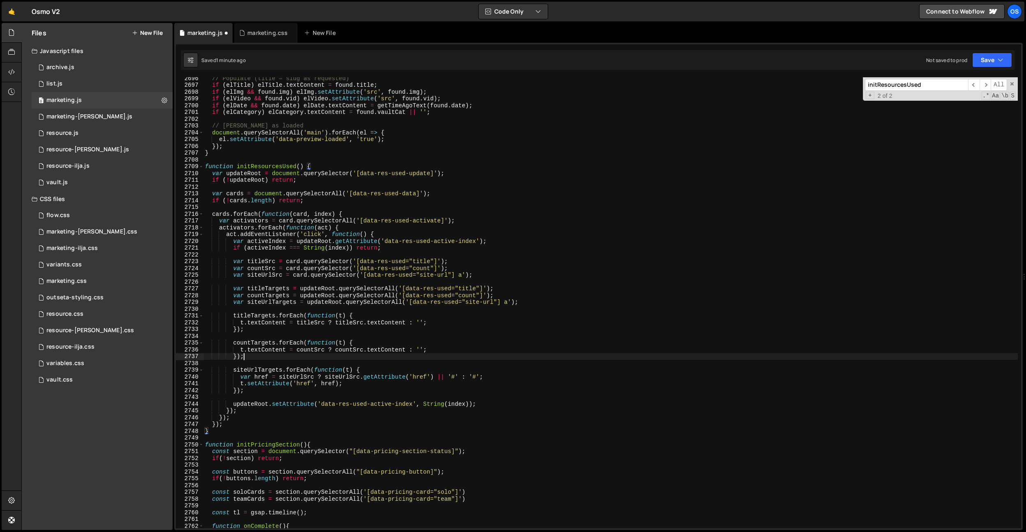
click at [480, 360] on div "// Populate (title = slug as requested) if ( elTitle ) elTitle . textContent = …" at bounding box center [610, 307] width 815 height 464
click at [472, 376] on div "// Populate (title = slug as requested) if ( elTitle ) elTitle . textContent = …" at bounding box center [610, 307] width 815 height 464
click at [503, 303] on div "// Populate (title = slug as requested) if ( elTitle ) elTitle . textContent = …" at bounding box center [610, 307] width 815 height 464
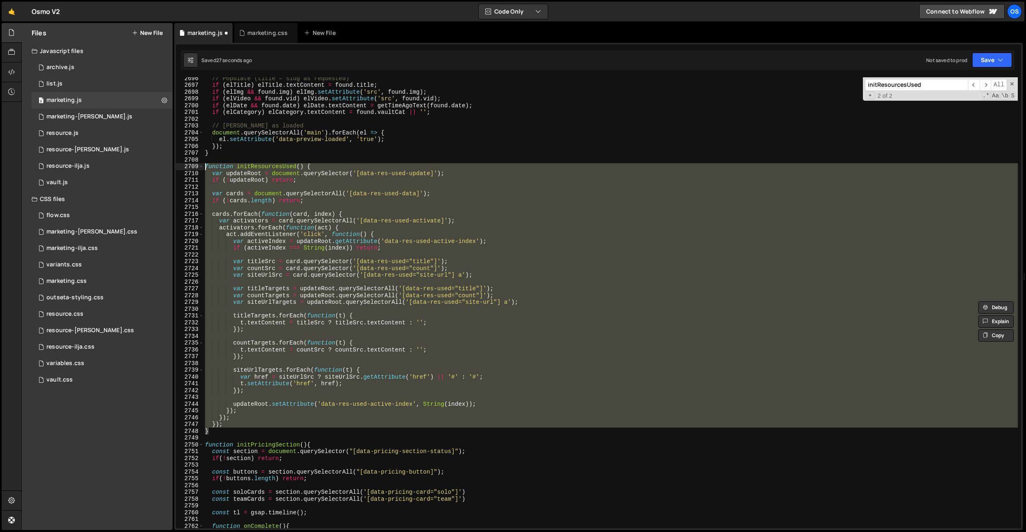
drag, startPoint x: 214, startPoint y: 430, endPoint x: 202, endPoint y: 171, distance: 259.2
click at [194, 168] on div "var siteUrlTargets = updateRoot.querySelectorAll('[data-res-used="site-url"] a'…" at bounding box center [598, 302] width 845 height 451
paste textarea "}"
type textarea "}"
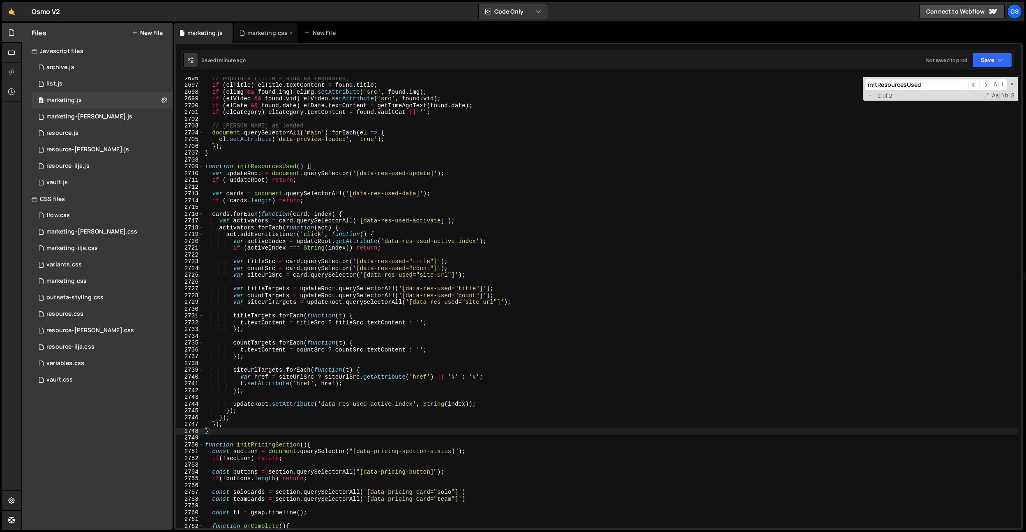
click at [260, 34] on div "marketing.css" at bounding box center [267, 33] width 40 height 8
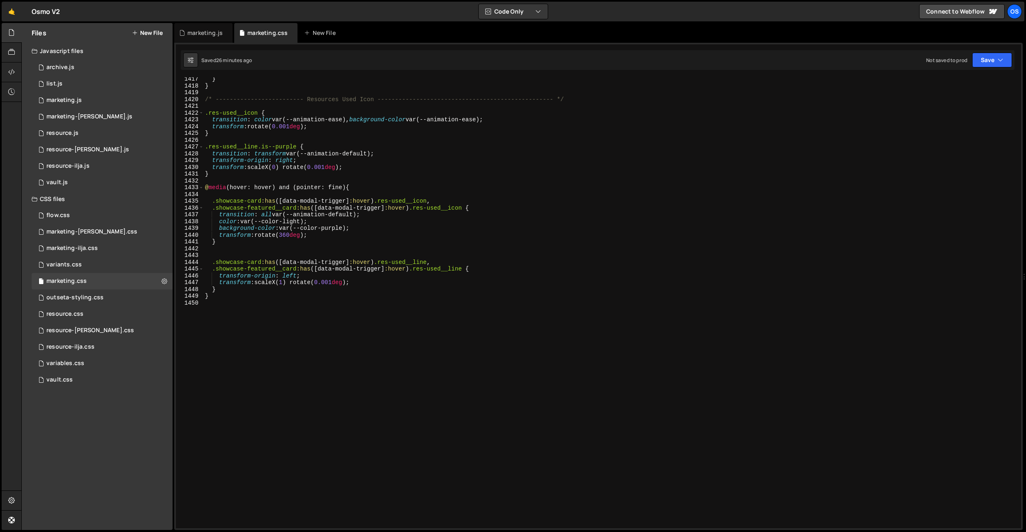
click at [283, 345] on div "} } /* ------------------------- Resources Used Icon --------------------------…" at bounding box center [610, 308] width 815 height 464
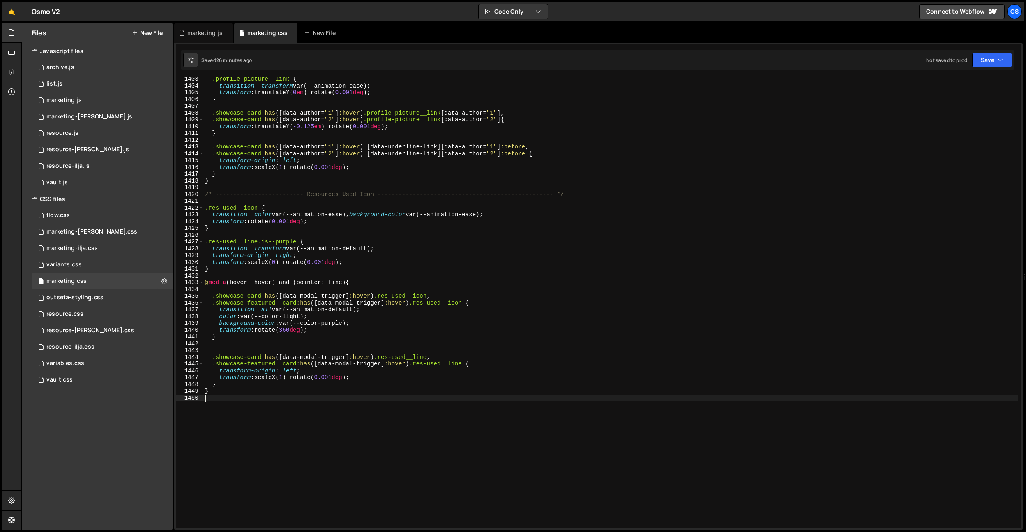
scroll to position [9509, 0]
paste textarea "user__site-link-wrap"
type textarea ".user__site-link-wrap[href="#"] {}"
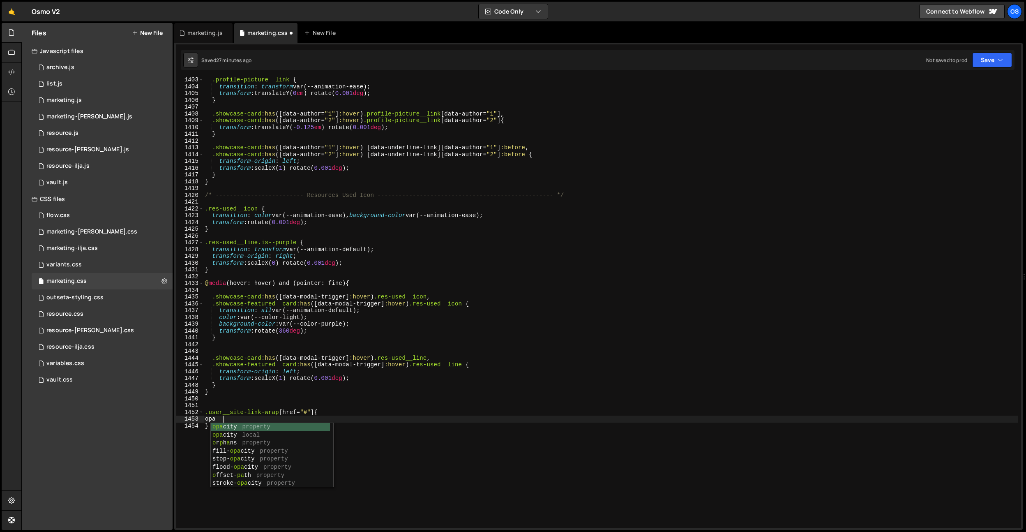
type textarea "opacity: 0;"
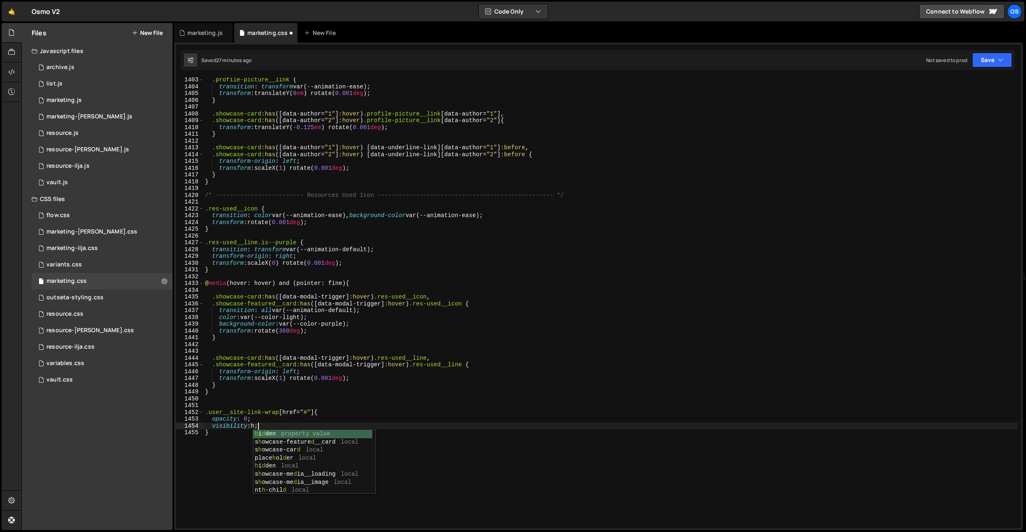
scroll to position [0, 3]
drag, startPoint x: 264, startPoint y: 425, endPoint x: 213, endPoint y: 424, distance: 51.4
click at [213, 424] on div ".profile-picture__link { transition : transform var(--animation-ease) ; transfo…" at bounding box center [610, 308] width 815 height 464
click at [245, 419] on div ".profile-picture__link { transition : transform var(--animation-ease) ; transfo…" at bounding box center [610, 308] width 815 height 464
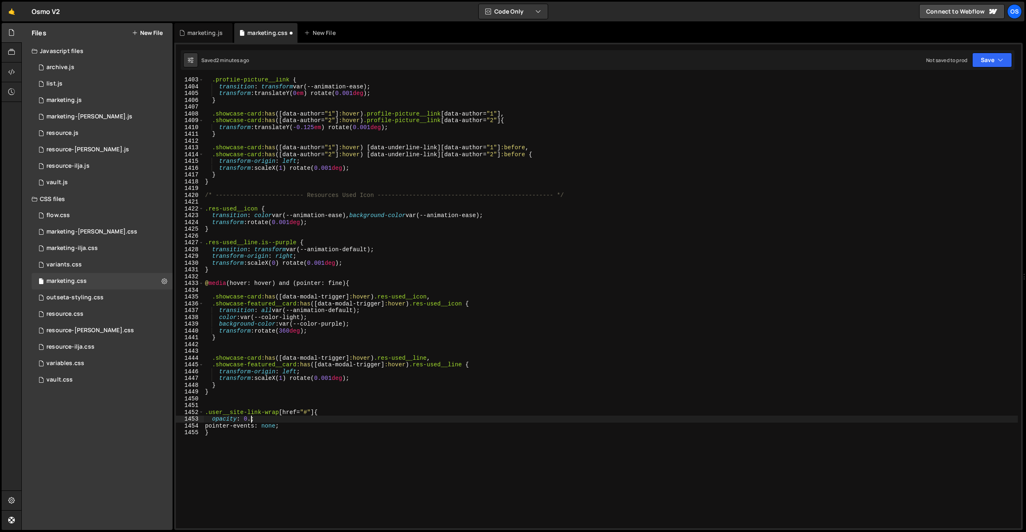
scroll to position [0, 3]
click at [354, 338] on div ".profile-picture__link { transition : transform var(--animation-ease) ; transfo…" at bounding box center [610, 308] width 815 height 464
click at [255, 416] on div ".profile-picture__link { transition : transform var(--animation-ease) ; transfo…" at bounding box center [610, 308] width 815 height 464
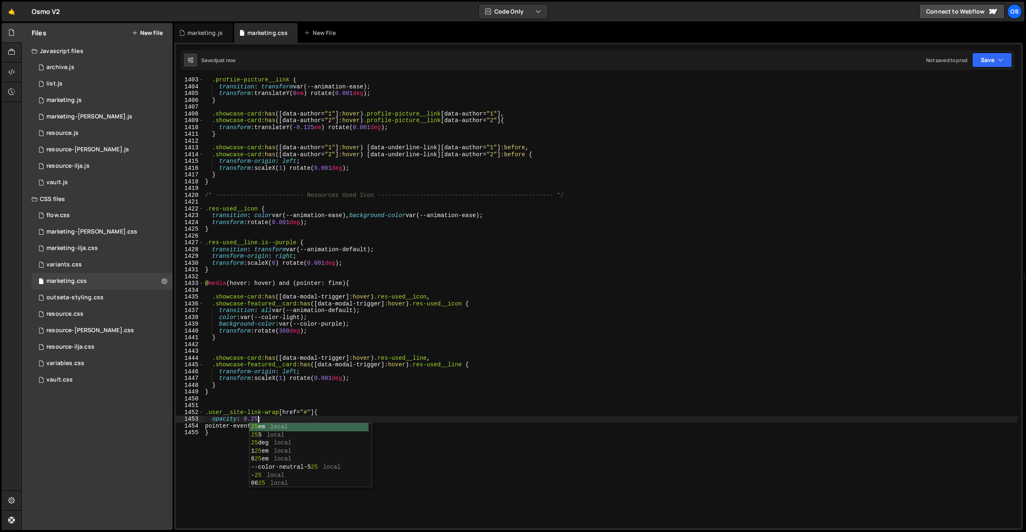
click at [254, 309] on div ".profile-picture__link { transition : transform var(--animation-ease) ; transfo…" at bounding box center [610, 308] width 815 height 464
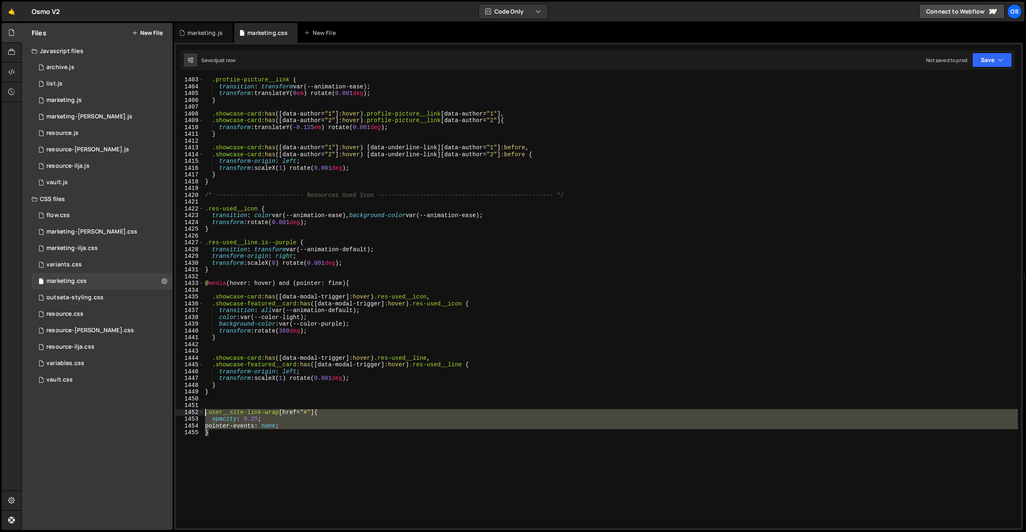
drag, startPoint x: 229, startPoint y: 430, endPoint x: 195, endPoint y: 415, distance: 37.1
click at [195, 415] on div "transition: all var(--animation-default); 1403 1404 1405 1406 1407 1408 1409 14…" at bounding box center [598, 302] width 845 height 451
click at [350, 438] on div ".profile-picture__link { transition : transform var(--animation-ease) ; transfo…" at bounding box center [610, 302] width 815 height 451
type textarea "}"
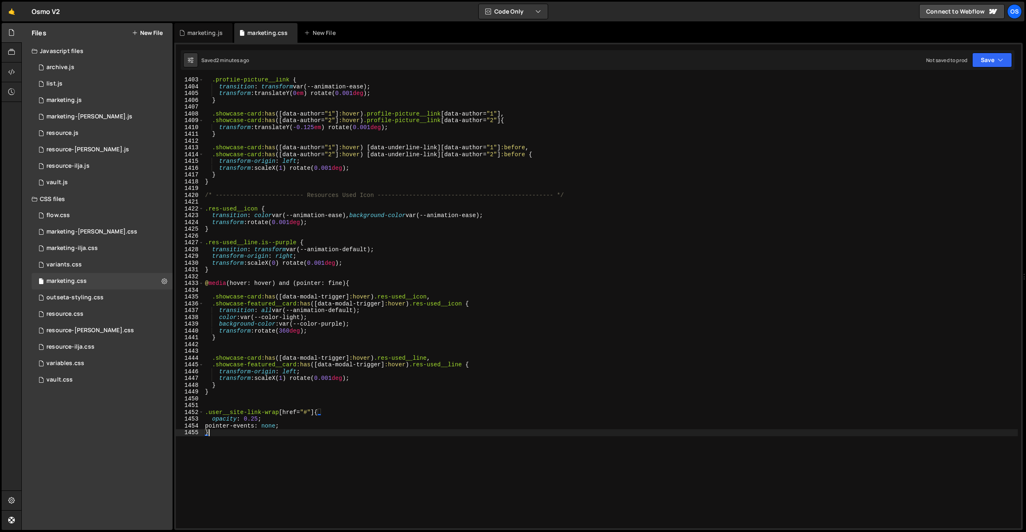
drag, startPoint x: 201, startPoint y: 35, endPoint x: 199, endPoint y: 102, distance: 67.8
click at [201, 35] on div "marketing.js" at bounding box center [204, 33] width 35 height 8
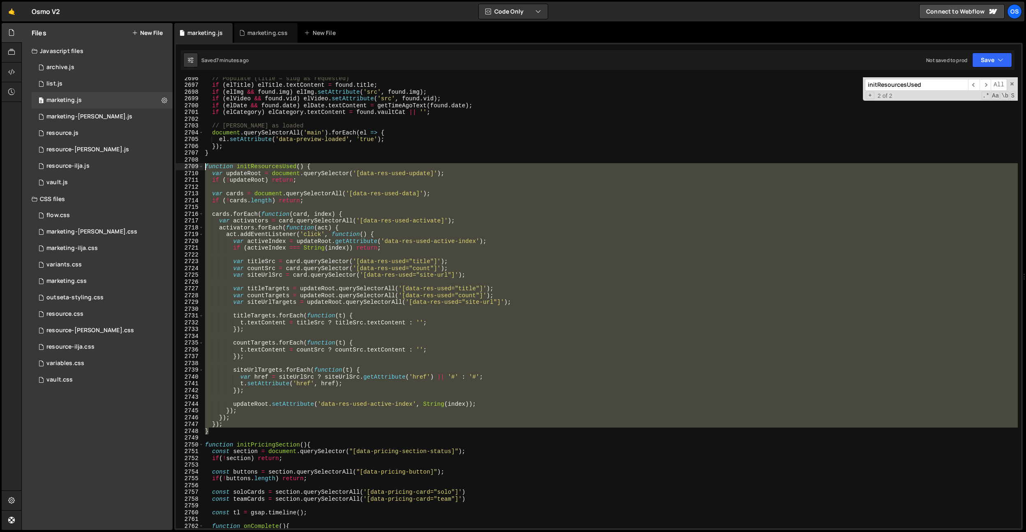
drag, startPoint x: 219, startPoint y: 430, endPoint x: 189, endPoint y: 168, distance: 264.4
click at [189, 168] on div "} 2696 2697 2698 2699 2700 2701 2702 2703 2704 2705 2706 2707 2708 2709 2710 27…" at bounding box center [598, 302] width 845 height 451
paste textarea "}"
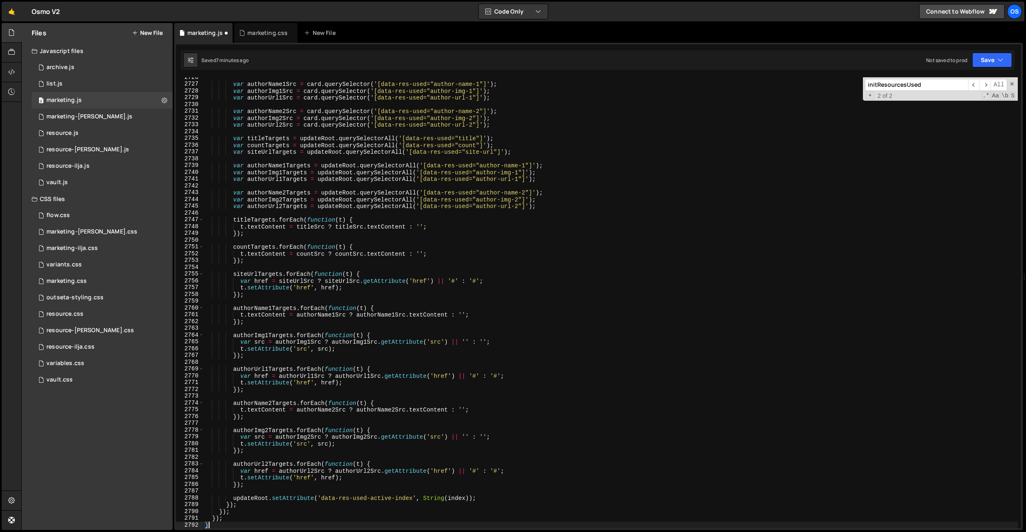
scroll to position [10428, 0]
click at [446, 296] on div "var authorName1Src = card . querySelector ( '[data-res-used="author-name-1"]' )…" at bounding box center [610, 306] width 815 height 464
click at [478, 434] on div "var authorName1Src = card . querySelector ( '[data-res-used="author-name-1"]' )…" at bounding box center [610, 306] width 815 height 464
click at [473, 411] on div "var authorName1Src = card . querySelector ( '[data-res-used="author-name-1"]' )…" at bounding box center [610, 306] width 815 height 464
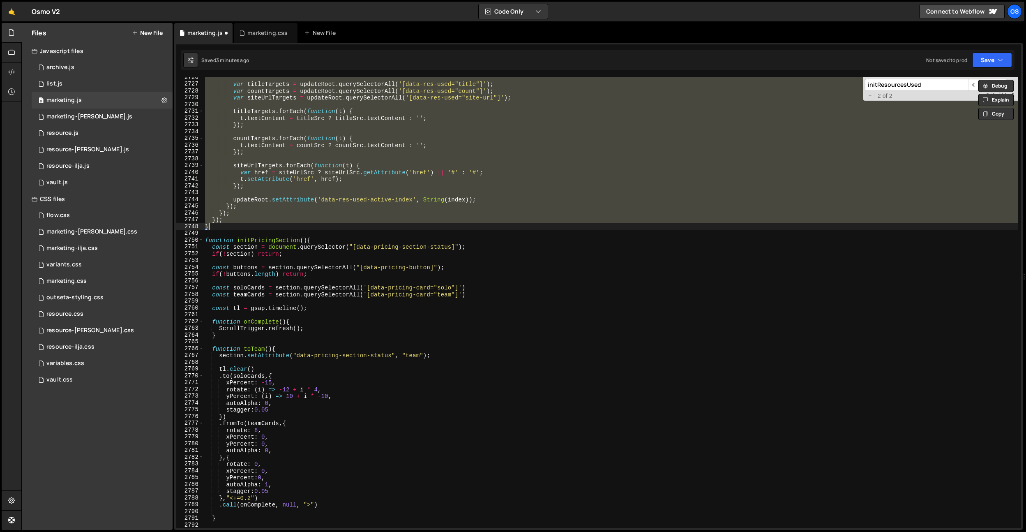
paste textarea
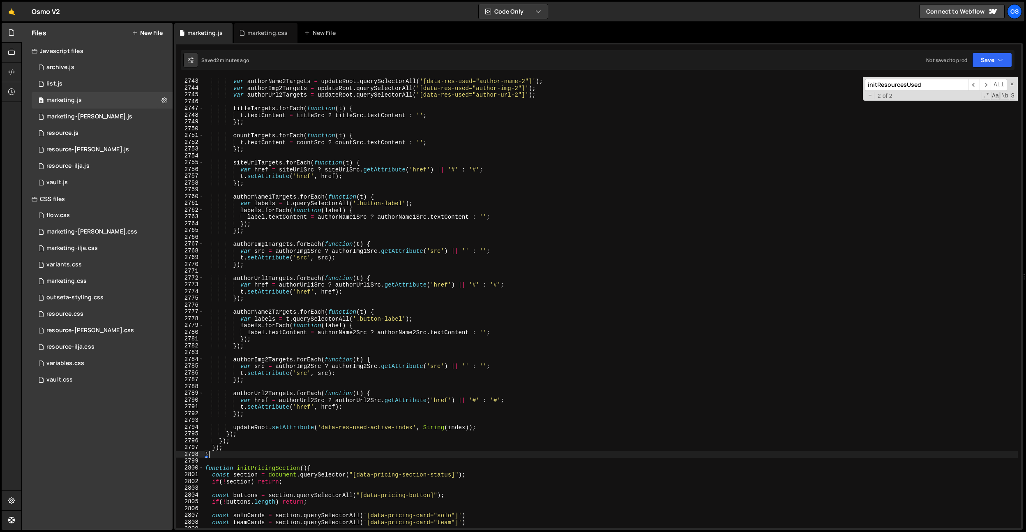
scroll to position [10473, 0]
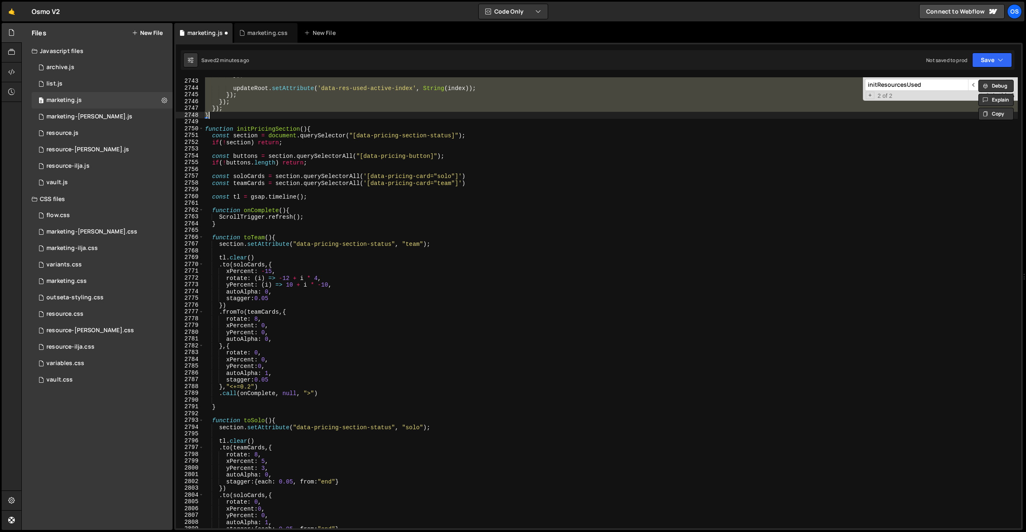
paste textarea
type textarea "}"
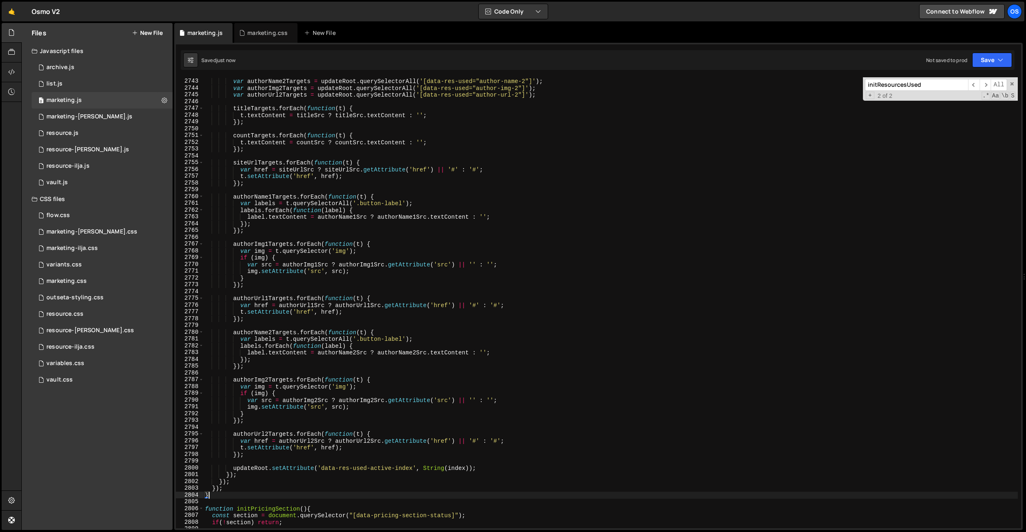
click at [426, 324] on div "var authorName2Targets = updateRoot . querySelectorAll ( '[data-res-used="autho…" at bounding box center [610, 303] width 815 height 464
click at [440, 235] on div "var authorName2Targets = updateRoot . querySelectorAll ( '[data-res-used="autho…" at bounding box center [610, 303] width 815 height 464
drag, startPoint x: 251, startPoint y: 36, endPoint x: 268, endPoint y: 62, distance: 31.0
click at [251, 36] on div "marketing.css" at bounding box center [267, 33] width 40 height 8
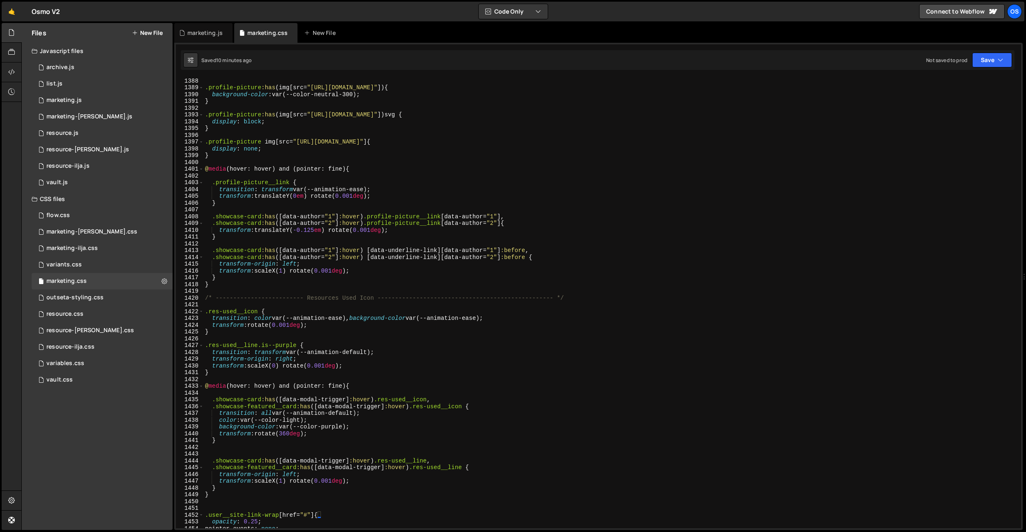
scroll to position [9358, 0]
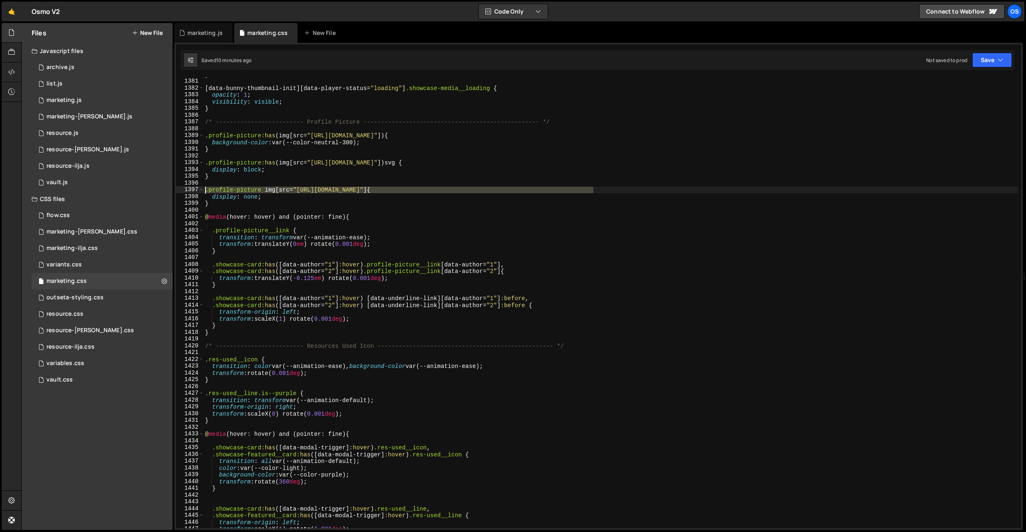
drag, startPoint x: 593, startPoint y: 192, endPoint x: 188, endPoint y: 188, distance: 404.4
click at [188, 188] on div ".profile-picture img[src="[URL][DOMAIN_NAME]"] { 1380 1381 1382 1383 1384 1385 …" at bounding box center [598, 302] width 845 height 451
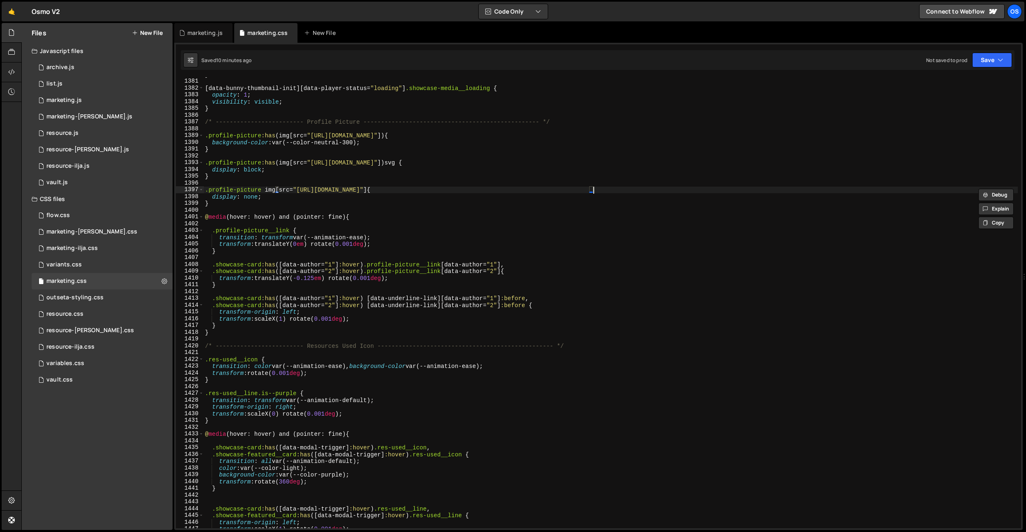
scroll to position [0, 0]
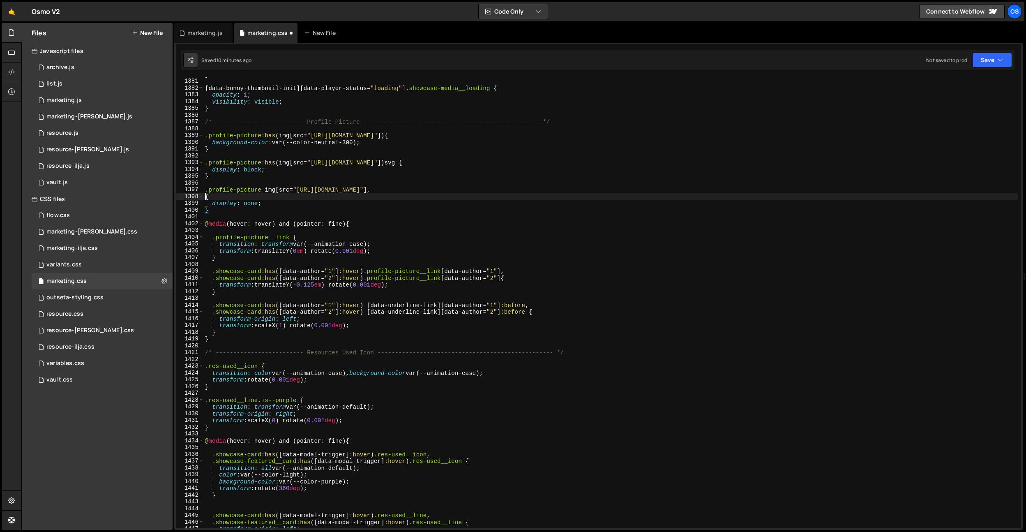
paste textarea ".profile-picture img[src="[URL][DOMAIN_NAME]"]"
drag, startPoint x: 297, startPoint y: 196, endPoint x: 581, endPoint y: 195, distance: 283.6
click at [586, 197] on div "} [ data-bunny-thumbnail-init ][ data-player-status = " loading " ] .showcase-m…" at bounding box center [610, 303] width 815 height 464
drag, startPoint x: 626, startPoint y: 164, endPoint x: 131, endPoint y: 162, distance: 494.9
click at [131, 162] on div "Files New File Javascript files 0 archive.js 0 0 list.js 0 0 marketing.js 0 0 0…" at bounding box center [523, 276] width 1005 height 507
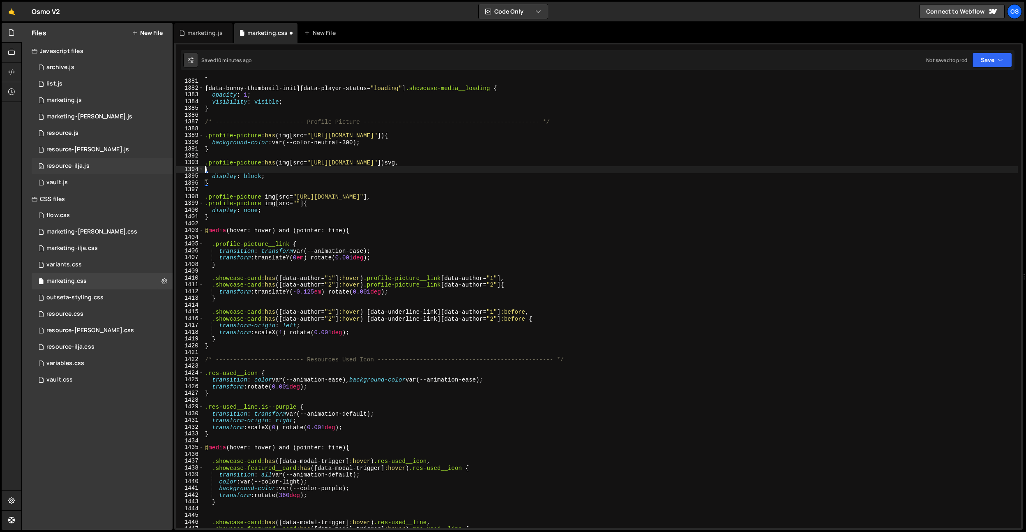
paste textarea ".profile-picture:has(img[src="[URL][DOMAIN_NAME]"]) svg"
drag, startPoint x: 600, startPoint y: 172, endPoint x: 314, endPoint y: 171, distance: 285.7
click at [314, 171] on div "} [ data-bunny-thumbnail-init ][ data-player-status = " loading " ] .showcase-m…" at bounding box center [610, 303] width 815 height 464
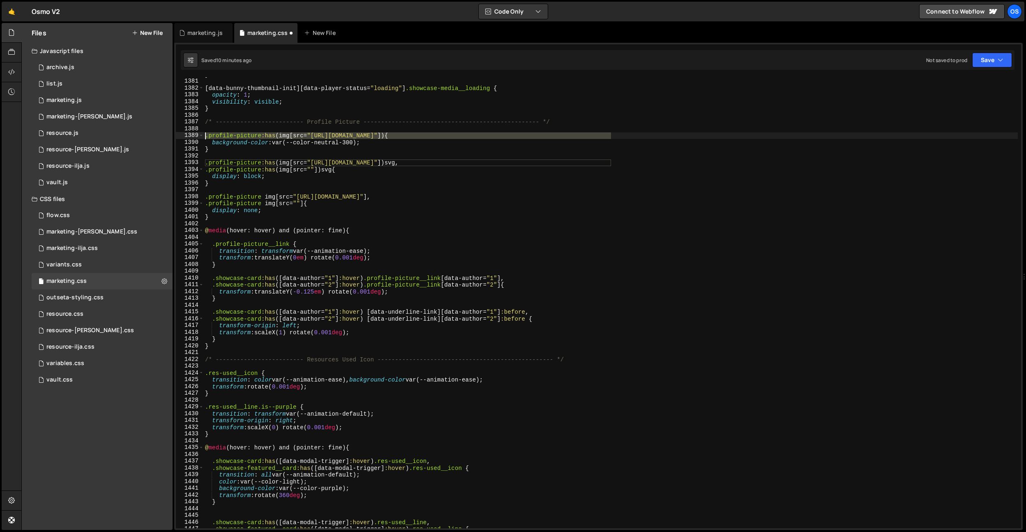
drag, startPoint x: 610, startPoint y: 135, endPoint x: 186, endPoint y: 138, distance: 424.2
click at [186, 138] on div ".profile-picture:has(img[src=""]) svg{ 1380 1381 1382 1383 1384 1385 1386 1387 …" at bounding box center [598, 302] width 845 height 451
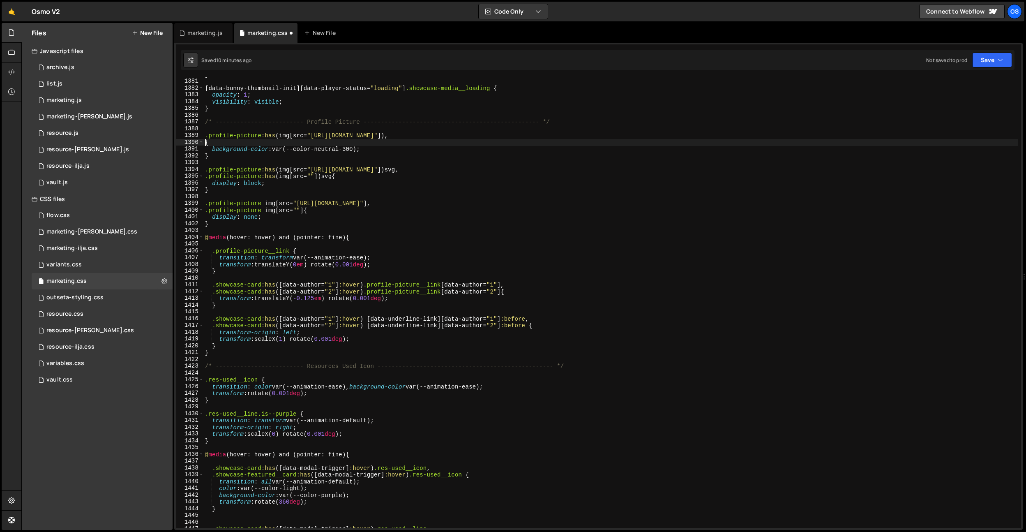
paste textarea ".profile-picture:has(img[src="[URL][DOMAIN_NAME]"])"
drag, startPoint x: 311, startPoint y: 143, endPoint x: 602, endPoint y: 142, distance: 291.0
click at [602, 142] on div "} [ data-bunny-thumbnail-init ][ data-player-status = " loading " ] .showcase-m…" at bounding box center [610, 303] width 815 height 464
type textarea ".profile-picture:has(img[src=""]){"
click at [203, 33] on div "marketing.js" at bounding box center [204, 33] width 35 height 8
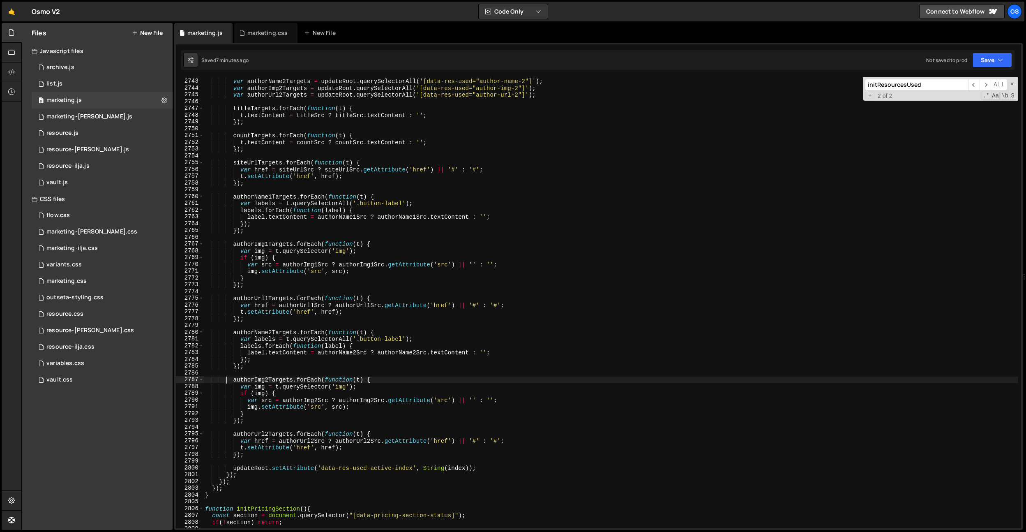
click at [227, 380] on div "var authorName2Targets = updateRoot . querySelectorAll ( '[data-res-used="autho…" at bounding box center [610, 303] width 815 height 464
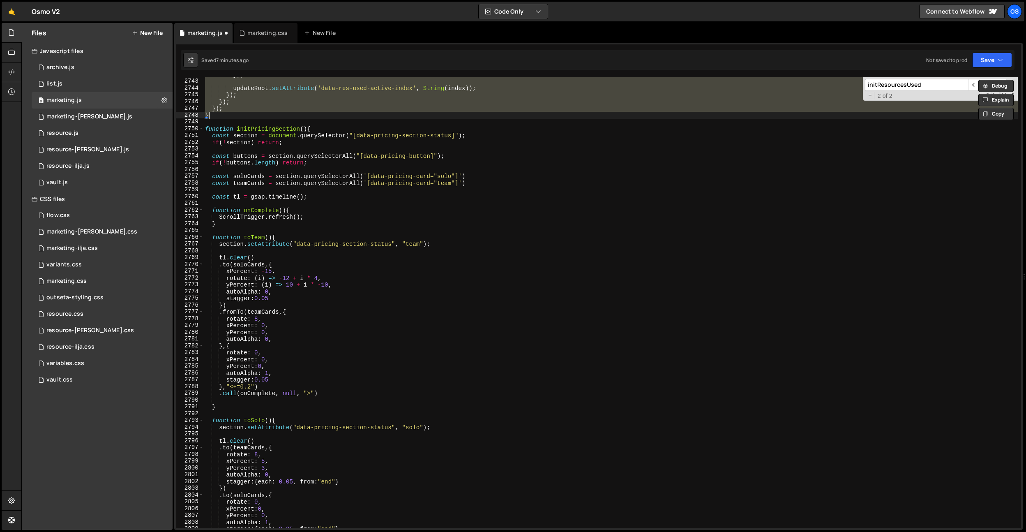
paste textarea
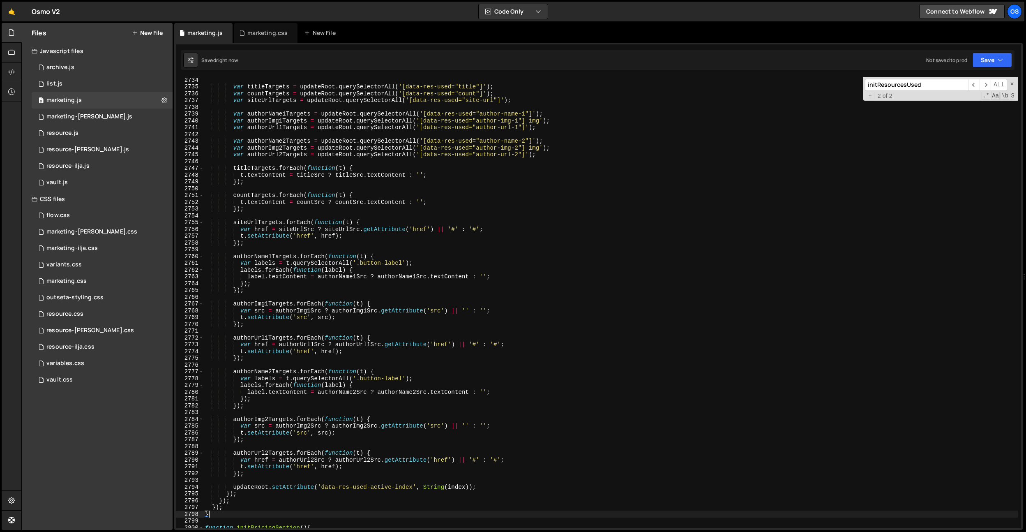
scroll to position [10417, 0]
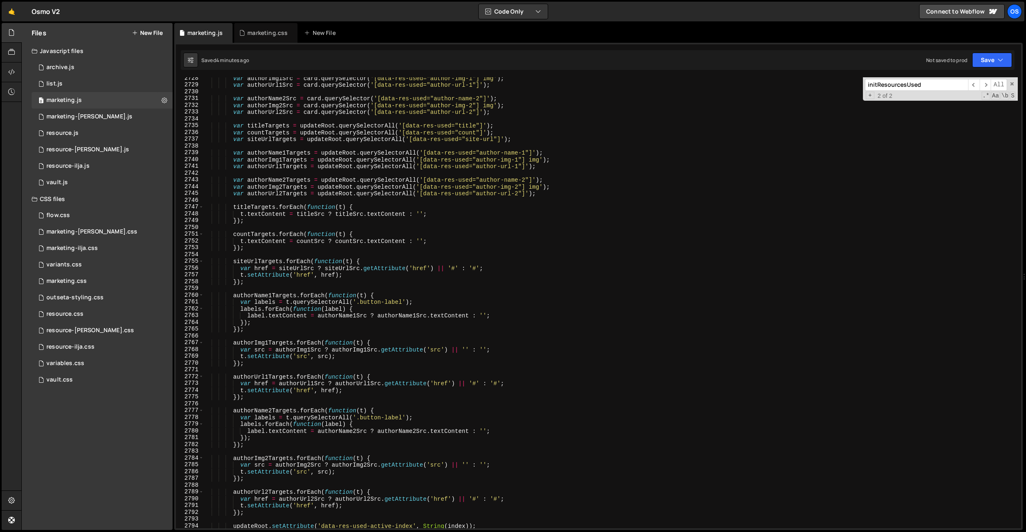
click at [483, 231] on div "var authorImg1Src = card . querySelector ( '[data-res-used="author-img-1"] img'…" at bounding box center [610, 307] width 815 height 464
type textarea "countTargets.forEach(function(t) {"
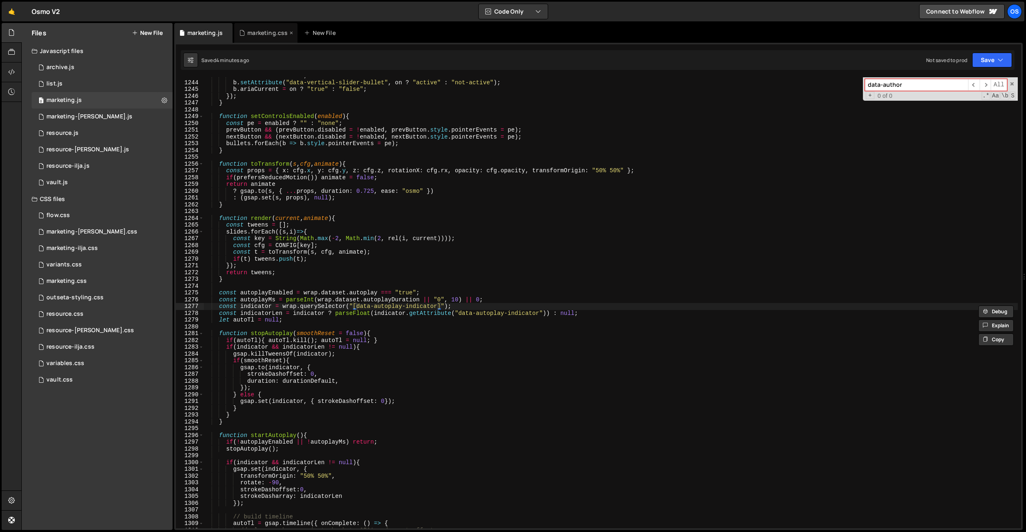
type input "data-author"
drag, startPoint x: 257, startPoint y: 27, endPoint x: 352, endPoint y: 53, distance: 98.6
click at [261, 27] on div "marketing.css" at bounding box center [265, 33] width 63 height 20
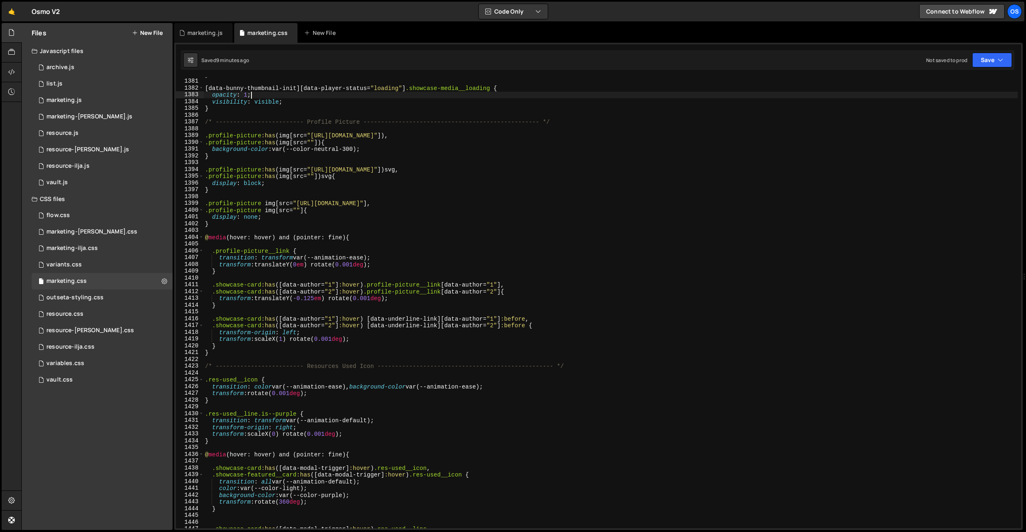
click at [897, 99] on div "} [ data-bunny-thumbnail-init ][ data-player-status = " loading " ] .showcase-m…" at bounding box center [610, 303] width 815 height 464
type textarea "opacity: 1; visibility: visible;"
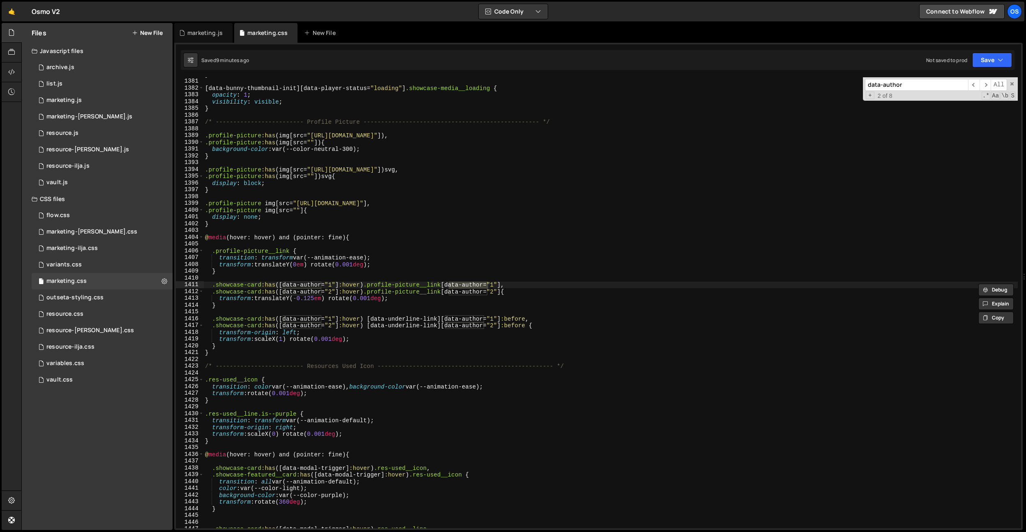
type input "data-author"
click at [210, 26] on div "marketing.js" at bounding box center [203, 33] width 58 height 20
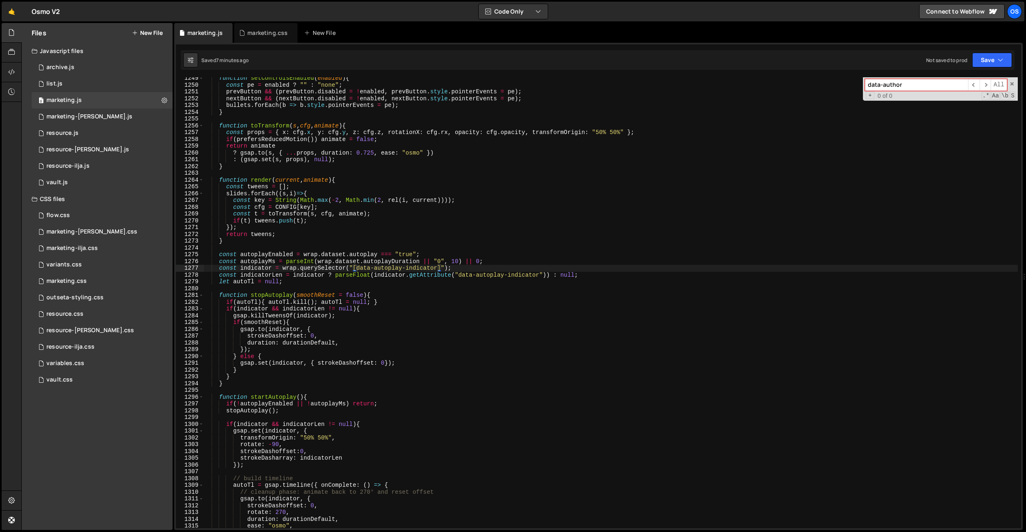
click at [265, 341] on div "function setControlsEnabled ( enabled ) { const pe = enabled ? "" : "none" ; pr…" at bounding box center [610, 307] width 815 height 464
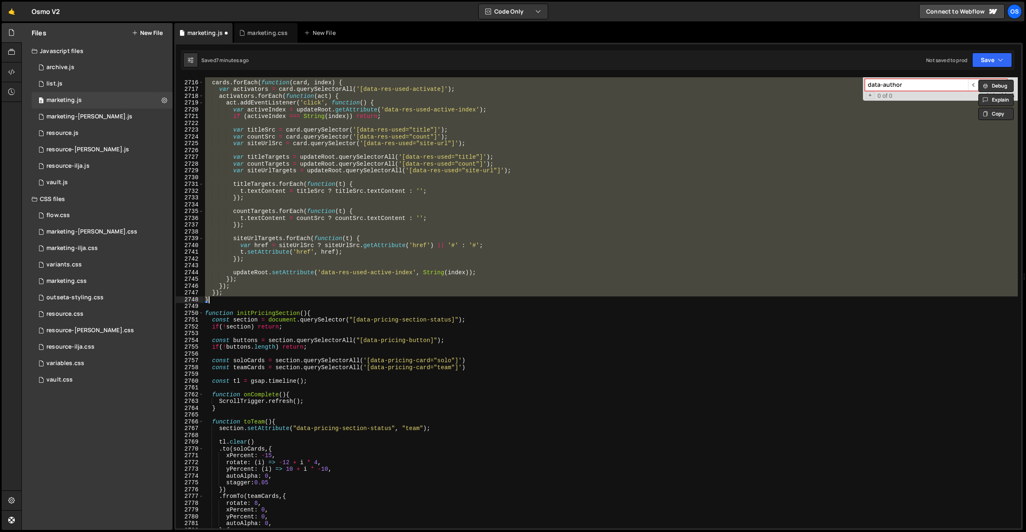
paste textarea
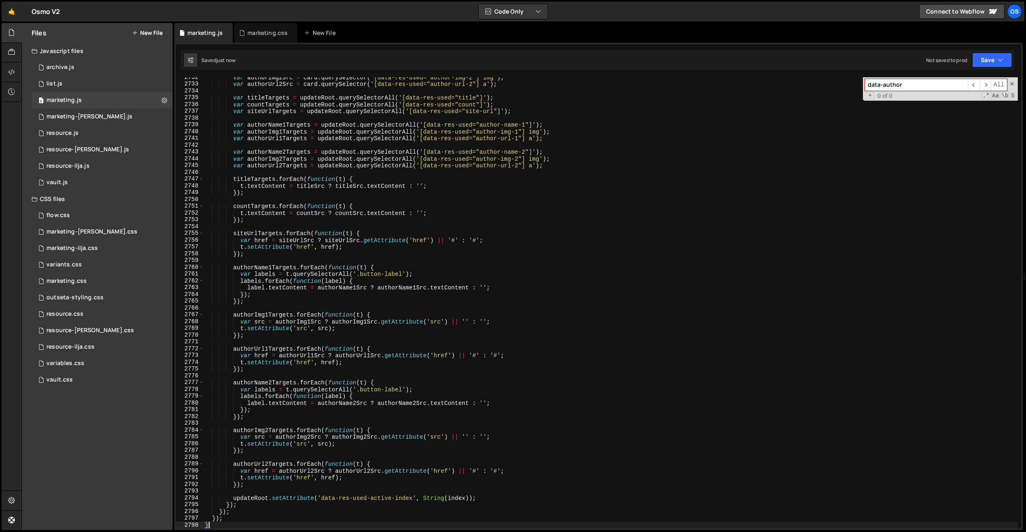
click at [457, 244] on div "var authorImg2Src = card . querySelector ( '[data-res-used="author-img-2"] img'…" at bounding box center [610, 306] width 815 height 464
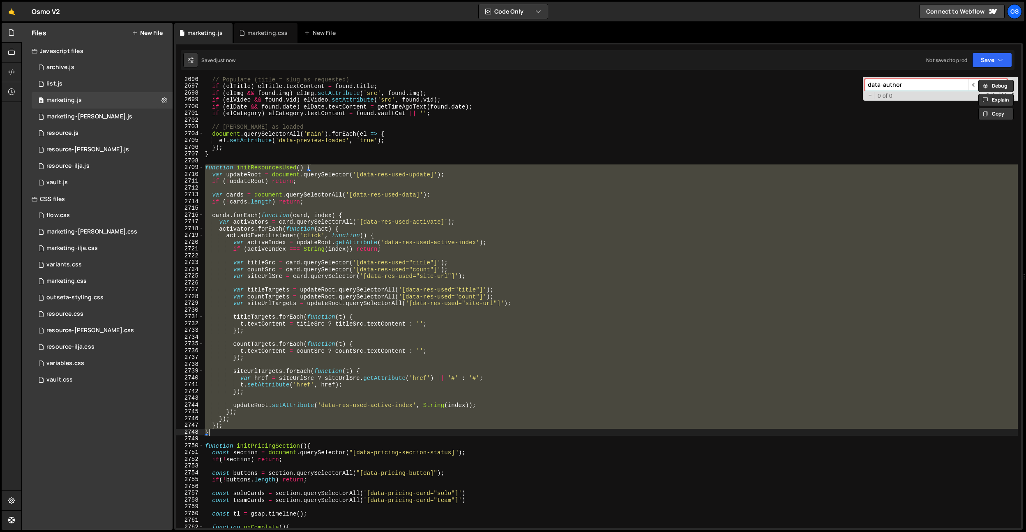
scroll to position [10560, 0]
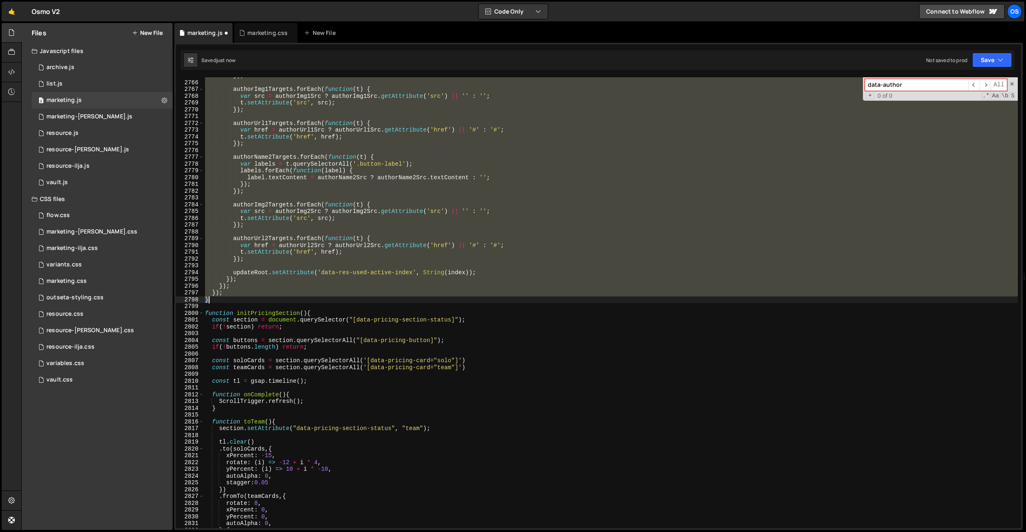
paste textarea
type textarea "}"
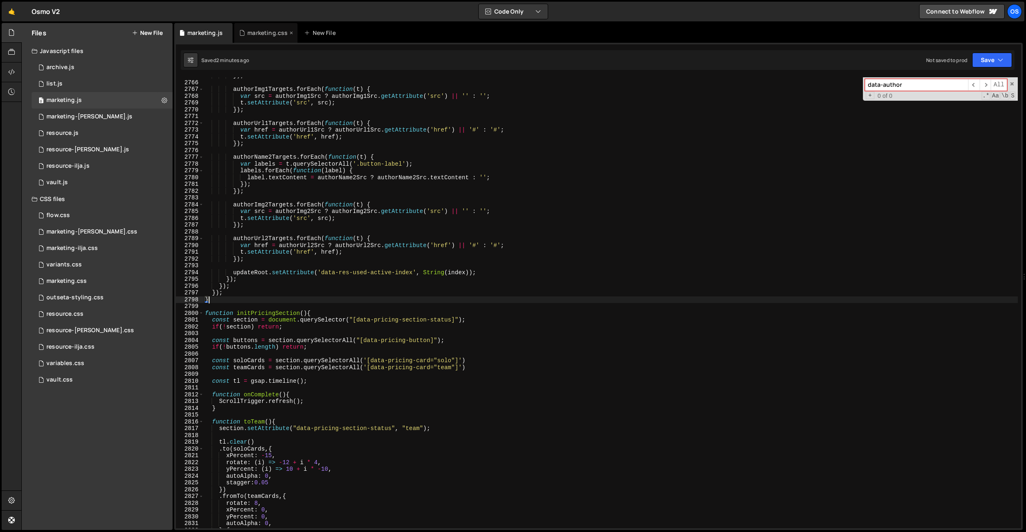
click at [257, 28] on div "marketing.css" at bounding box center [265, 33] width 63 height 20
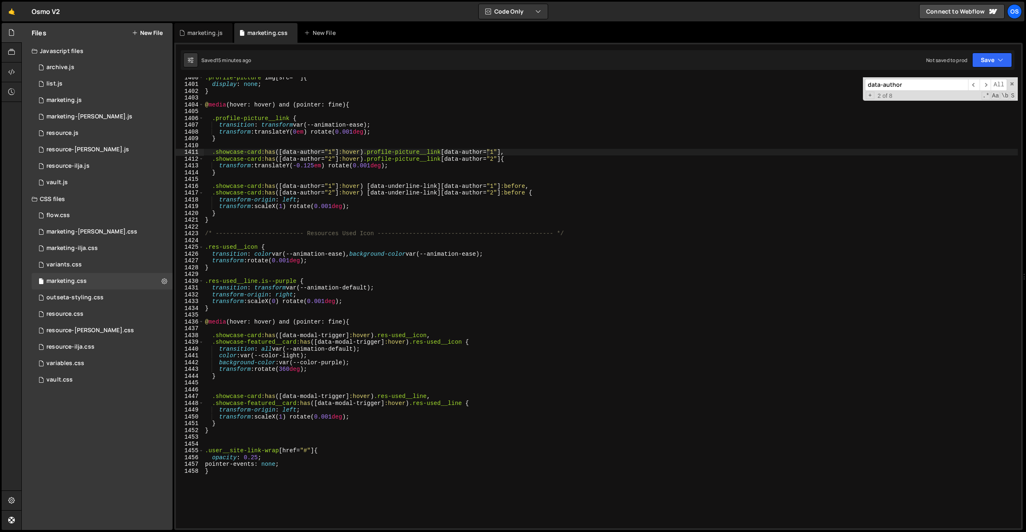
scroll to position [9659, 0]
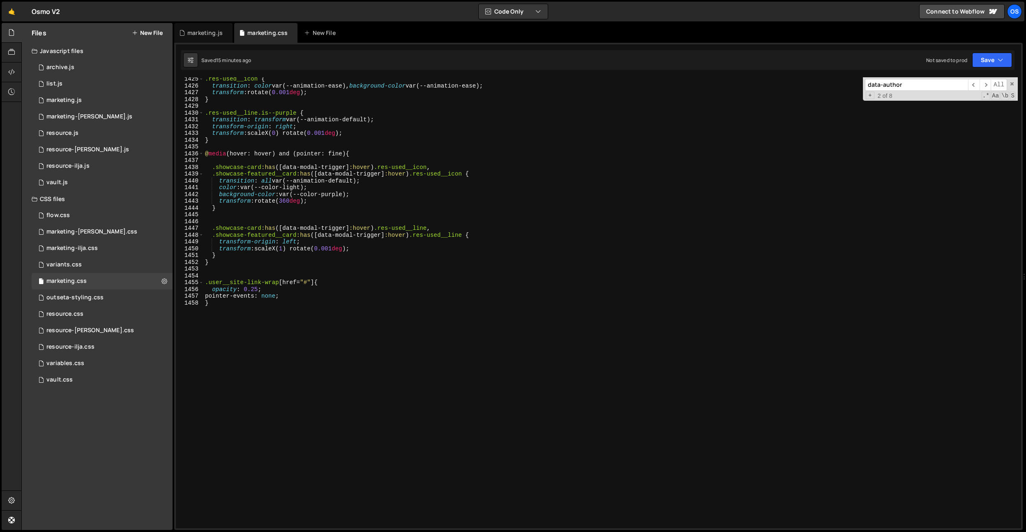
type textarea "}"
click at [288, 375] on div ".res-used__icon { transition : color var(--animation-ease), background-color va…" at bounding box center [610, 308] width 815 height 464
paste textarea "credits-link__second"
click at [219, 318] on div ".res-used__icon { transition : color var(--animation-ease), background-color va…" at bounding box center [610, 308] width 815 height 464
paste textarea "data-res-used-update"
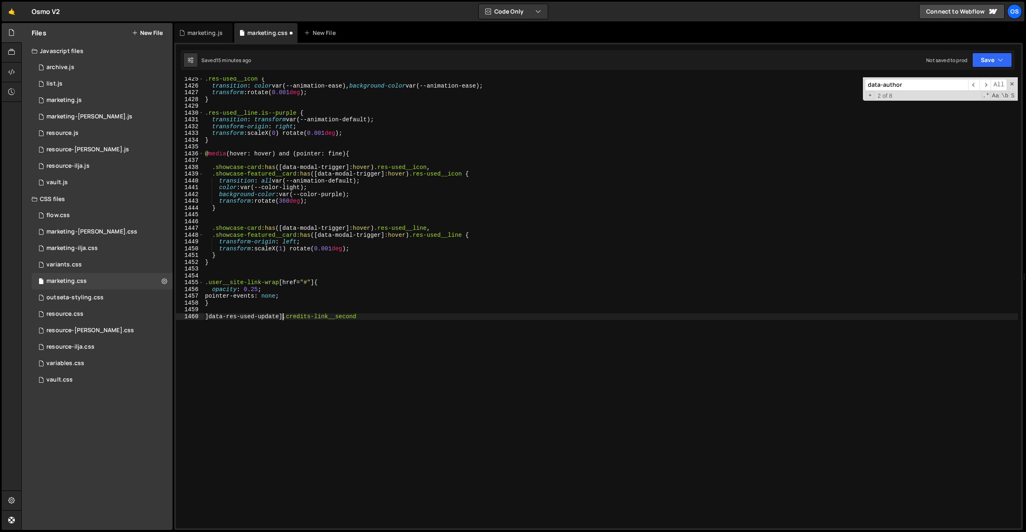
scroll to position [0, 5]
click at [207, 317] on div ".res-used__icon { transition : color var(--animation-ease), background-color va…" at bounding box center [610, 308] width 815 height 464
drag, startPoint x: 284, startPoint y: 317, endPoint x: 344, endPoint y: 339, distance: 63.8
click at [284, 317] on div ".res-used__icon { transition : color var(--animation-ease), background-color va…" at bounding box center [610, 308] width 815 height 464
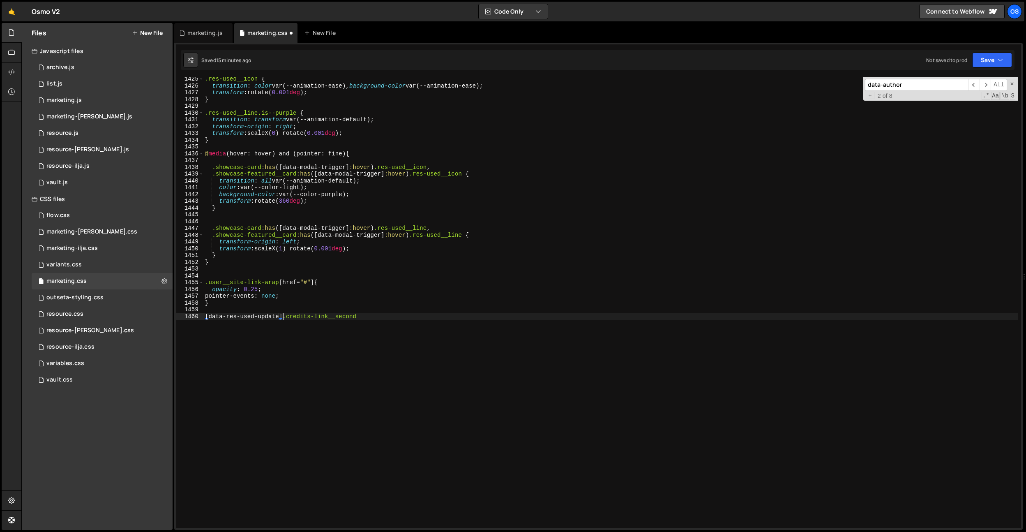
scroll to position [0, 5]
click at [422, 313] on div ".res-used__icon { transition : color var(--animation-ease), background-color va…" at bounding box center [610, 308] width 815 height 464
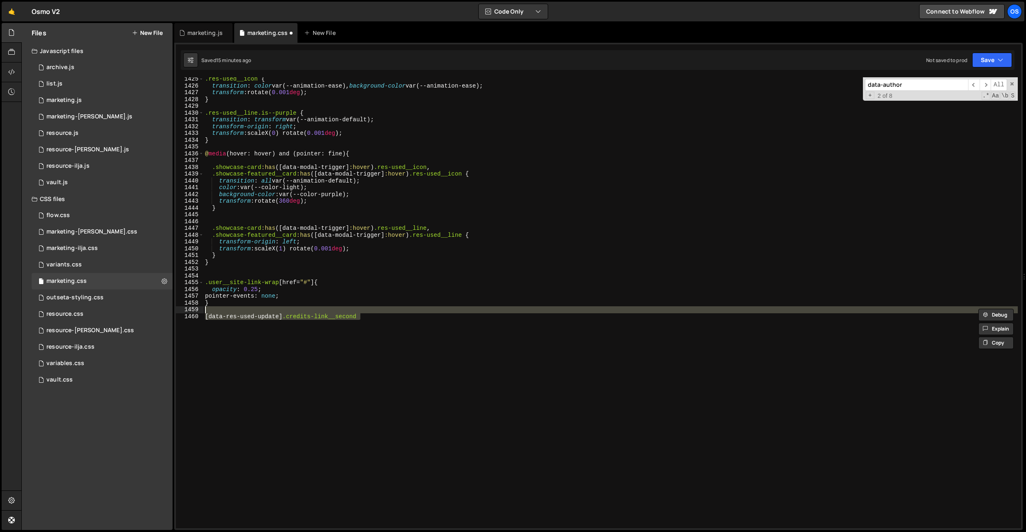
click at [397, 318] on div ".res-used__icon { transition : color var(--animation-ease), background-color va…" at bounding box center [610, 302] width 815 height 451
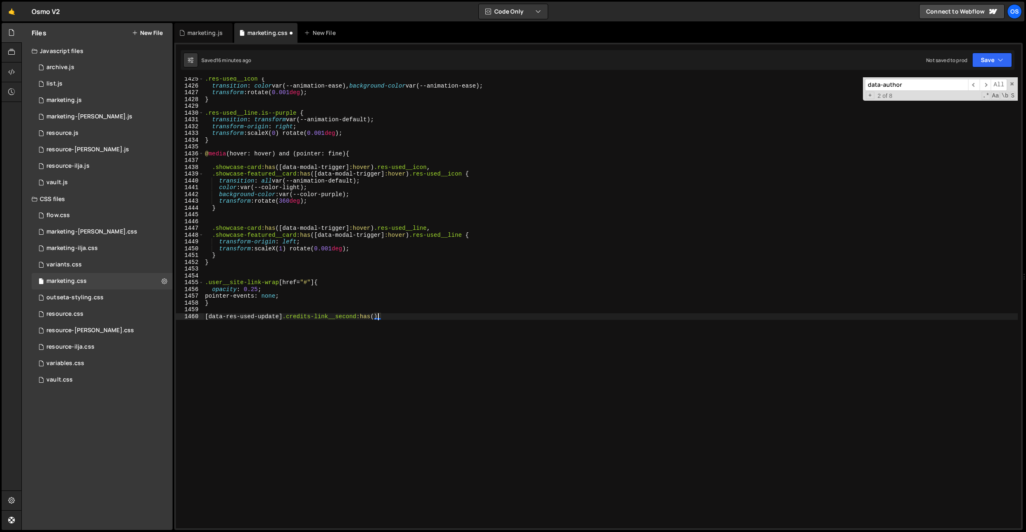
scroll to position [0, 12]
paste textarea "button-label eyebrow"
click at [452, 317] on div ".res-used__icon { transition : color var(--animation-ease), background-color va…" at bounding box center [610, 308] width 815 height 464
type textarea "[data-res-used-update] .credits-link__second:has(.button-label.eyebrow):empty {}"
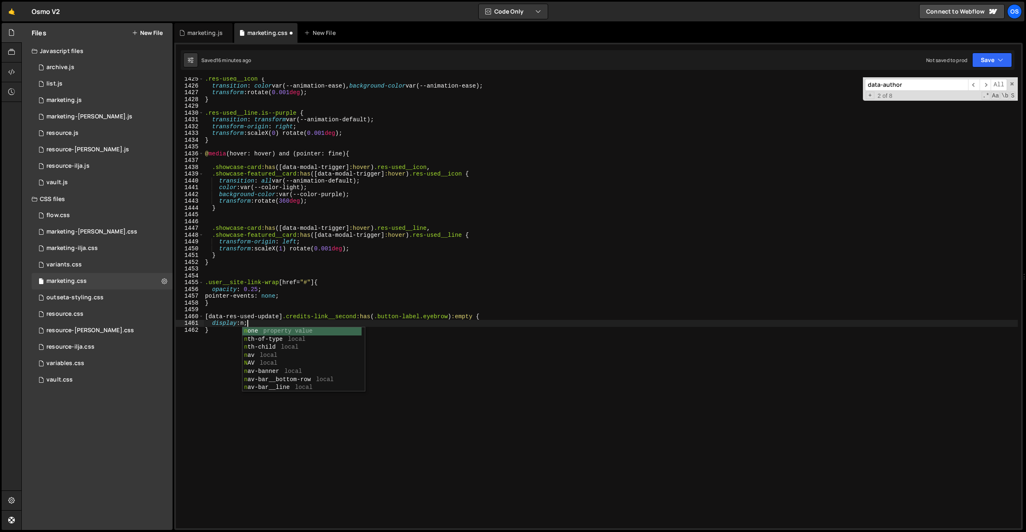
scroll to position [0, 2]
click at [435, 316] on div ".res-used__icon { transition : color var(--animation-ease), background-color va…" at bounding box center [610, 308] width 815 height 464
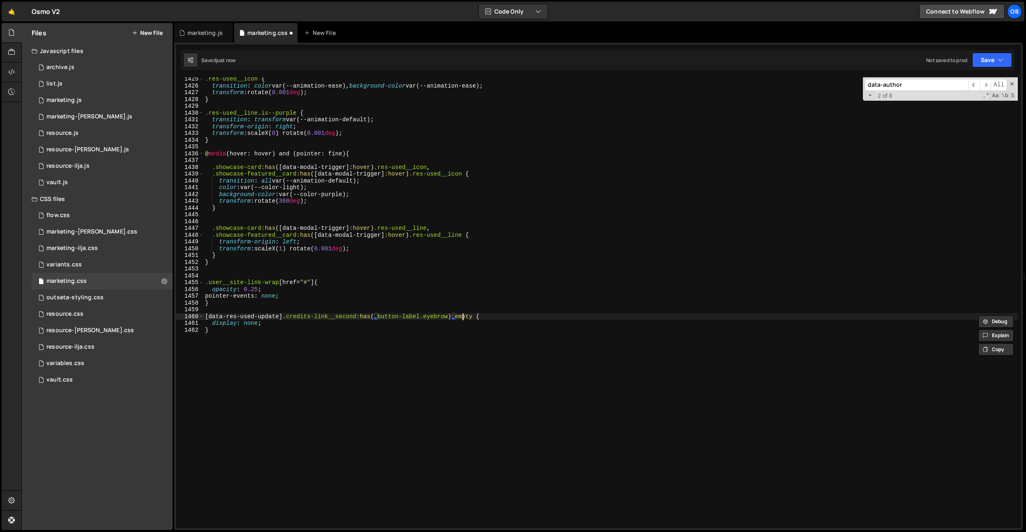
click at [463, 318] on div ".res-used__icon { transition : color var(--animation-ease), background-color va…" at bounding box center [610, 308] width 815 height 464
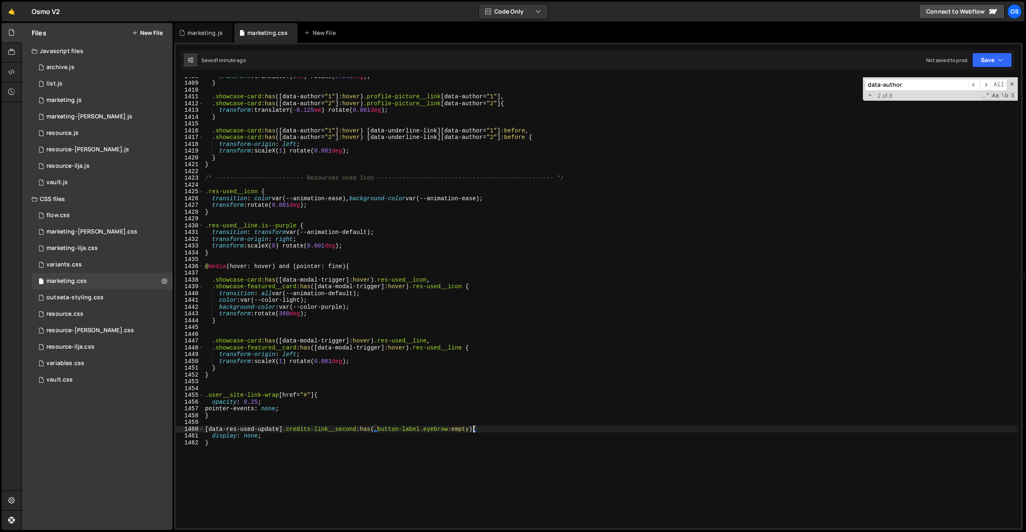
scroll to position [9546, 0]
drag, startPoint x: 582, startPoint y: 178, endPoint x: 176, endPoint y: 193, distance: 406.0
click at [167, 180] on div "Files New File Javascript files 0 archive.js 0 0 list.js 0 0 marketing.js 0 0 0…" at bounding box center [523, 276] width 1005 height 507
type textarea "/* ------------------------- Resources Used Icon ------------------------------…"
click at [226, 379] on div "transform : translateY( 0 em ) rotate( 0.001 deg ) ; } .showcase-card :has ([ d…" at bounding box center [610, 305] width 815 height 464
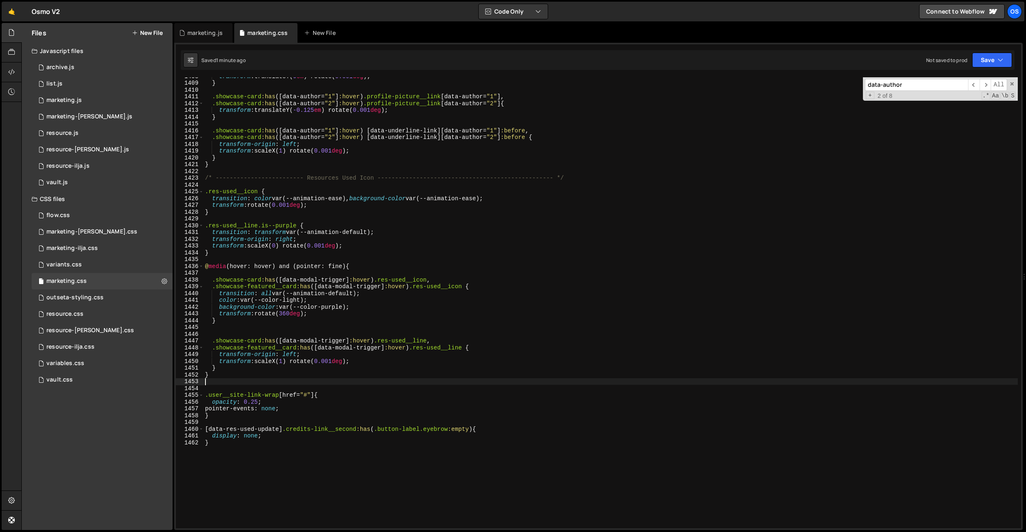
scroll to position [0, 0]
paste textarea "/* ------------------------- Resources Used Icon ------------------------------…"
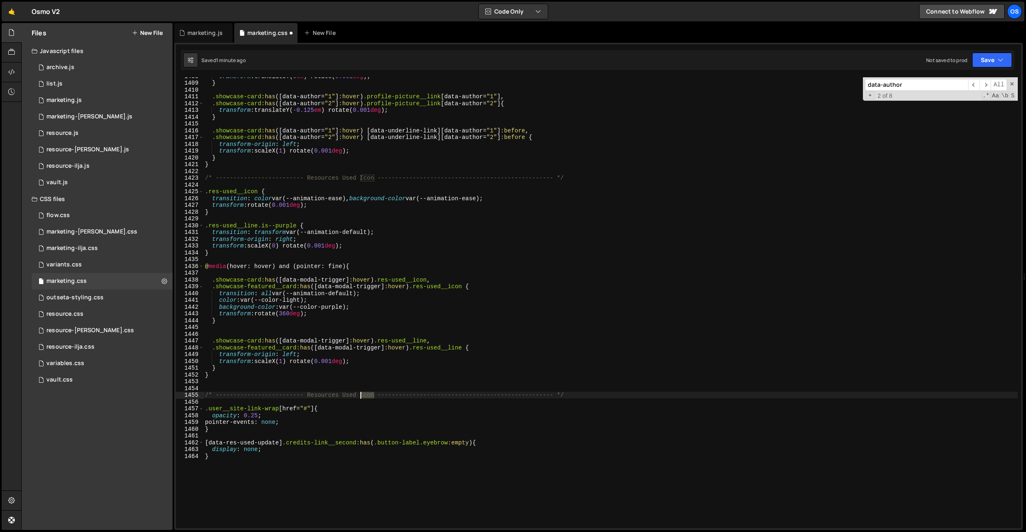
drag, startPoint x: 375, startPoint y: 395, endPoint x: 359, endPoint y: 395, distance: 16.1
click at [359, 395] on div "transform : translateY( 0 em ) rotate( 0.001 deg ) ; } .showcase-card :has ([ d…" at bounding box center [610, 305] width 815 height 464
click at [326, 226] on div "transform : translateY( 0 em ) rotate( 0.001 deg ) ; } .showcase-card :has ([ d…" at bounding box center [610, 305] width 815 height 464
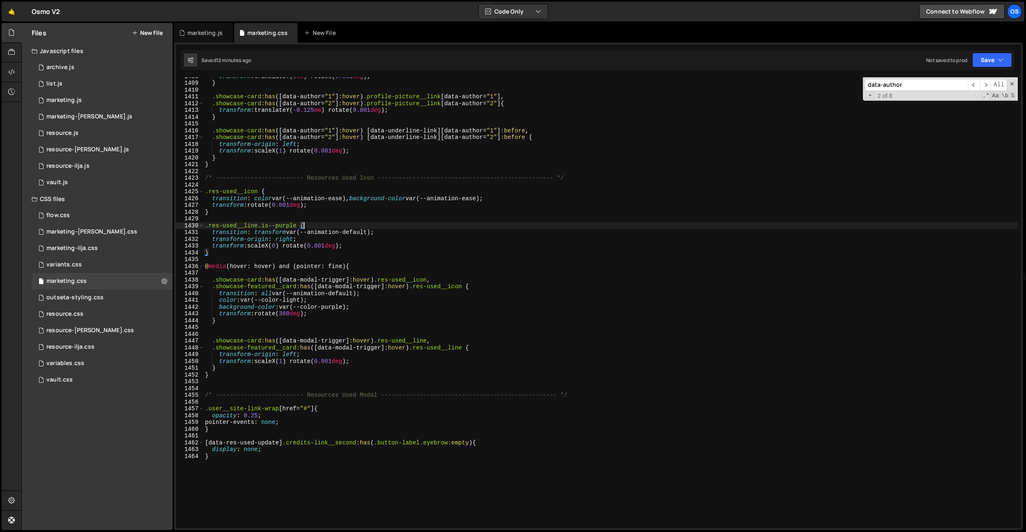
drag, startPoint x: 337, startPoint y: 291, endPoint x: 353, endPoint y: 309, distance: 23.6
click at [337, 292] on div "transform : translateY( 0 em ) rotate( 0.001 deg ) ; } .showcase-card :has ([ d…" at bounding box center [610, 305] width 815 height 464
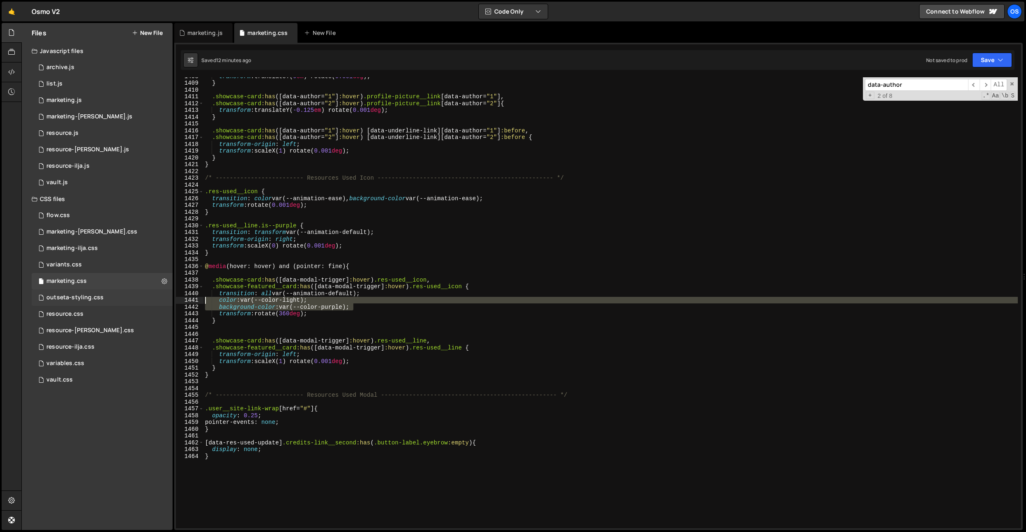
drag, startPoint x: 360, startPoint y: 306, endPoint x: 139, endPoint y: 299, distance: 221.2
click at [139, 299] on div "Files New File Javascript files 0 archive.js 0 0 list.js 0 0 marketing.js 0 0 0…" at bounding box center [523, 276] width 1005 height 507
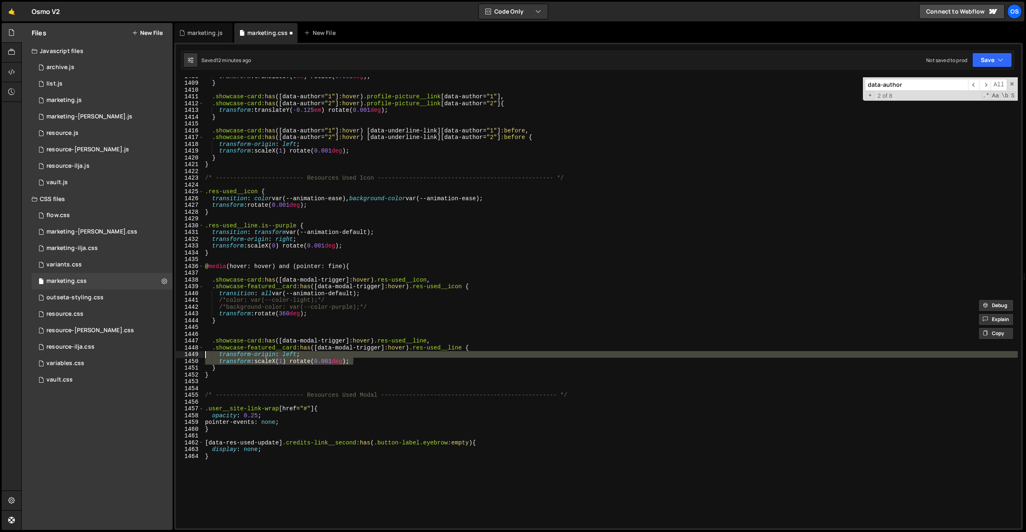
drag, startPoint x: 359, startPoint y: 362, endPoint x: 214, endPoint y: 342, distance: 146.5
click at [148, 353] on div "Files New File Javascript files 0 archive.js 0 0 list.js 0 0 marketing.js 0 0 0…" at bounding box center [523, 276] width 1005 height 507
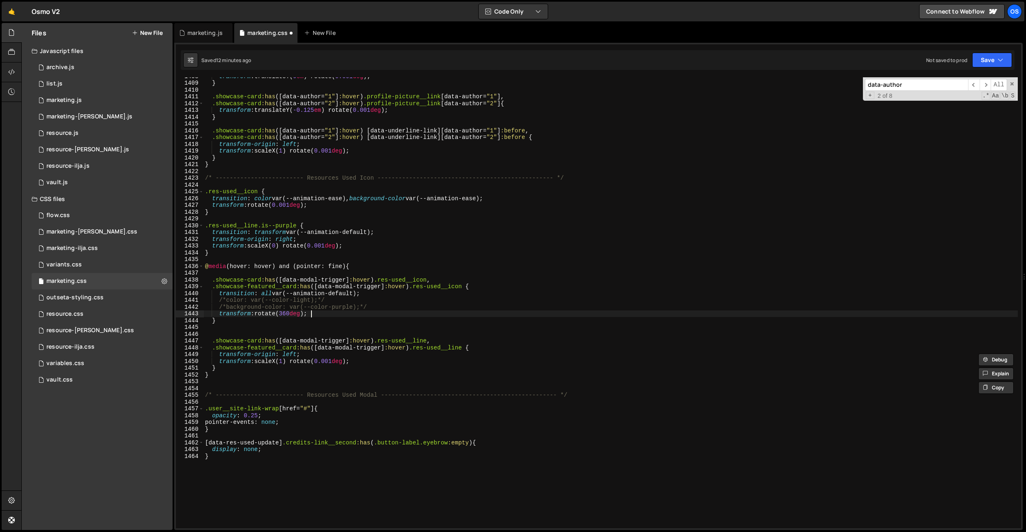
click at [367, 312] on div "transform : translateY( 0 em ) rotate( 0.001 deg ) ; } .showcase-card :has ([ d…" at bounding box center [610, 305] width 815 height 464
type textarea "transform: rotate(360deg);"
